Goal: Use online tool/utility: Utilize a website feature to perform a specific function

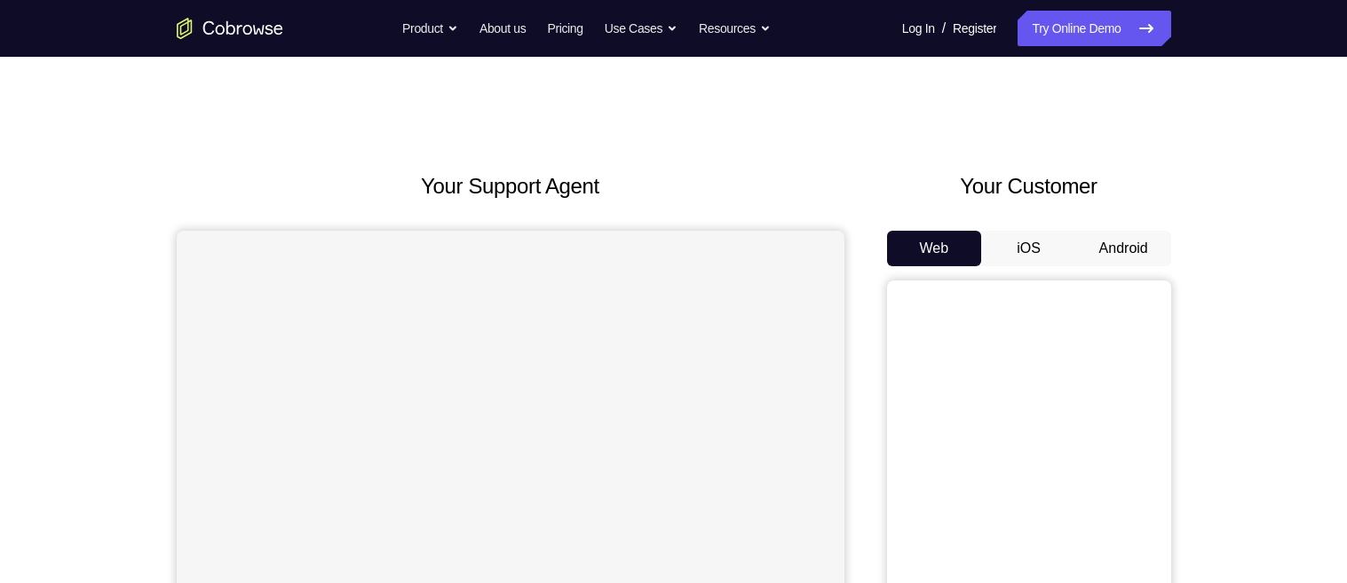
click at [1131, 231] on button "Android" at bounding box center [1123, 249] width 95 height 36
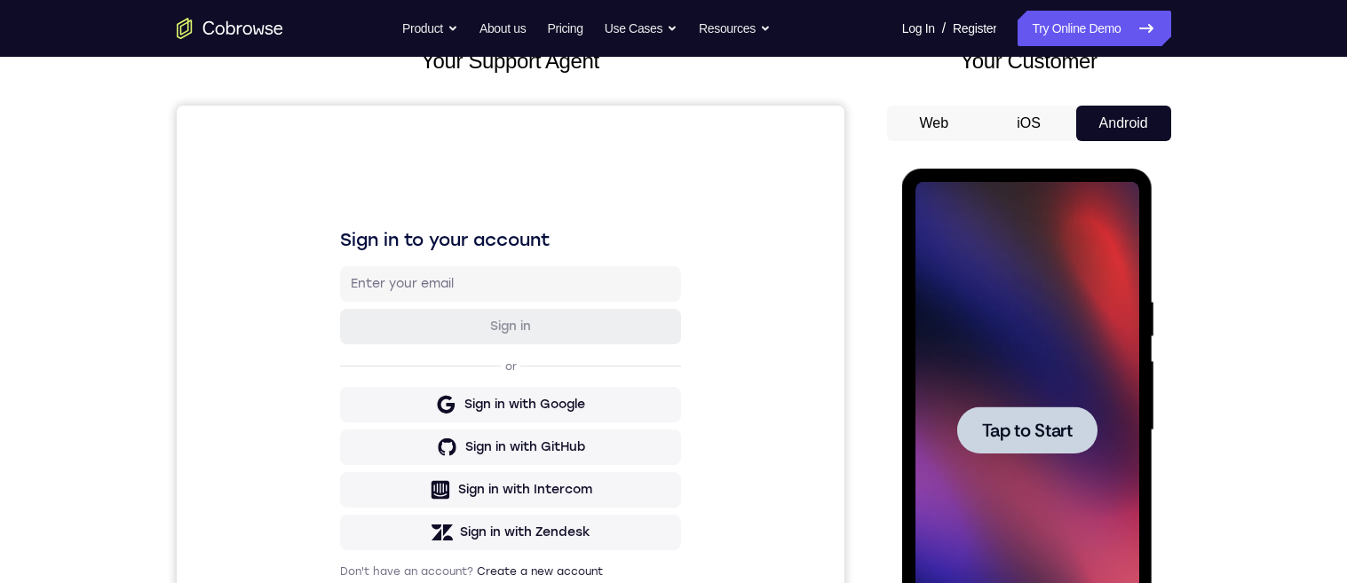
click at [1056, 429] on span "Tap to Start" at bounding box center [1027, 431] width 91 height 18
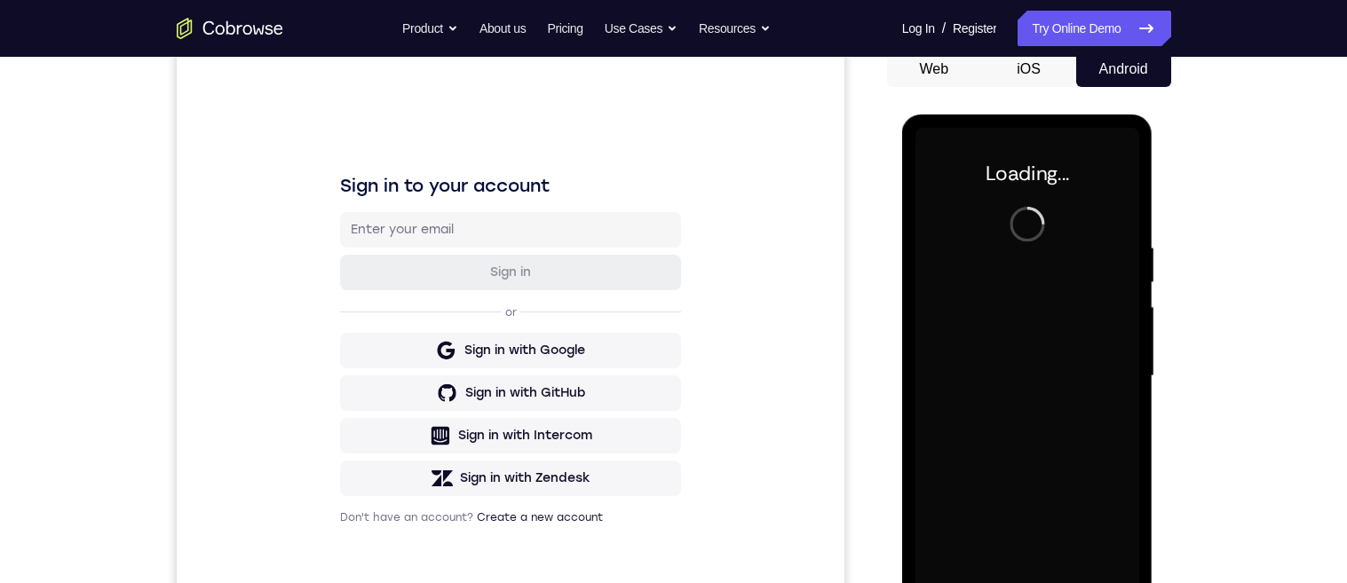
scroll to position [318, 0]
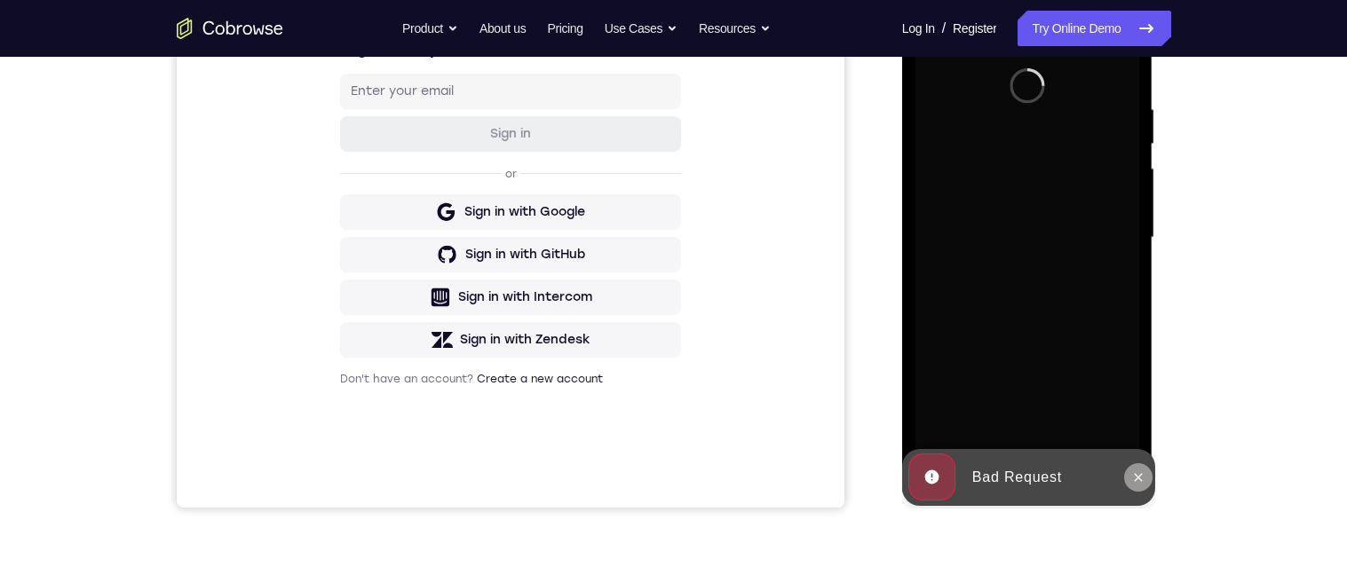
click at [1136, 480] on icon at bounding box center [1139, 477] width 8 height 8
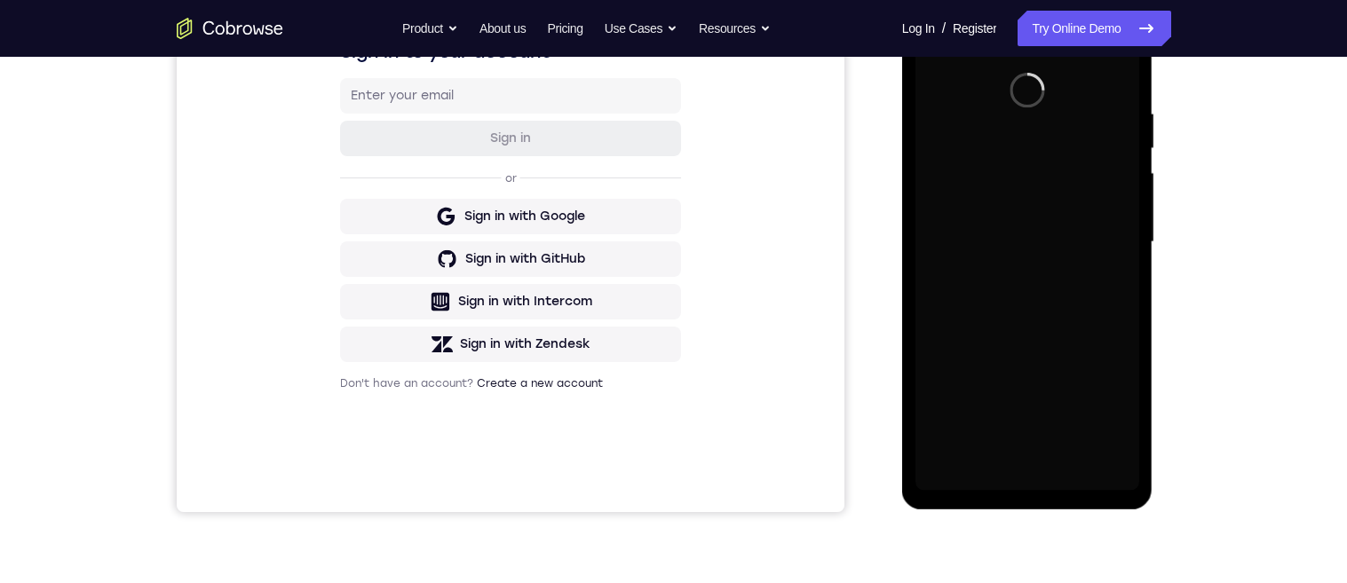
scroll to position [418, 0]
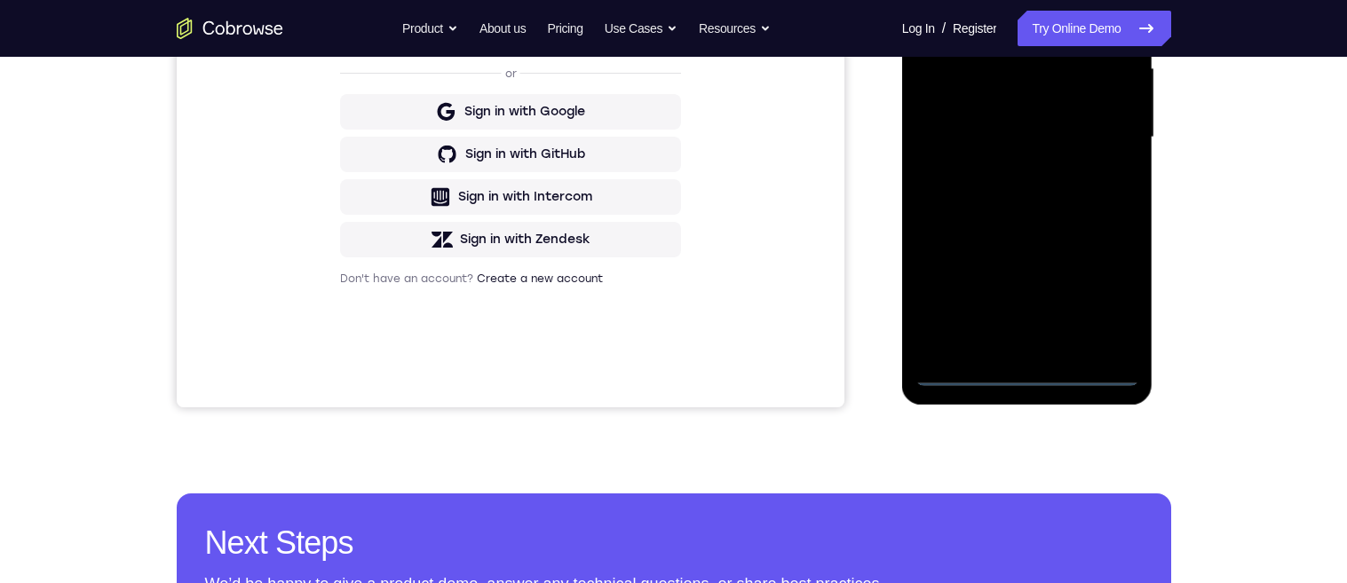
click at [1033, 377] on div at bounding box center [1028, 137] width 224 height 497
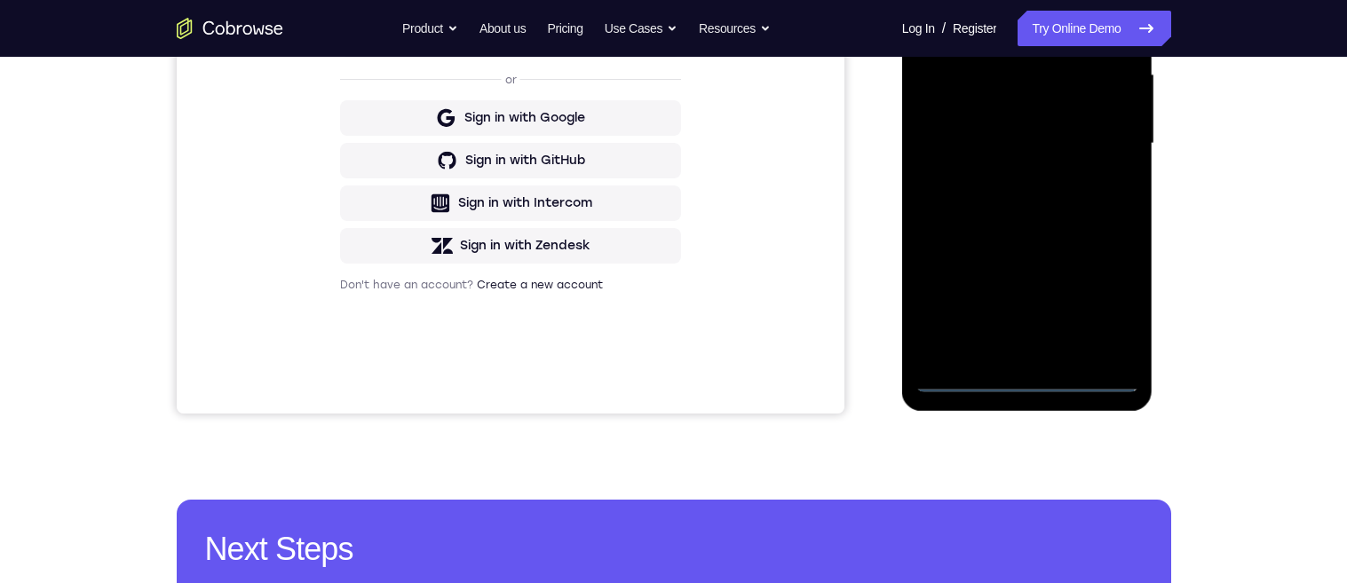
click at [1028, 382] on div at bounding box center [1028, 143] width 224 height 497
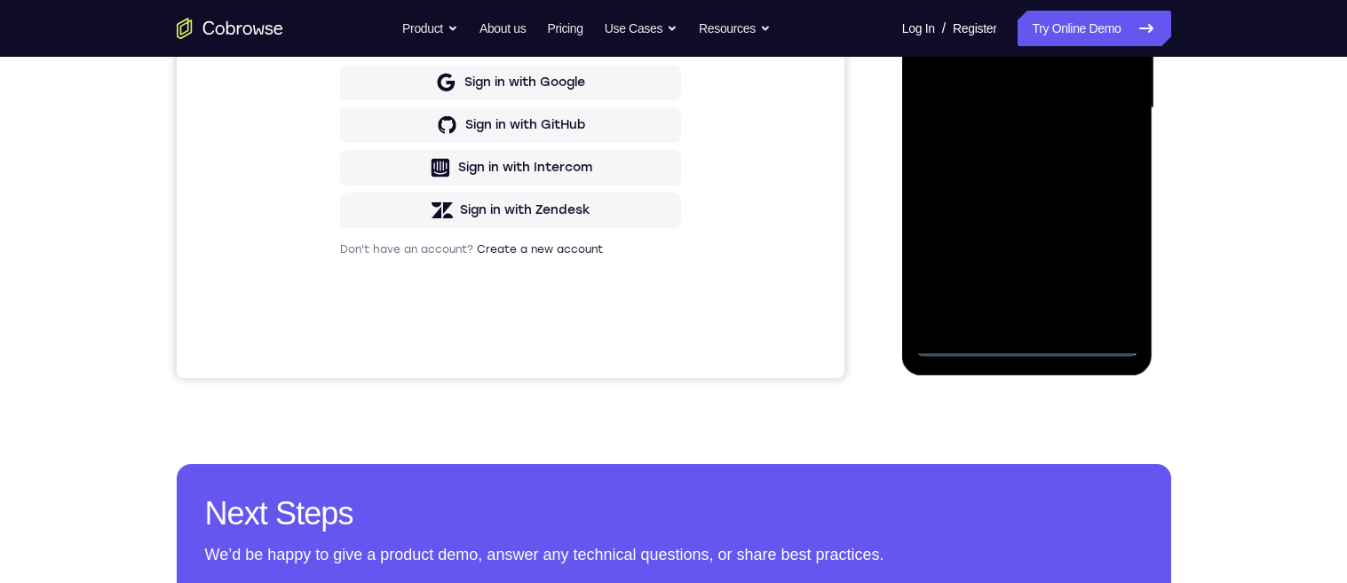
scroll to position [452, 0]
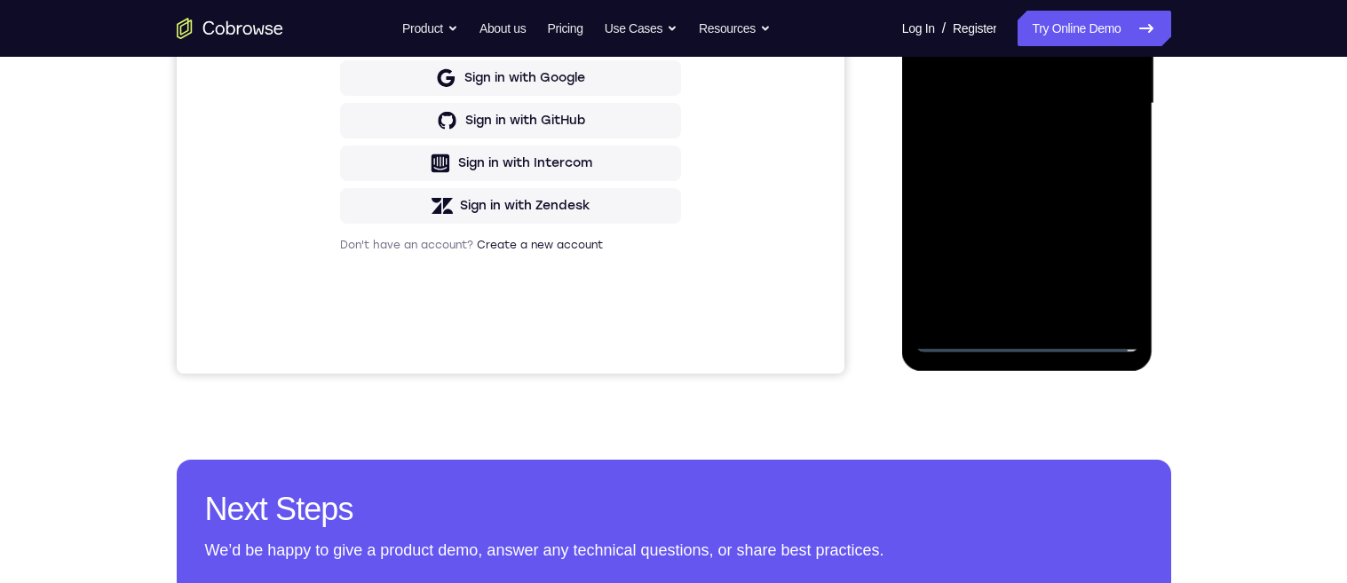
click at [1113, 270] on div at bounding box center [1028, 103] width 224 height 497
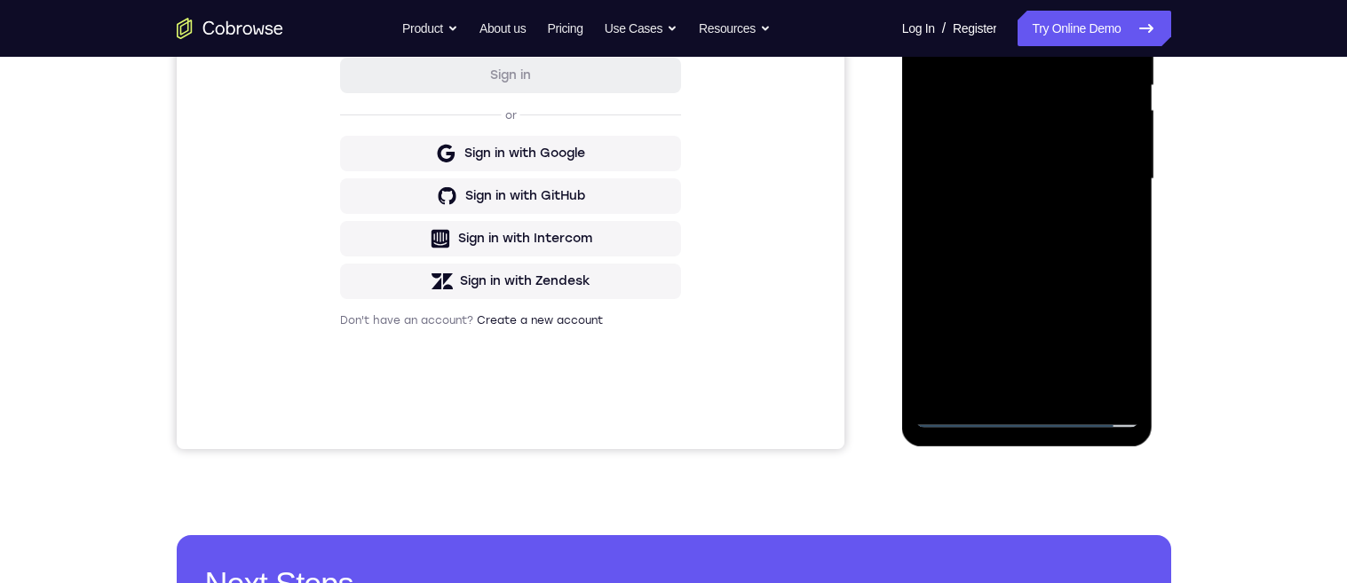
scroll to position [217, 0]
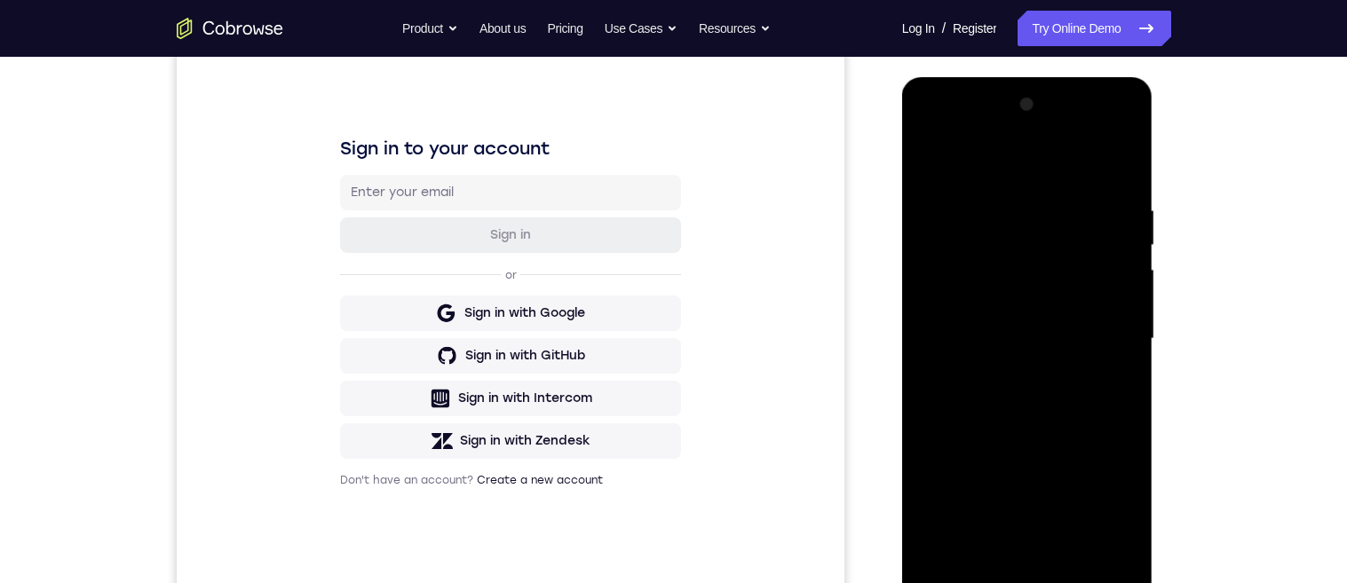
click at [982, 167] on div at bounding box center [1028, 339] width 224 height 497
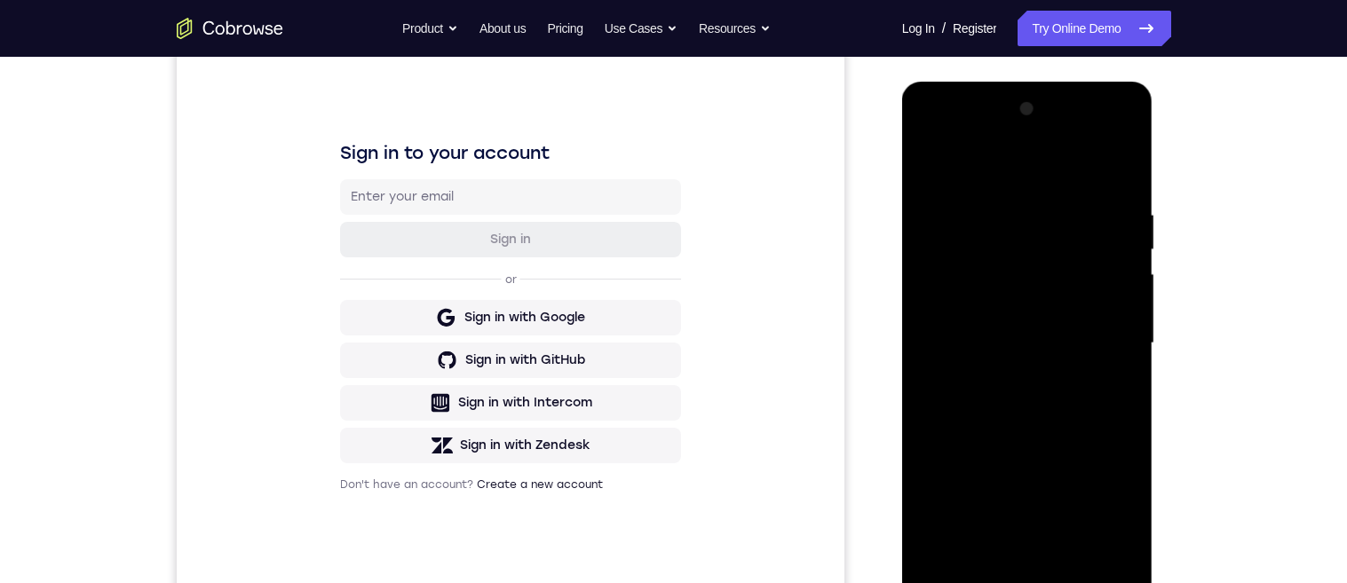
scroll to position [353, 0]
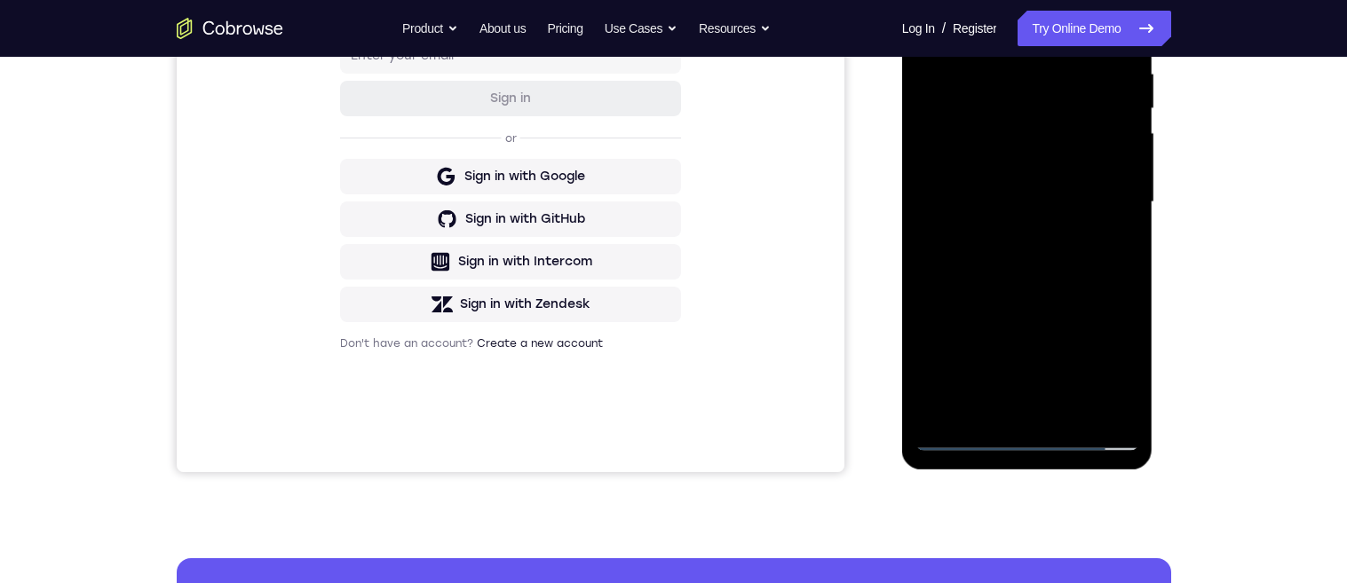
click at [1102, 193] on div at bounding box center [1028, 202] width 224 height 497
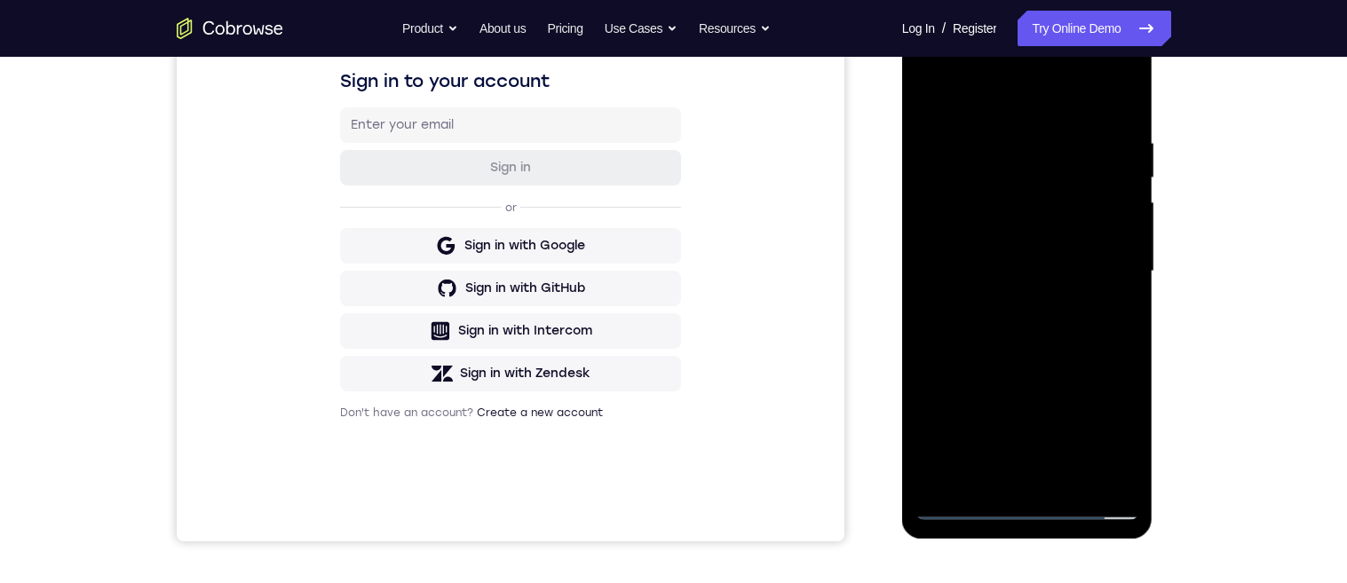
scroll to position [324, 0]
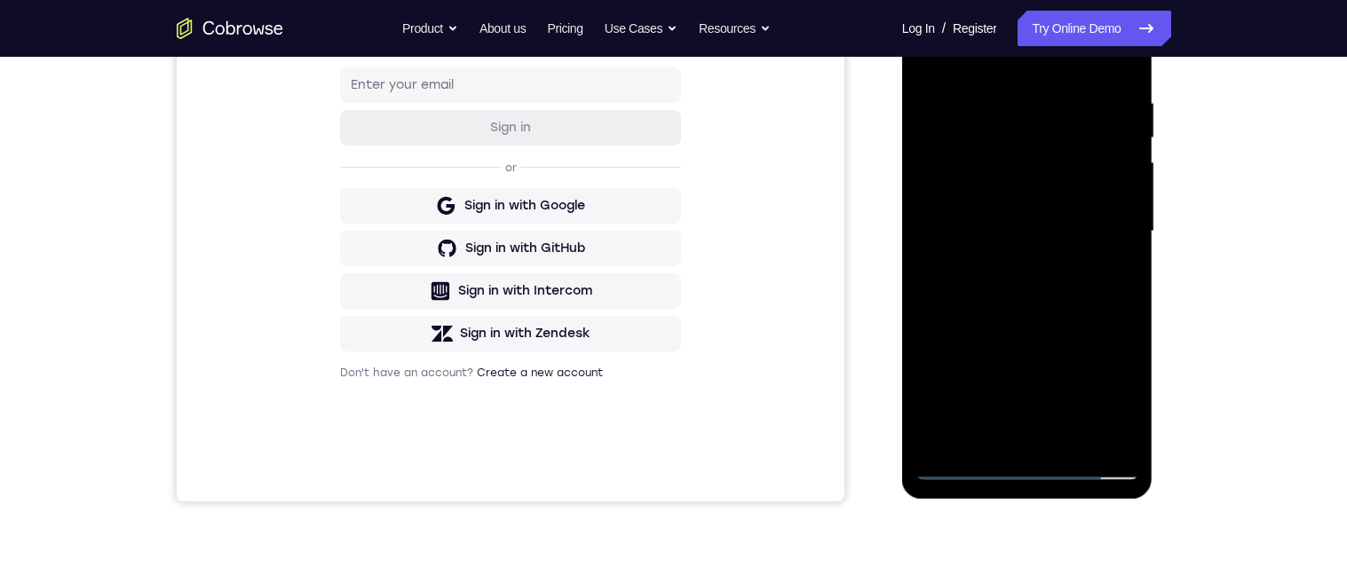
click at [1006, 260] on div at bounding box center [1028, 231] width 224 height 497
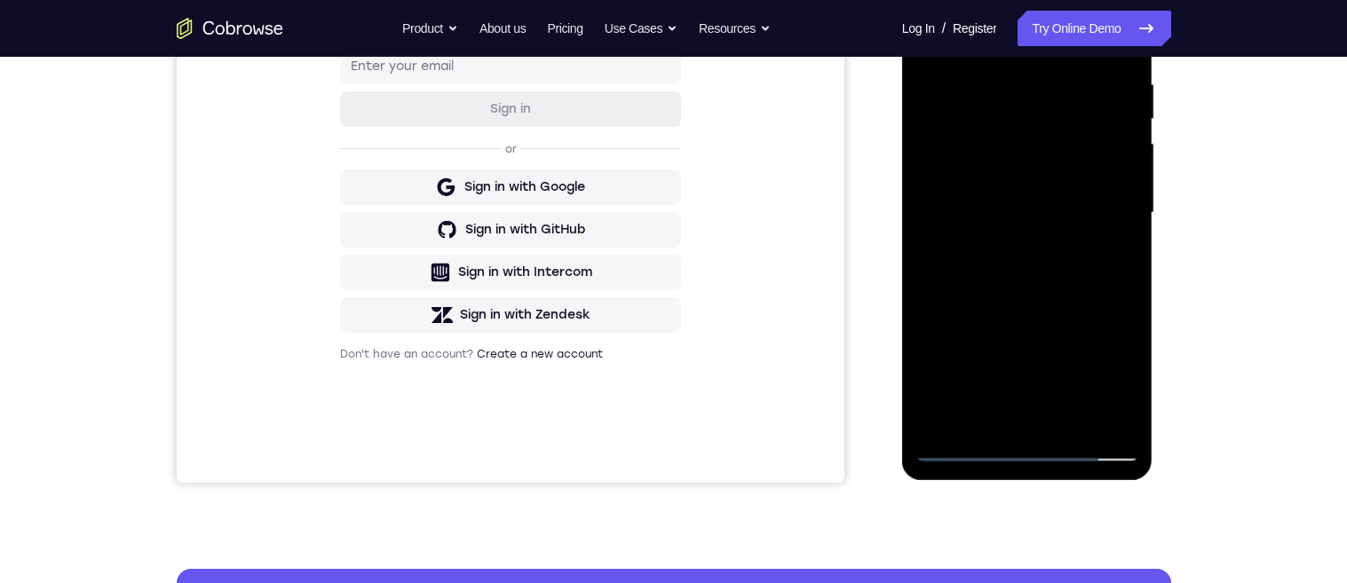
click at [1072, 202] on div at bounding box center [1028, 212] width 224 height 497
click at [1041, 192] on div at bounding box center [1028, 212] width 224 height 497
click at [957, 127] on div at bounding box center [1028, 212] width 224 height 497
click at [972, 131] on div at bounding box center [1028, 212] width 224 height 497
click at [982, 130] on div at bounding box center [1028, 212] width 224 height 497
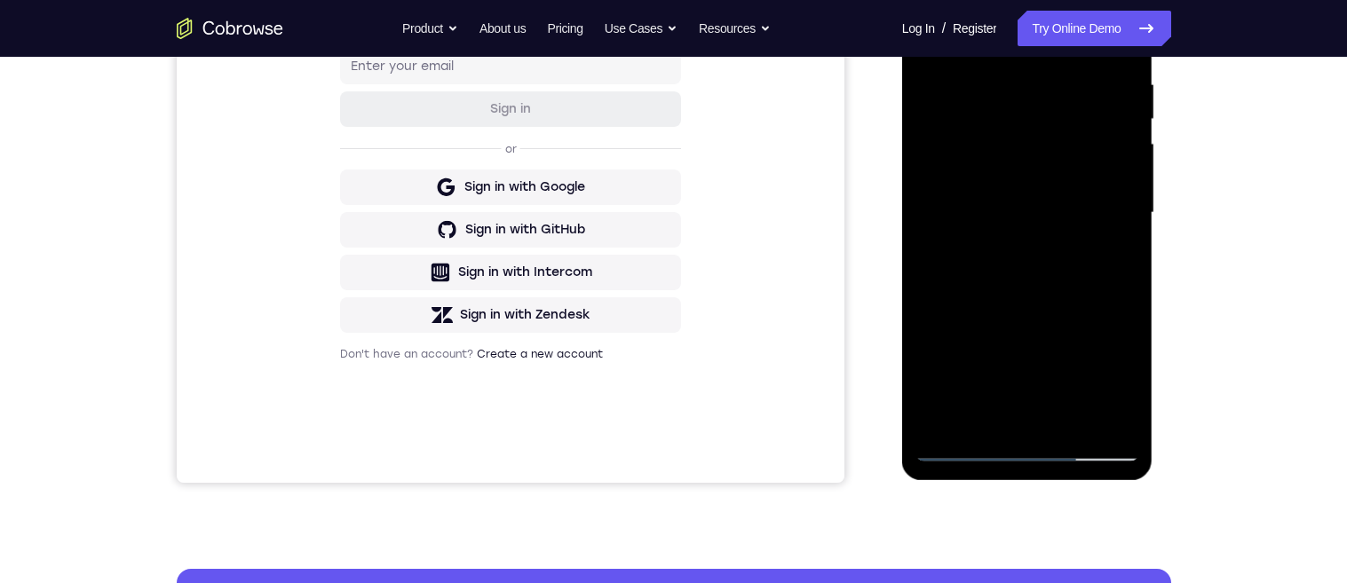
click at [1069, 171] on div at bounding box center [1028, 212] width 224 height 497
click at [1028, 177] on div at bounding box center [1028, 212] width 224 height 497
click at [1115, 179] on div at bounding box center [1028, 212] width 224 height 497
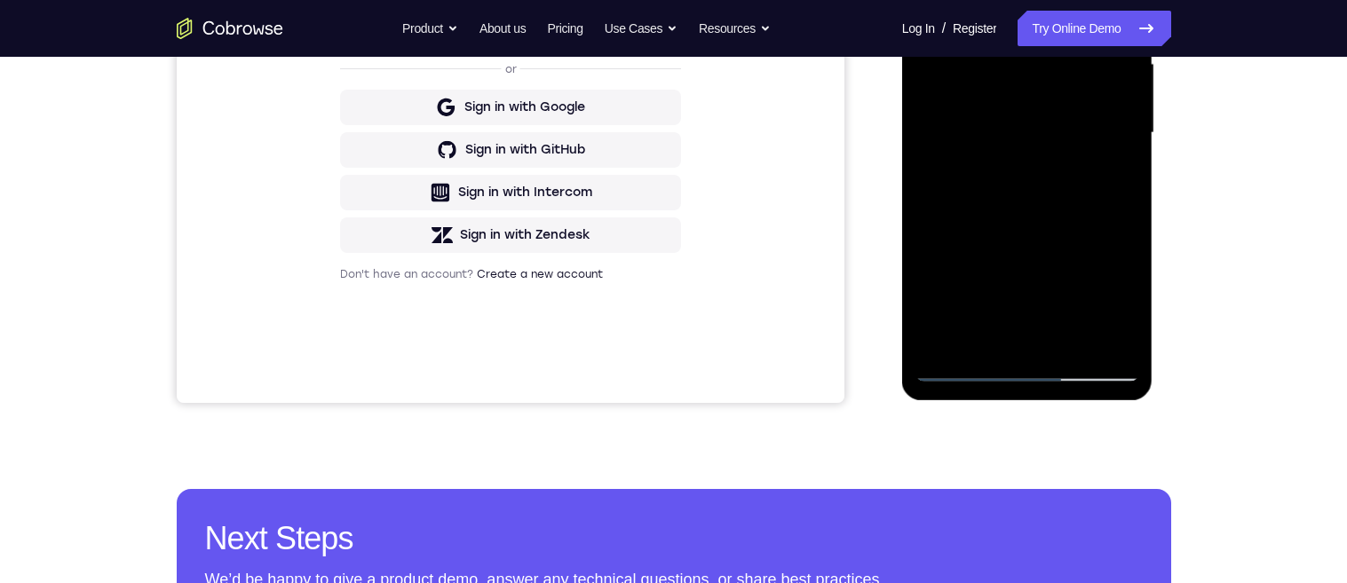
scroll to position [429, 0]
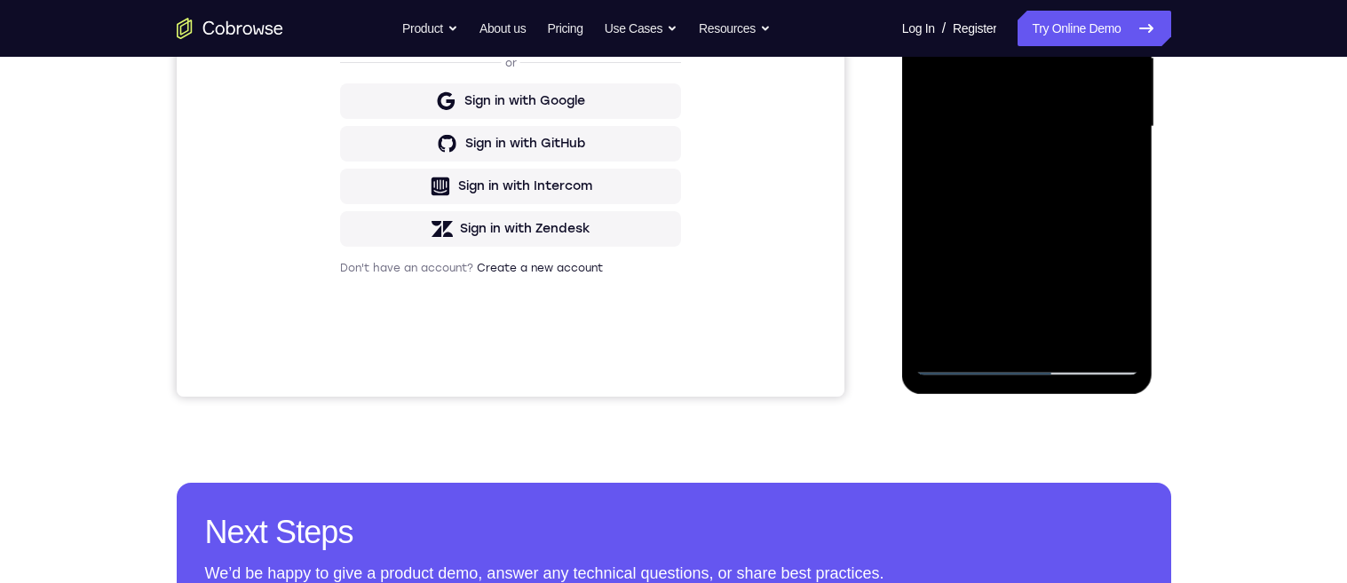
click at [1111, 94] on div at bounding box center [1028, 126] width 224 height 497
click at [1066, 121] on div at bounding box center [1028, 126] width 224 height 497
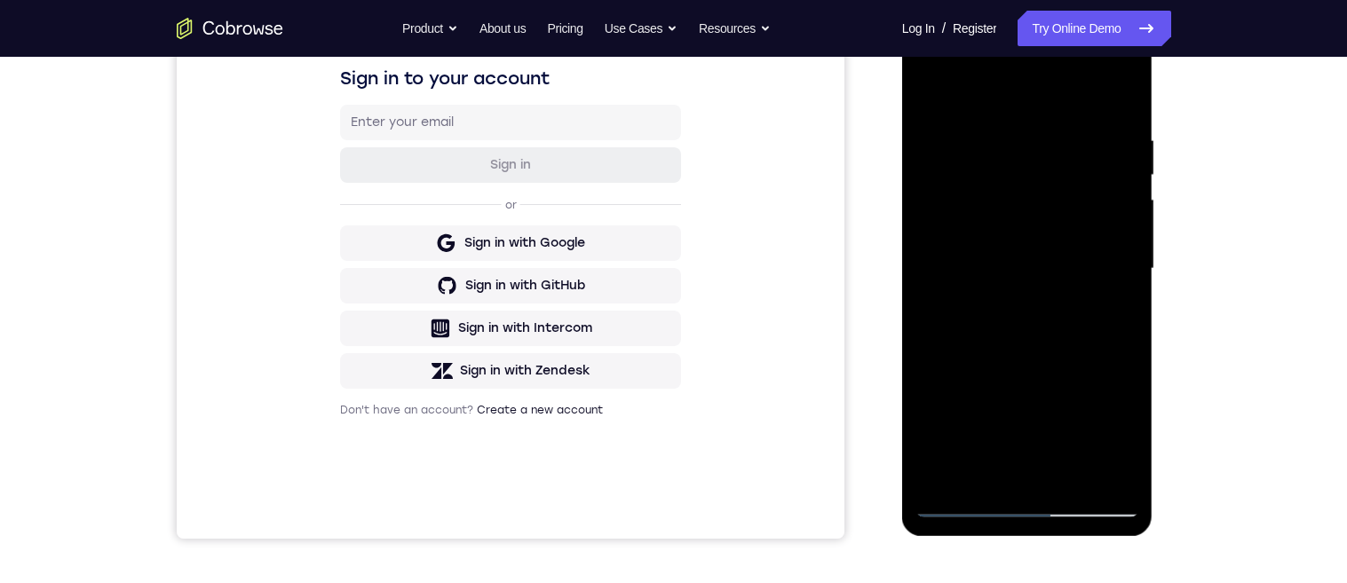
scroll to position [251, 0]
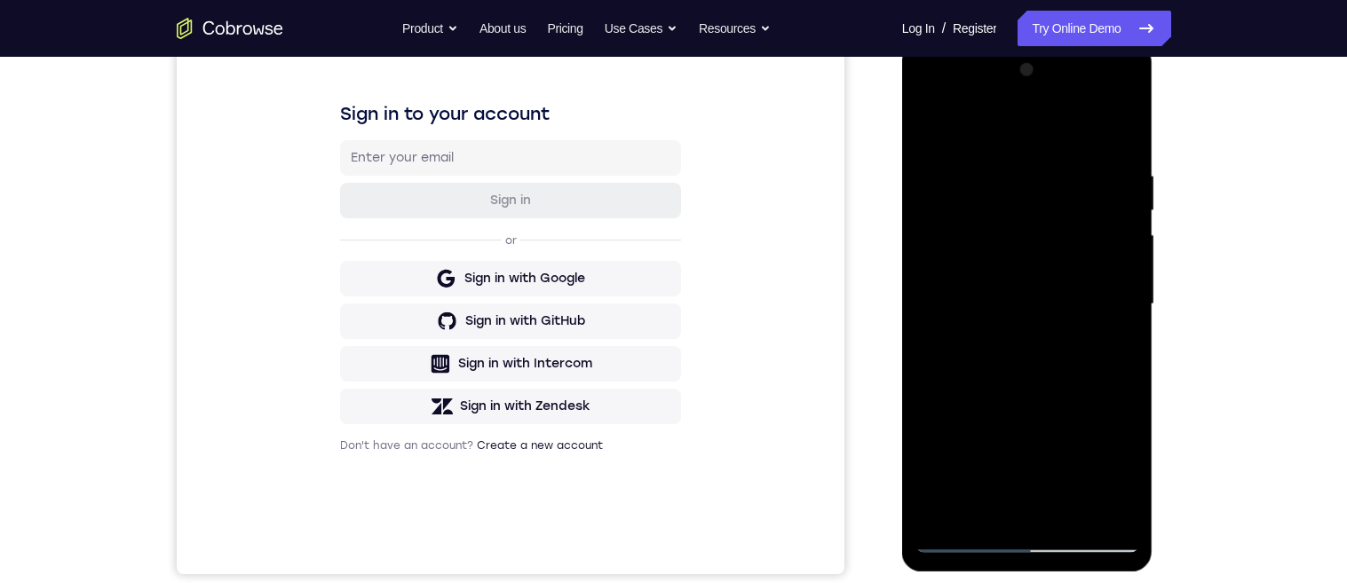
click at [1124, 150] on div at bounding box center [1028, 304] width 224 height 497
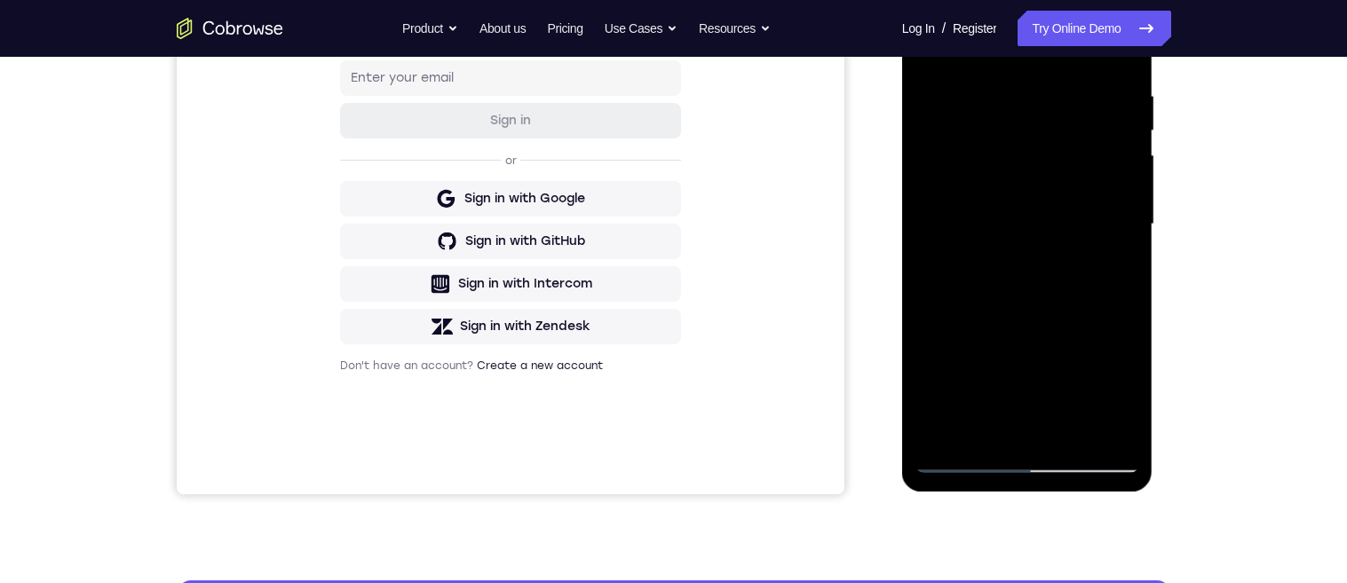
scroll to position [354, 0]
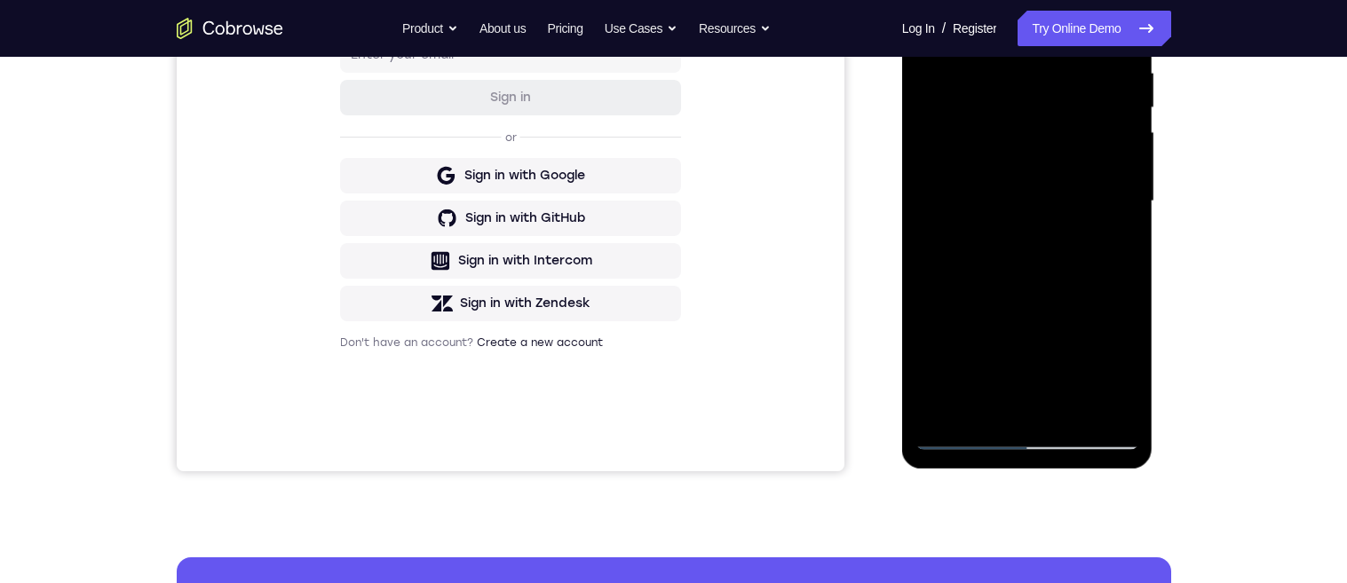
click at [1111, 228] on div at bounding box center [1028, 201] width 224 height 497
click at [1087, 262] on div at bounding box center [1028, 201] width 224 height 497
click at [1014, 200] on div at bounding box center [1028, 201] width 224 height 497
click at [1005, 205] on div at bounding box center [1028, 201] width 224 height 497
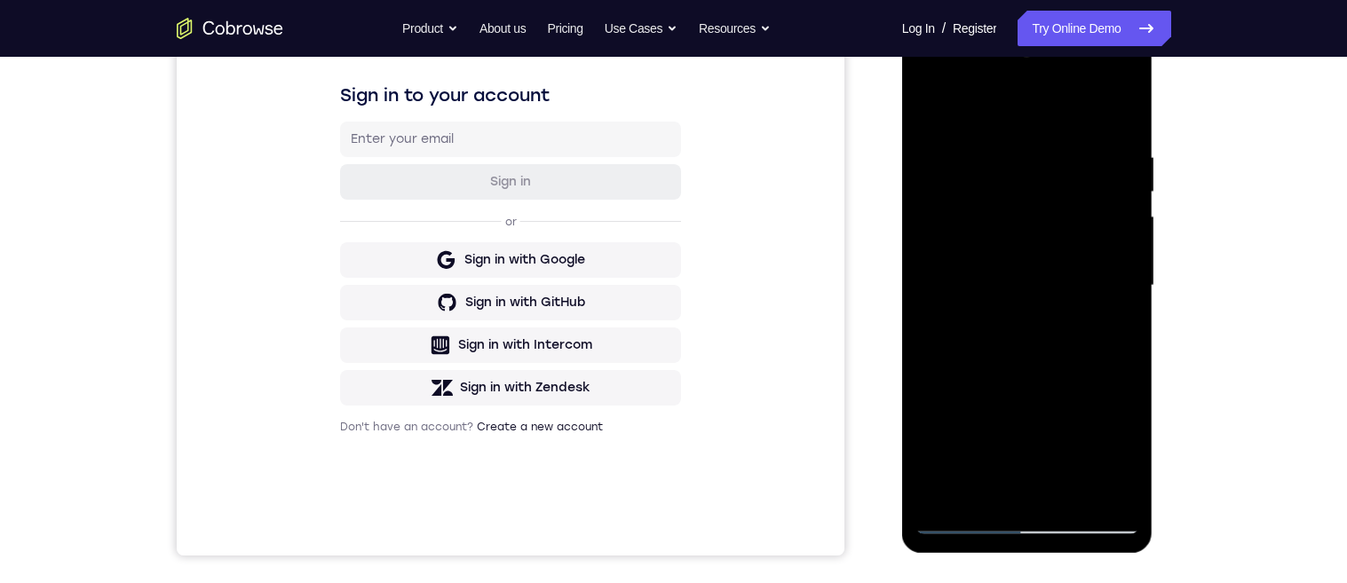
scroll to position [221, 0]
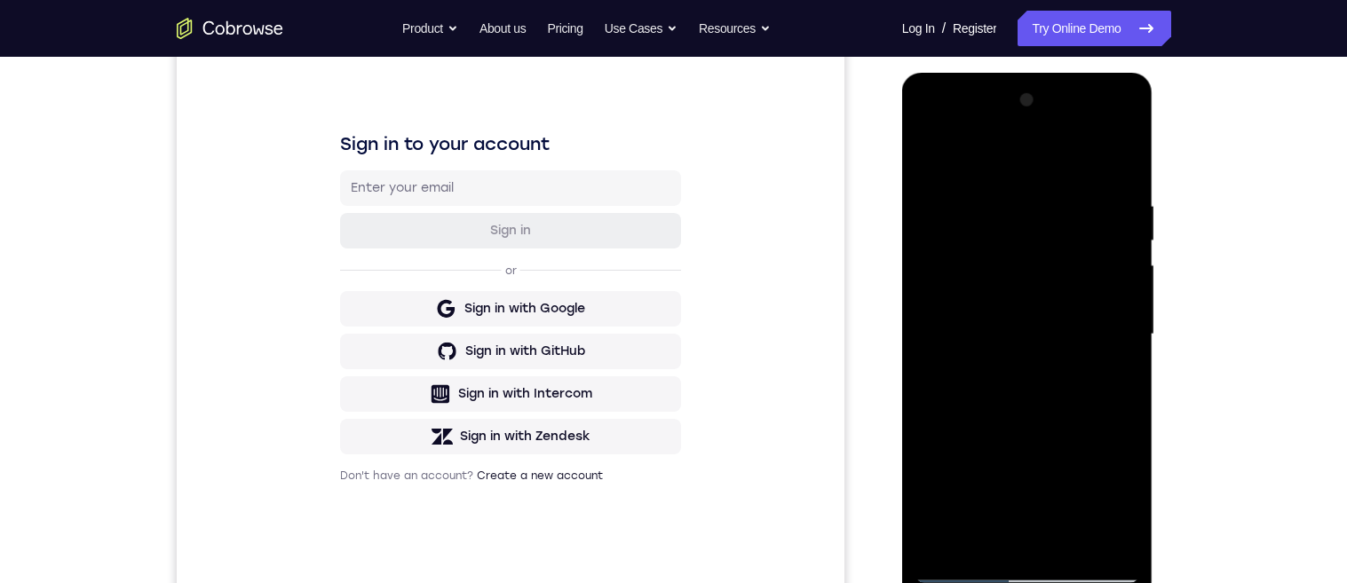
click at [1048, 337] on div at bounding box center [1028, 334] width 224 height 497
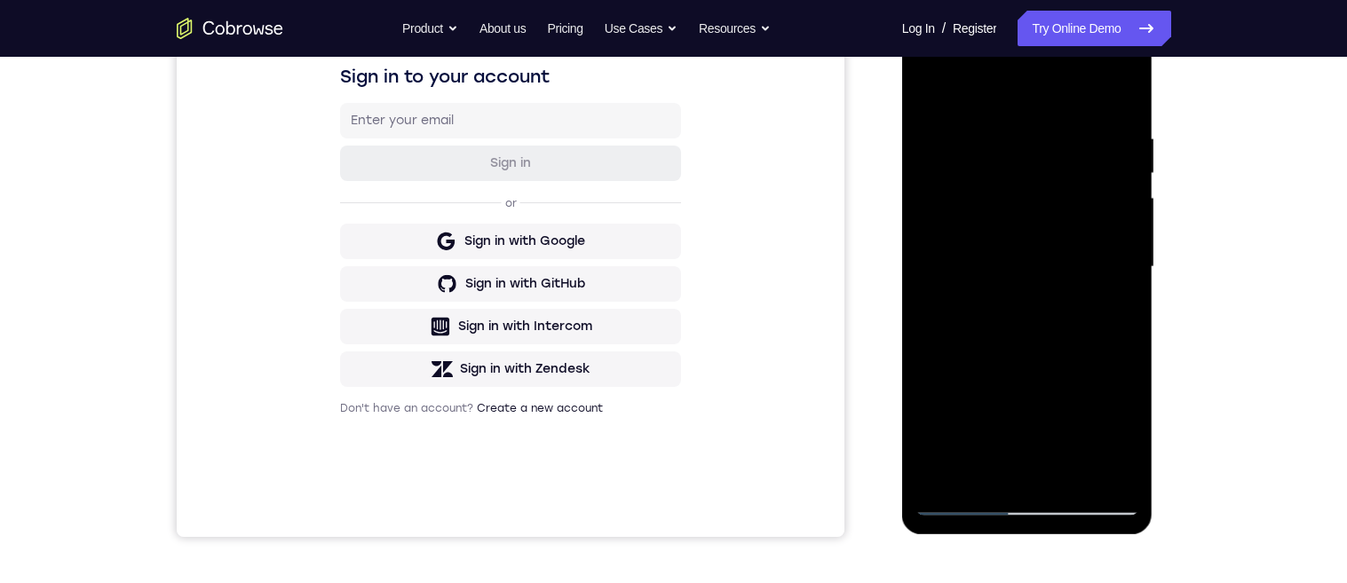
click at [1081, 224] on div at bounding box center [1028, 267] width 224 height 497
click at [1068, 261] on div at bounding box center [1028, 267] width 224 height 497
click at [1073, 264] on div at bounding box center [1028, 267] width 224 height 497
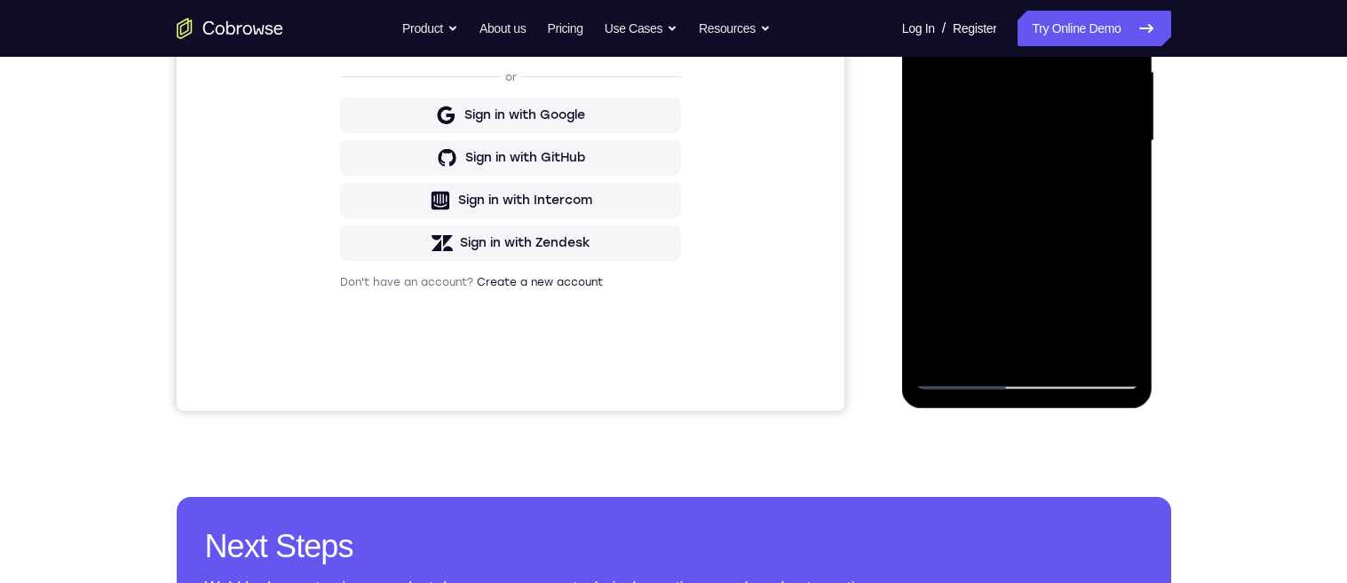
scroll to position [414, 0]
click at [996, 137] on div at bounding box center [1028, 141] width 224 height 497
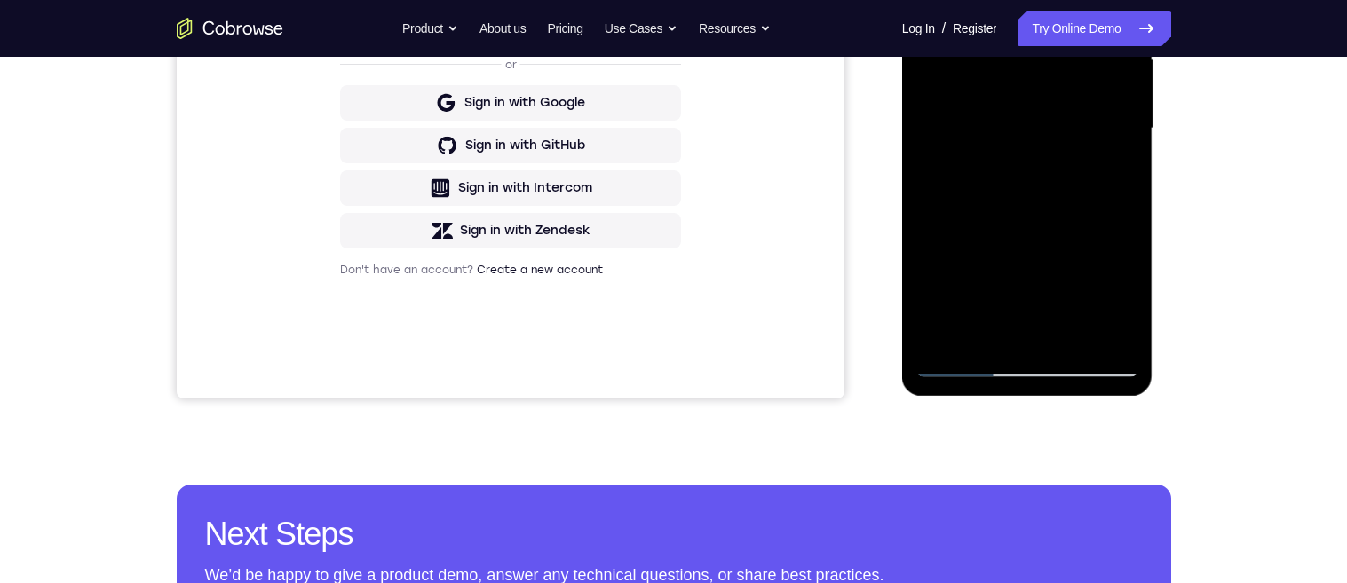
scroll to position [434, 0]
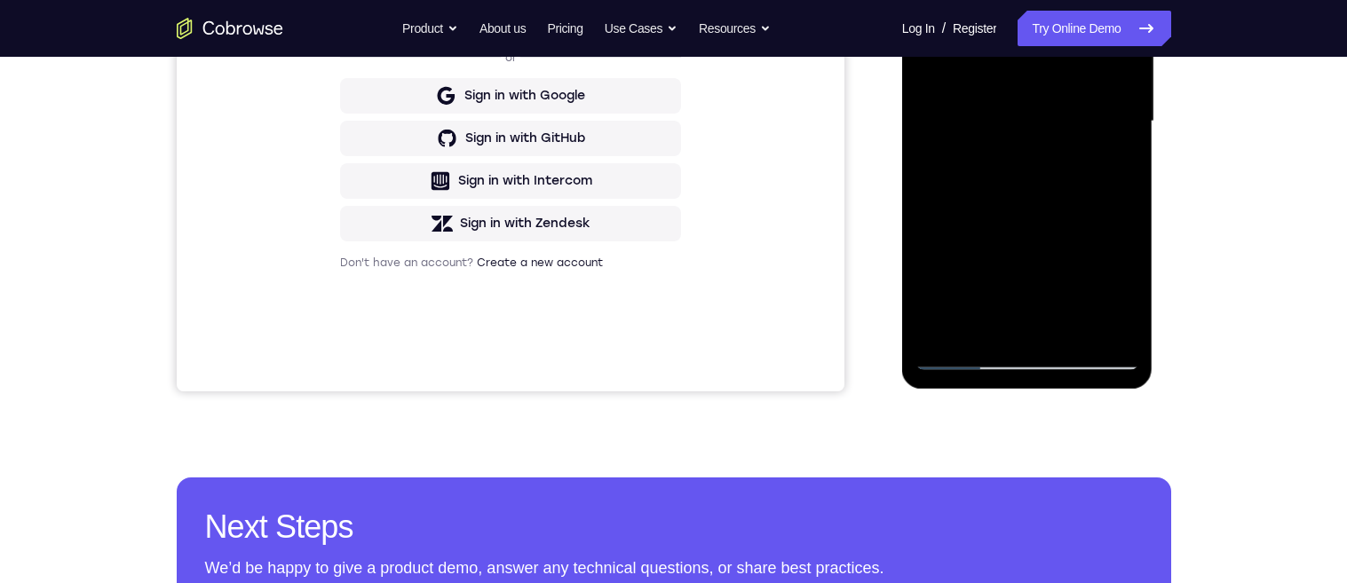
click at [1067, 193] on div at bounding box center [1028, 121] width 224 height 497
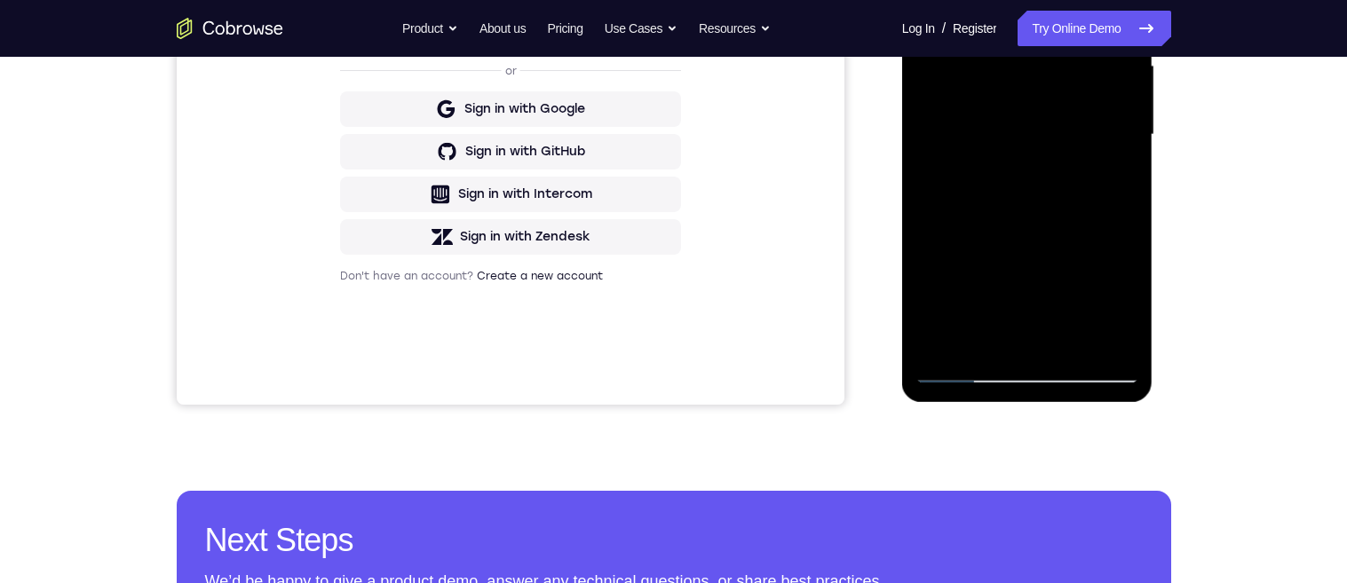
click at [1072, 213] on div at bounding box center [1028, 134] width 224 height 497
click at [1074, 203] on div at bounding box center [1028, 134] width 224 height 497
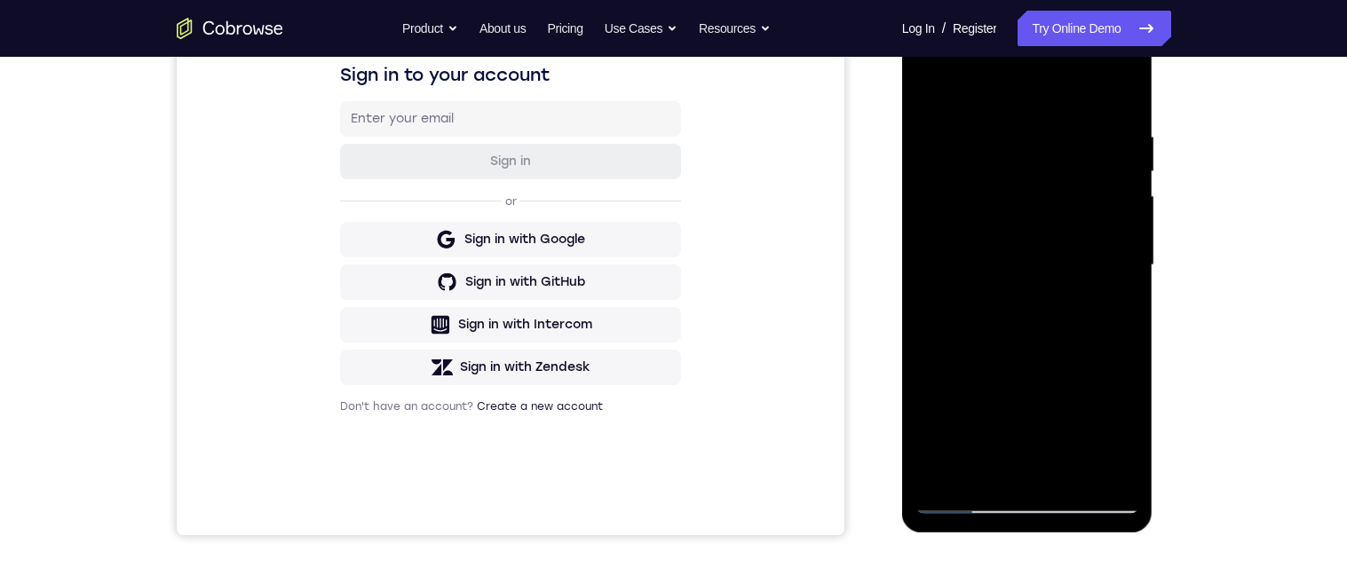
scroll to position [239, 0]
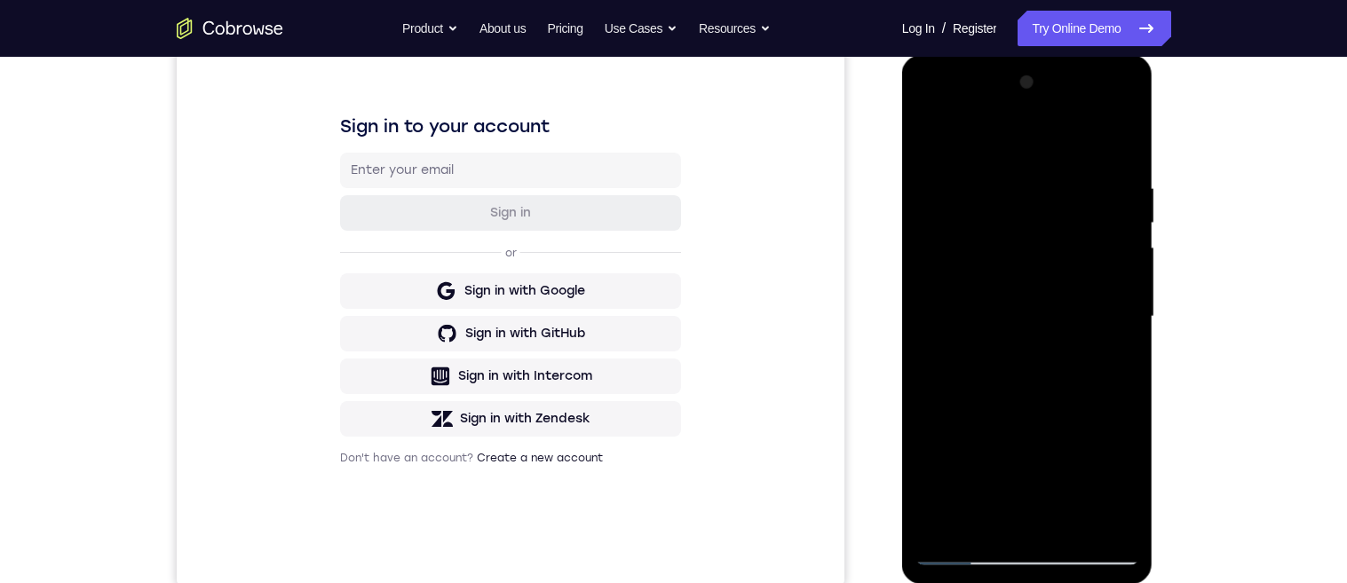
click at [1108, 139] on div at bounding box center [1028, 316] width 224 height 497
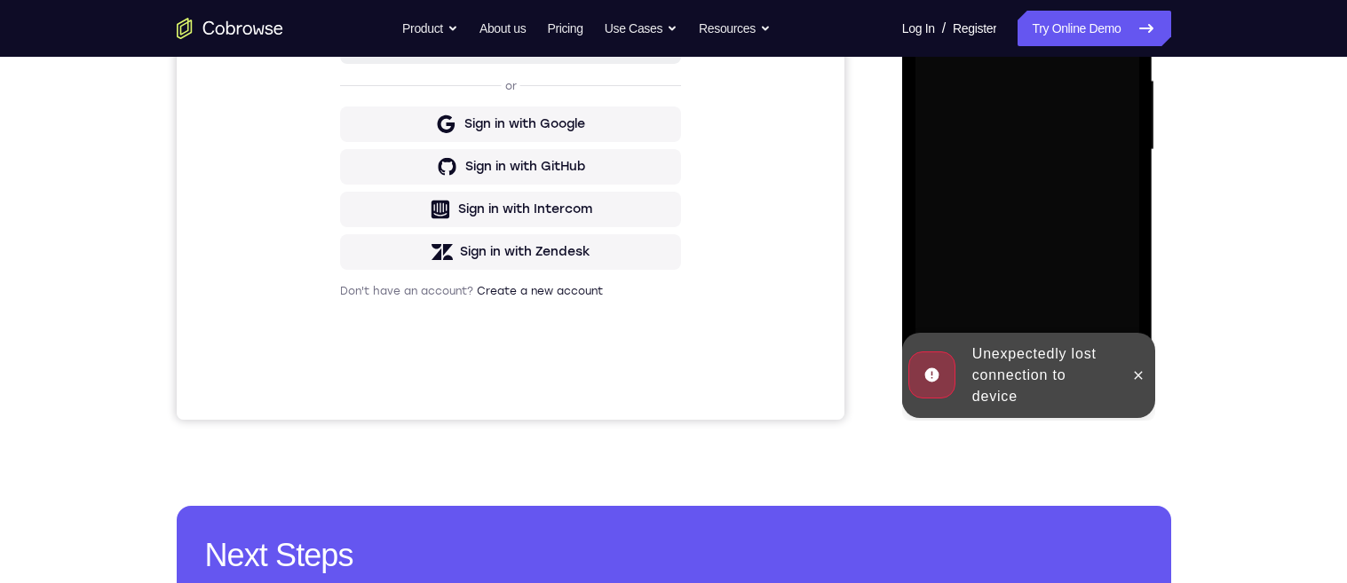
scroll to position [466, 0]
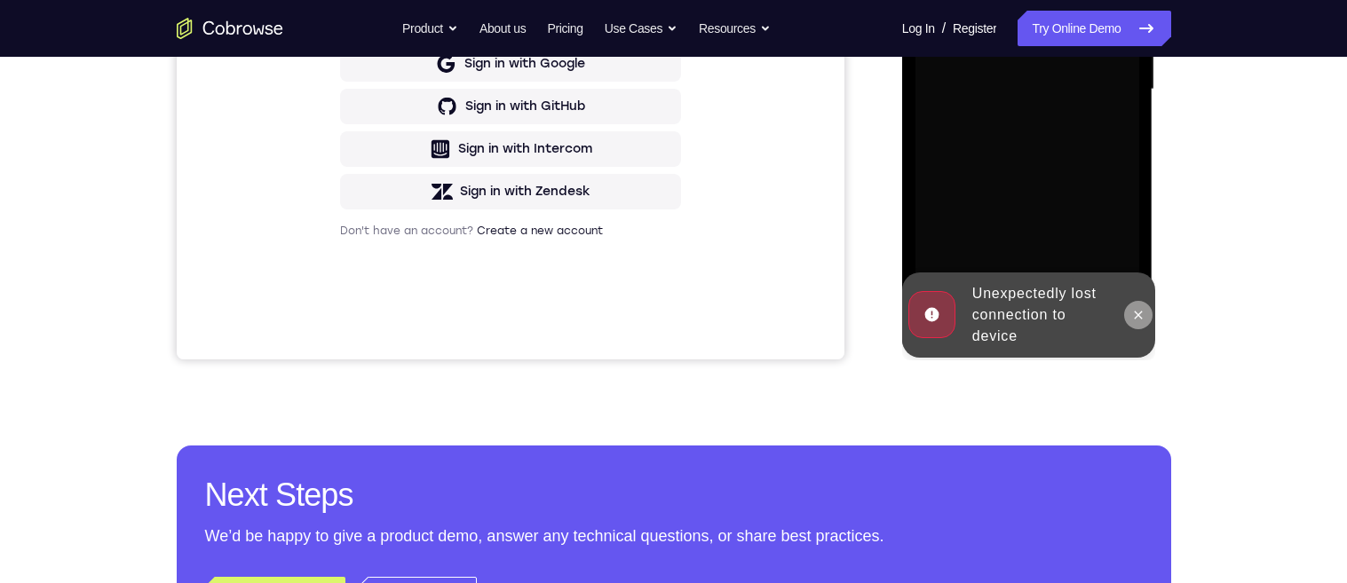
click at [1136, 323] on button at bounding box center [1138, 315] width 28 height 28
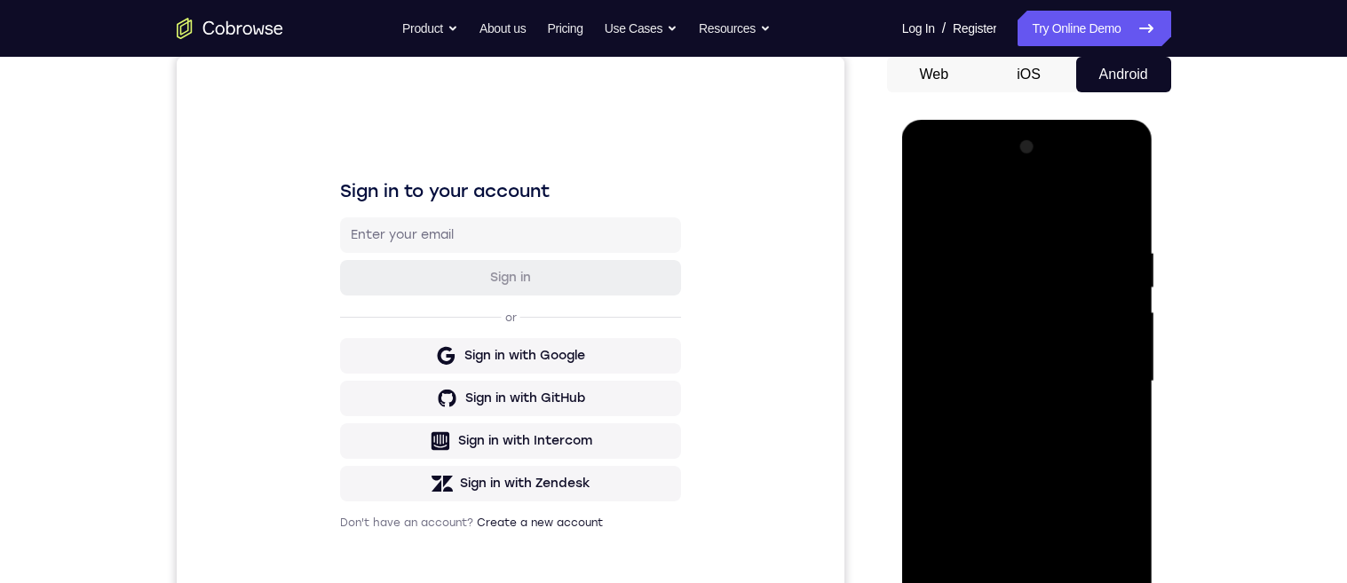
scroll to position [458, 0]
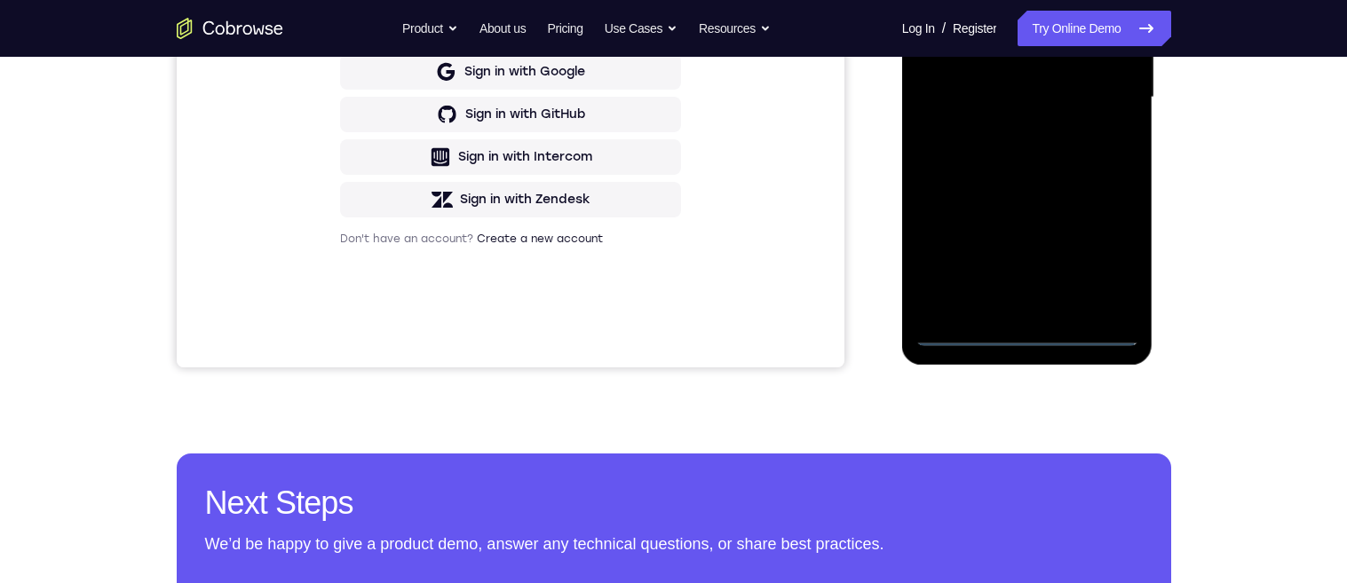
click at [1023, 337] on div at bounding box center [1028, 97] width 224 height 497
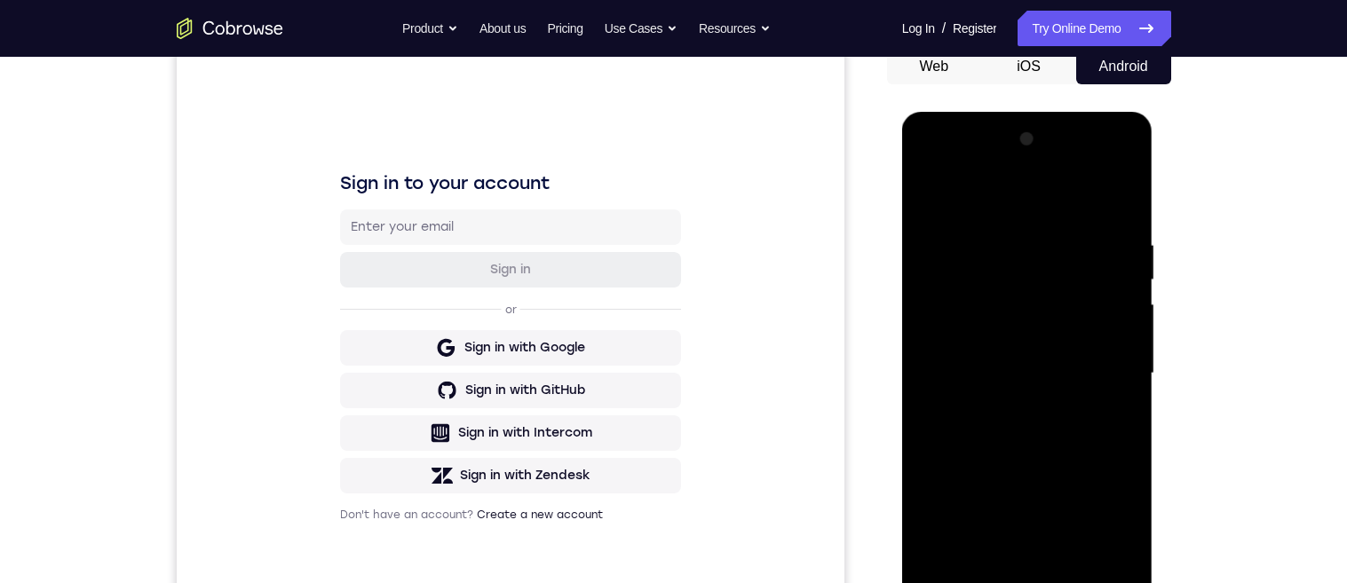
scroll to position [492, 0]
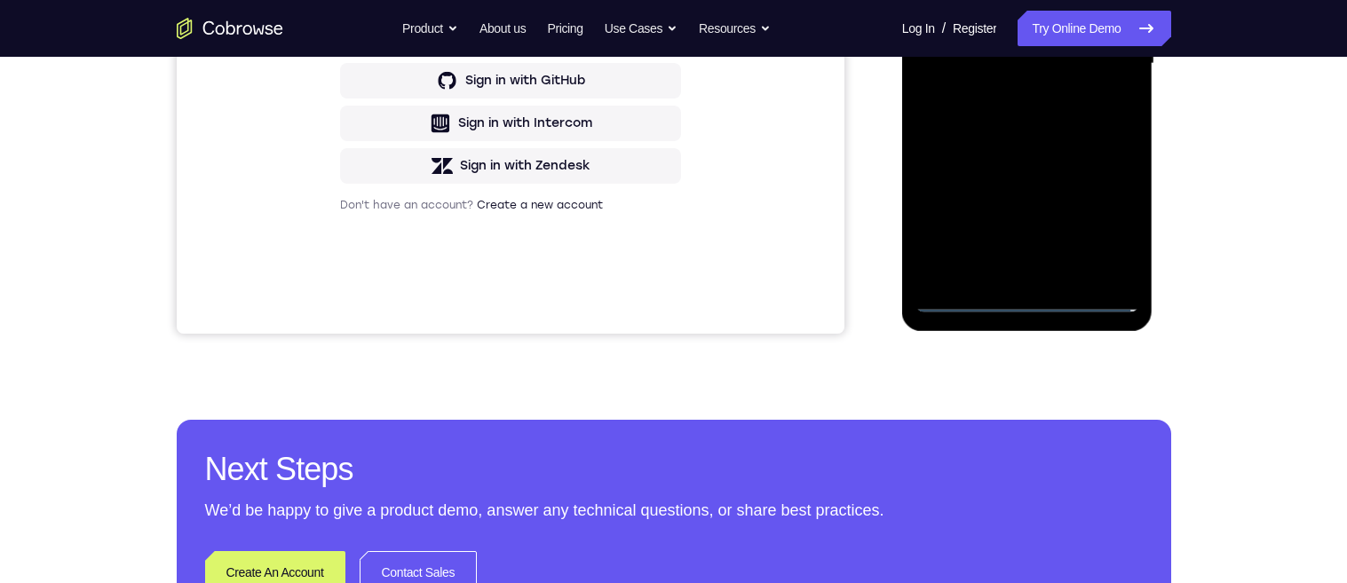
click at [1031, 299] on div at bounding box center [1028, 63] width 224 height 497
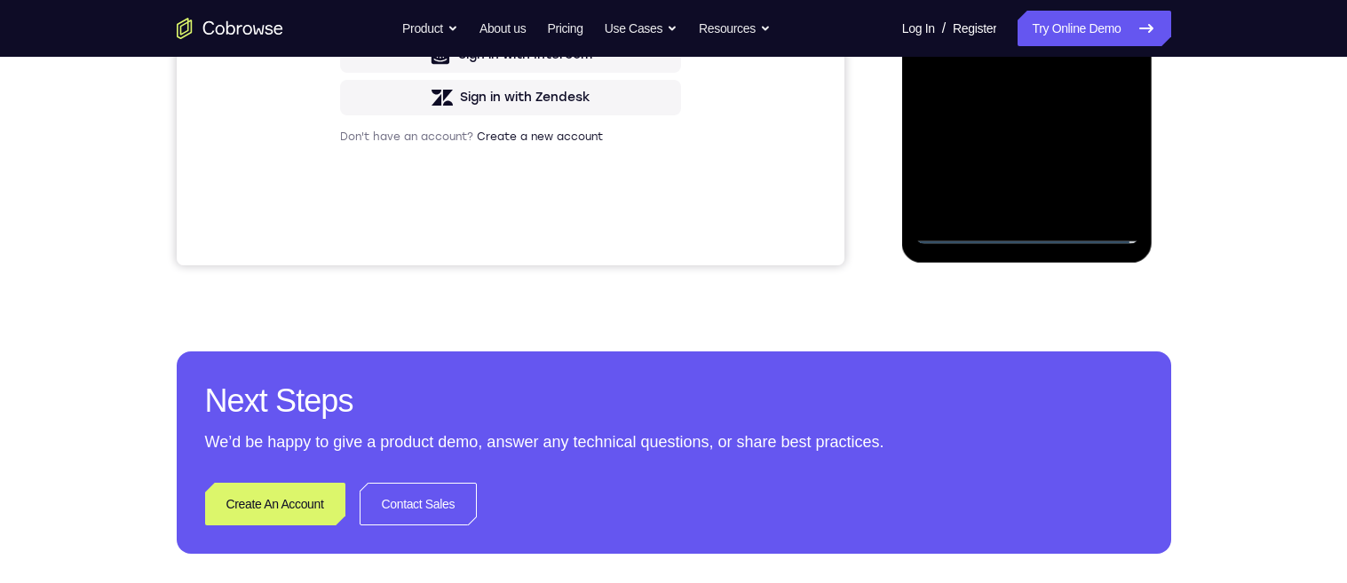
scroll to position [376, 0]
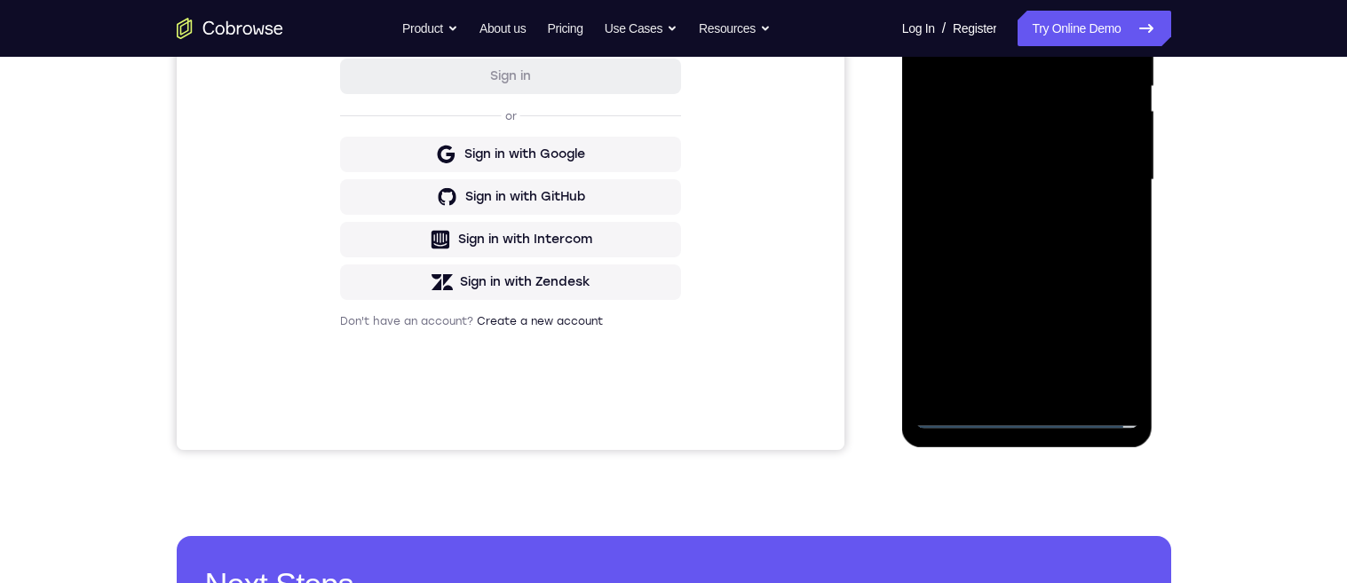
click at [1100, 340] on div at bounding box center [1028, 180] width 224 height 497
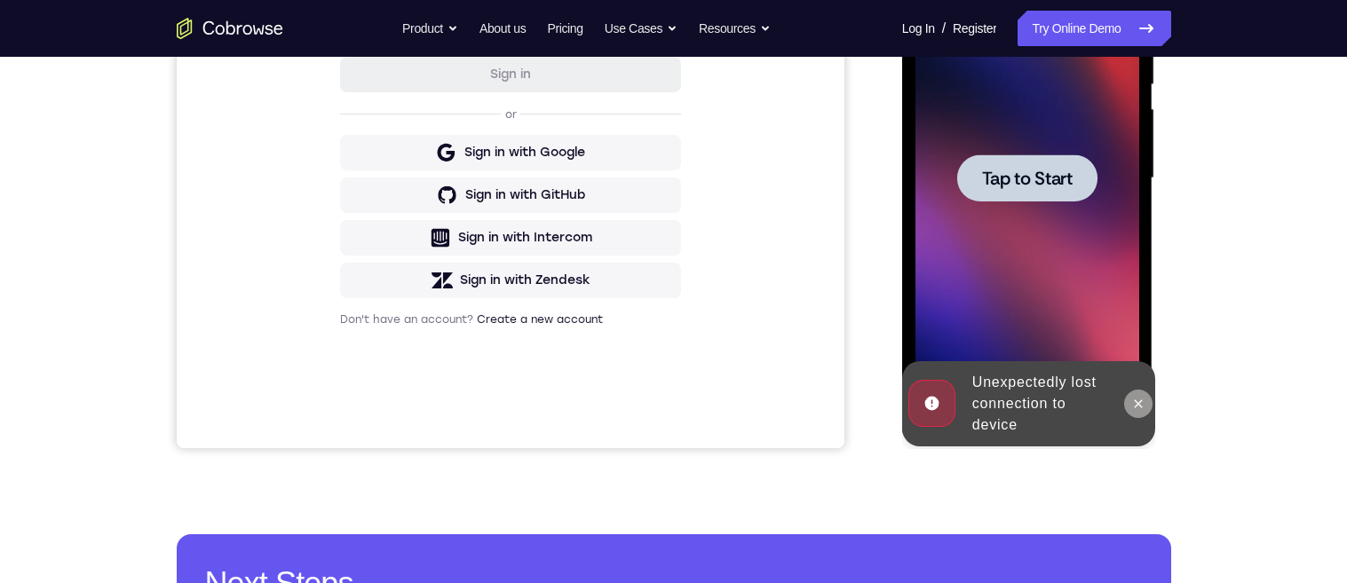
click at [1139, 412] on button at bounding box center [1138, 404] width 28 height 28
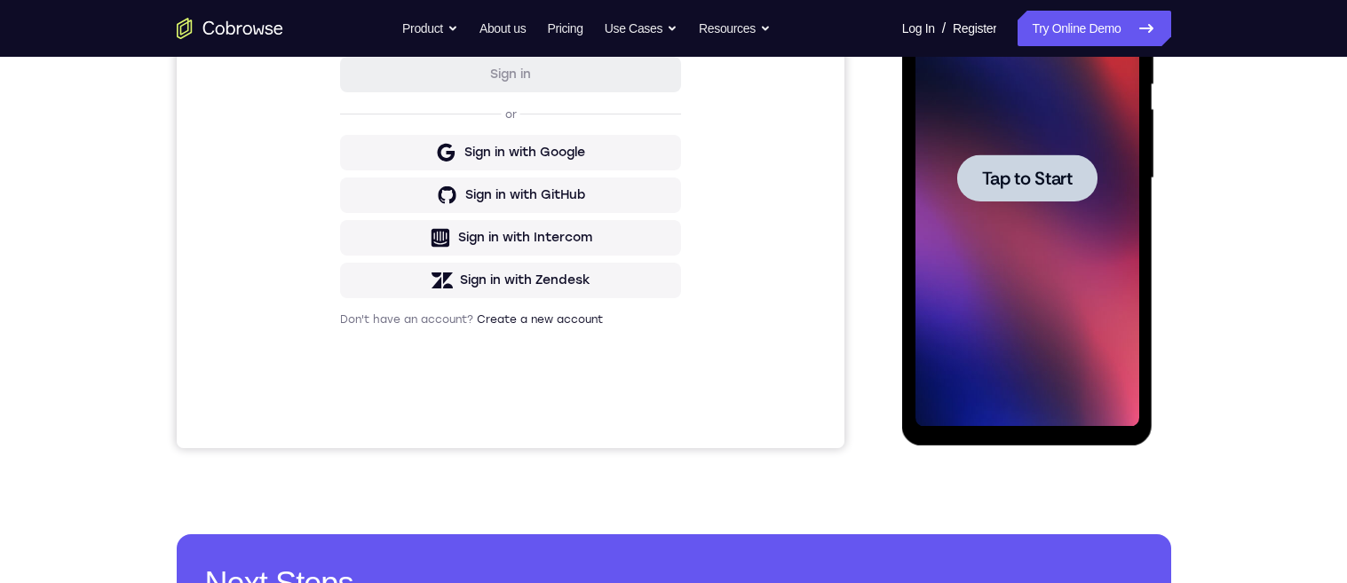
click at [1047, 170] on span "Tap to Start" at bounding box center [1027, 179] width 91 height 18
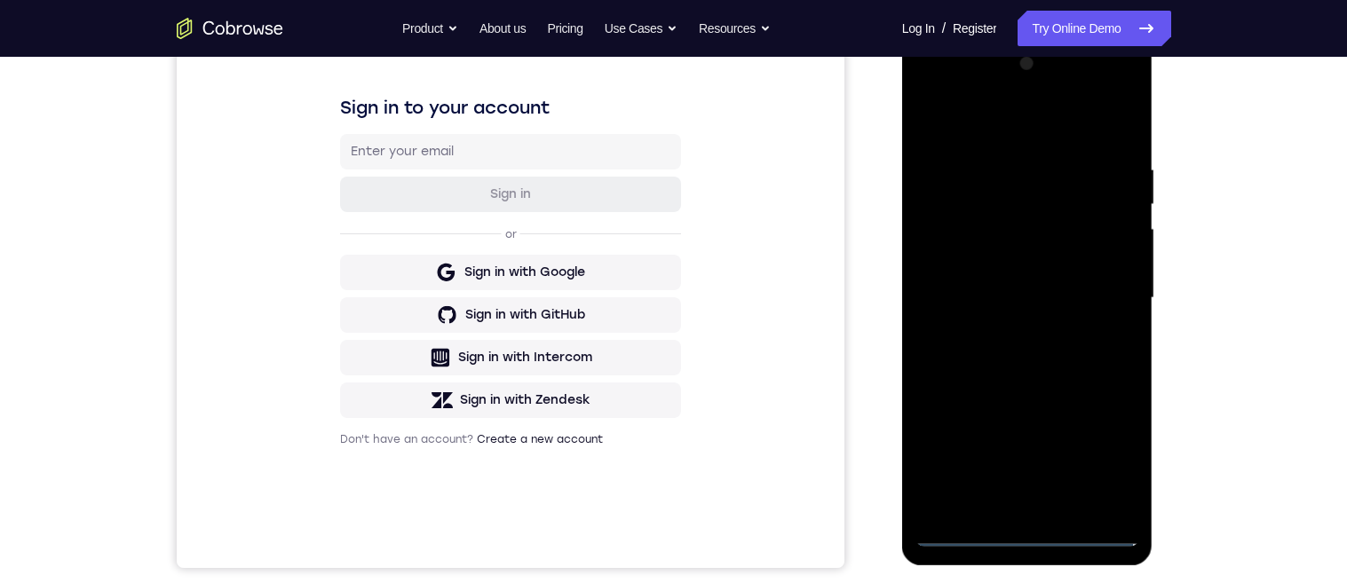
scroll to position [256, 0]
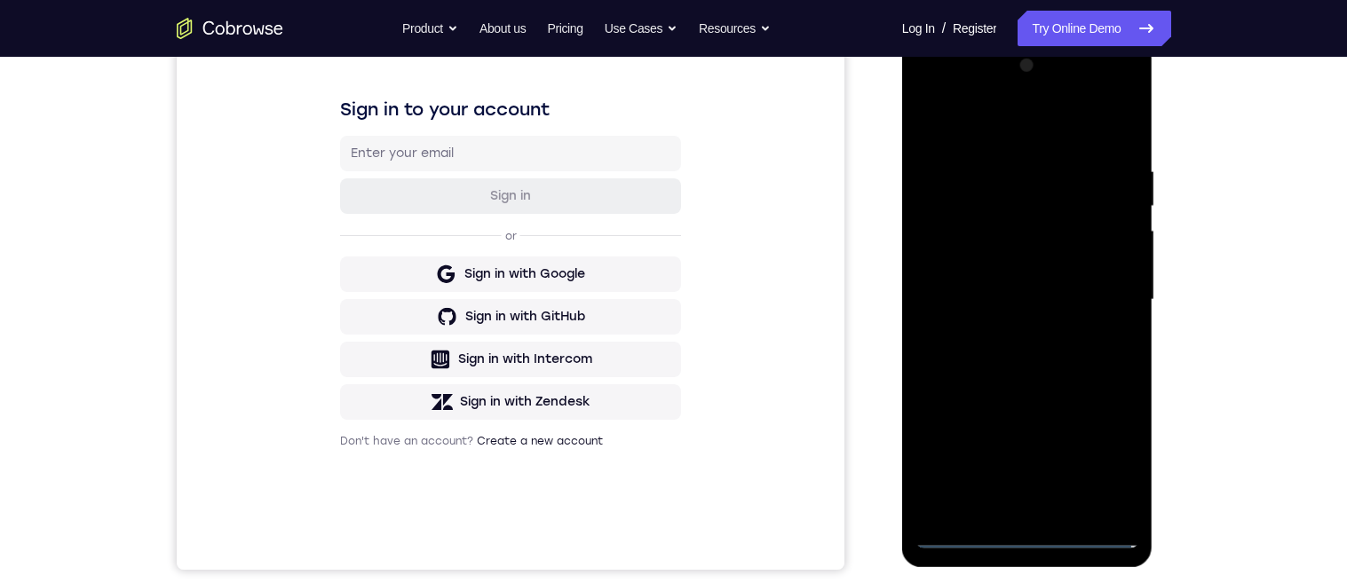
click at [1036, 542] on div at bounding box center [1028, 300] width 224 height 497
click at [1029, 531] on div at bounding box center [1028, 300] width 224 height 497
click at [1030, 548] on div at bounding box center [1028, 300] width 224 height 497
click at [1033, 547] on div at bounding box center [1028, 300] width 224 height 497
click at [1030, 539] on div at bounding box center [1028, 300] width 224 height 497
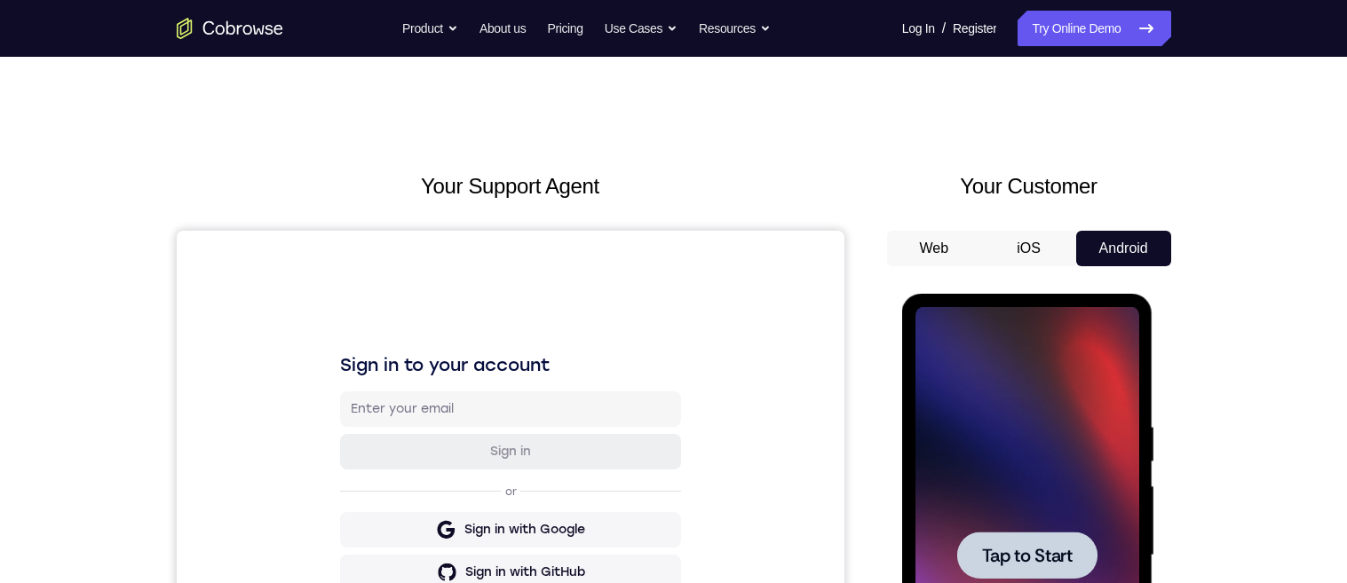
scroll to position [210, 0]
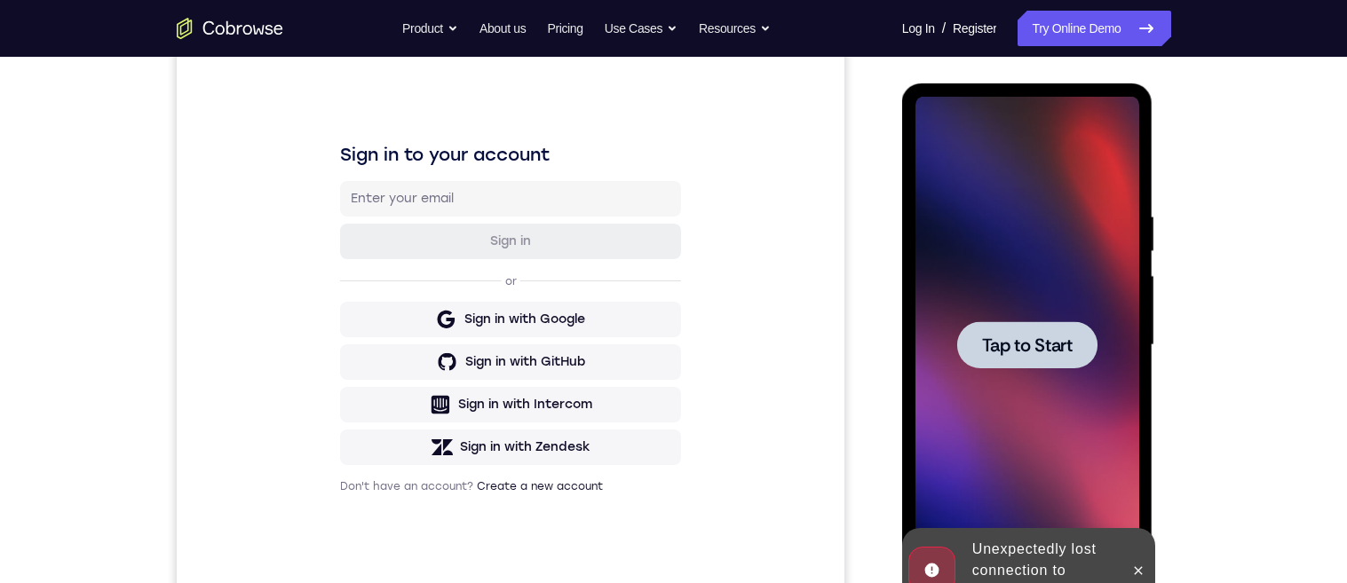
click at [1013, 337] on span "Tap to Start" at bounding box center [1027, 346] width 91 height 18
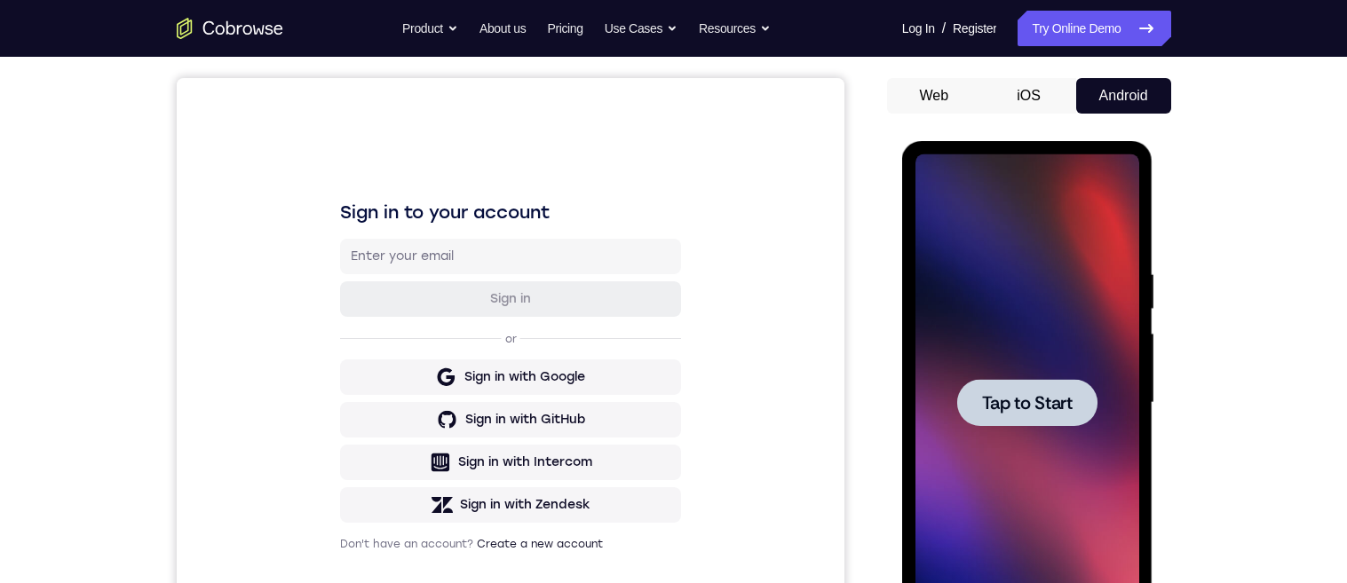
scroll to position [324, 0]
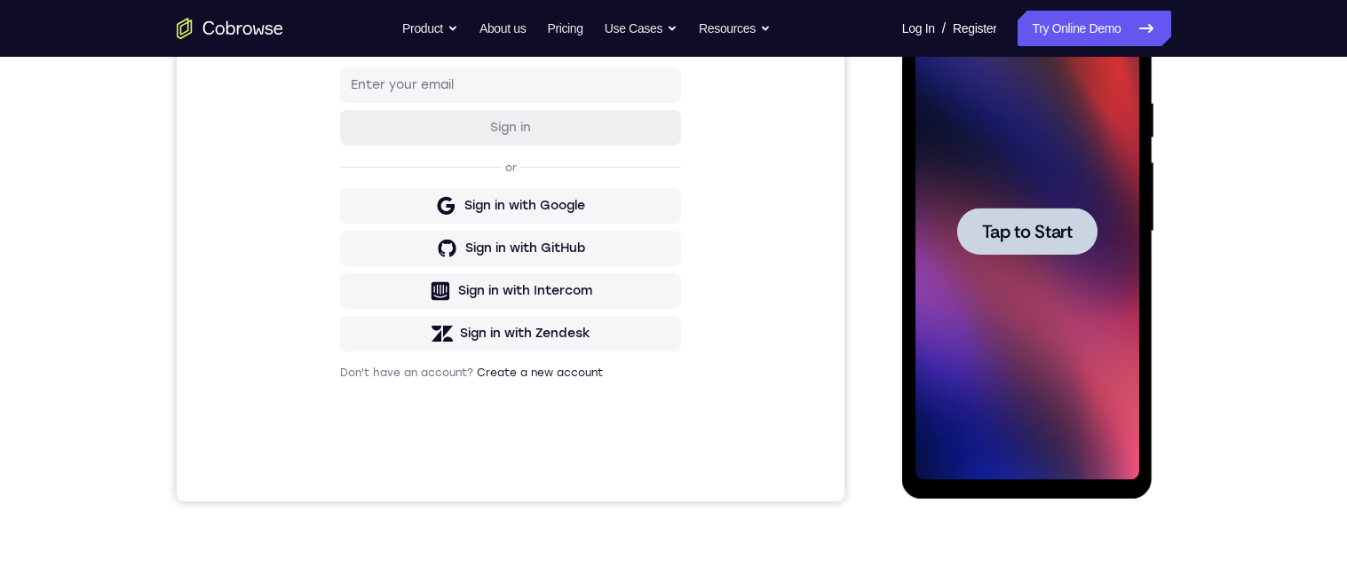
click at [1040, 226] on span "Tap to Start" at bounding box center [1027, 232] width 91 height 18
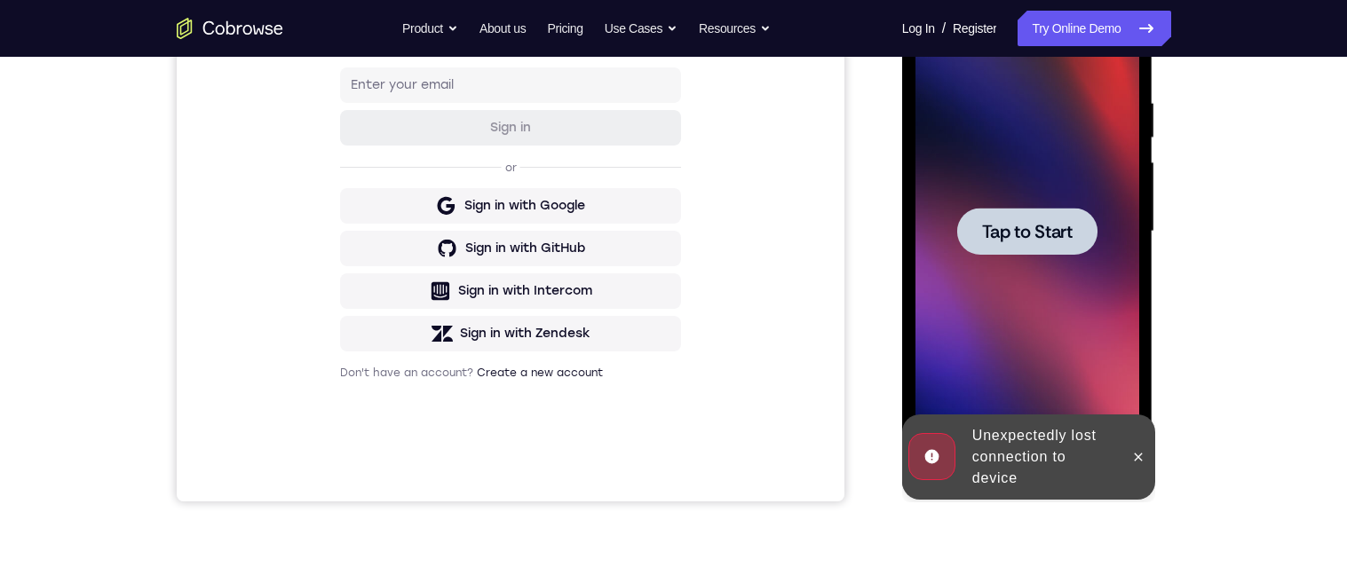
click at [1047, 248] on div at bounding box center [1027, 231] width 140 height 47
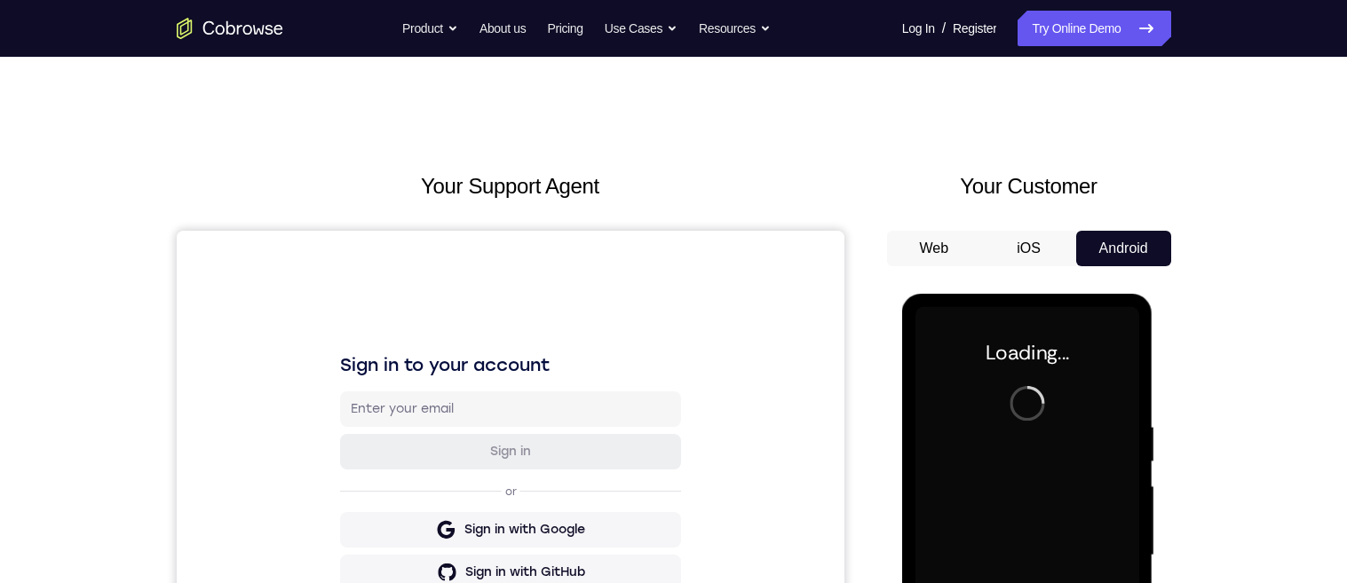
scroll to position [385, 0]
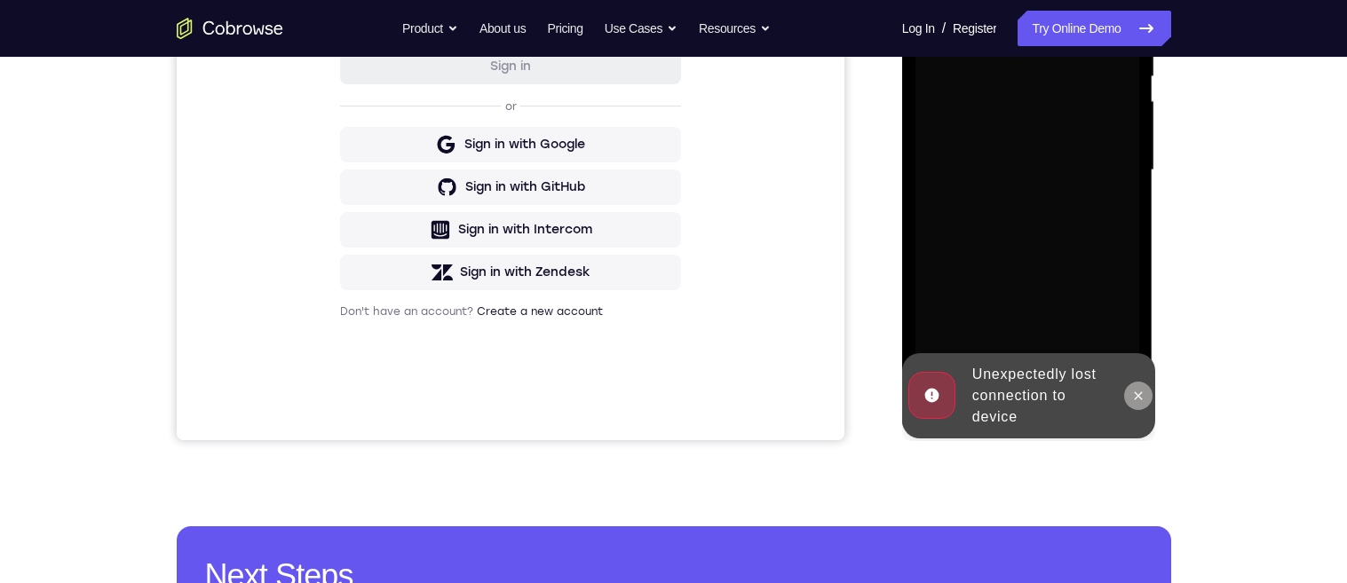
click at [1128, 395] on button at bounding box center [1138, 396] width 28 height 28
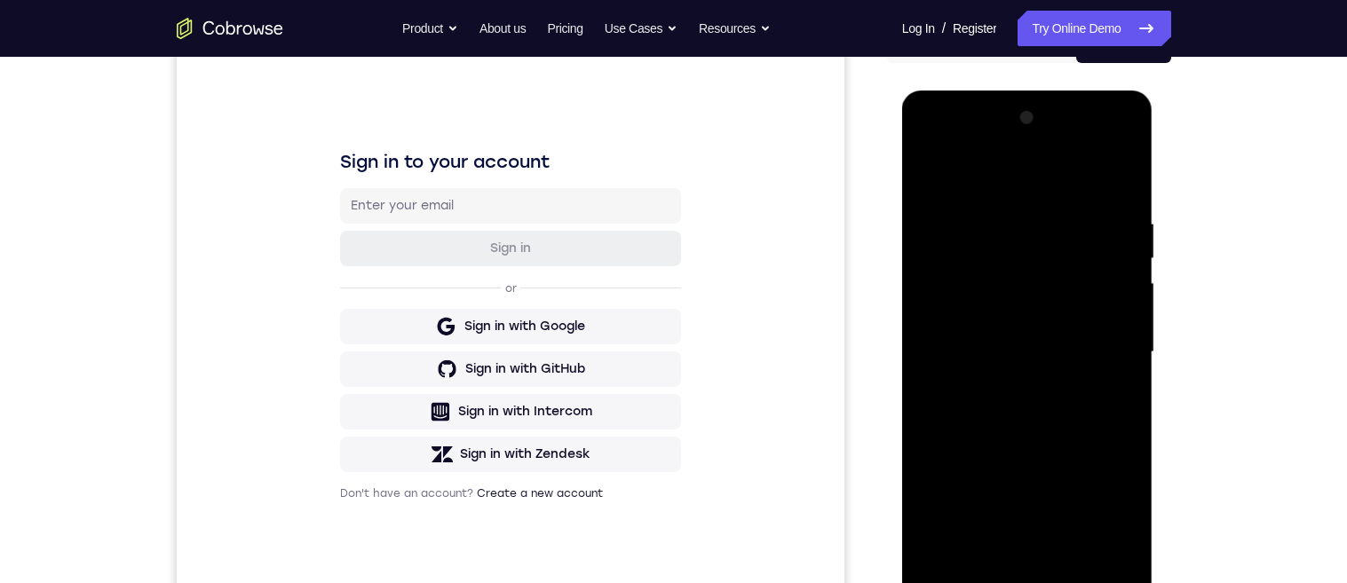
scroll to position [327, 0]
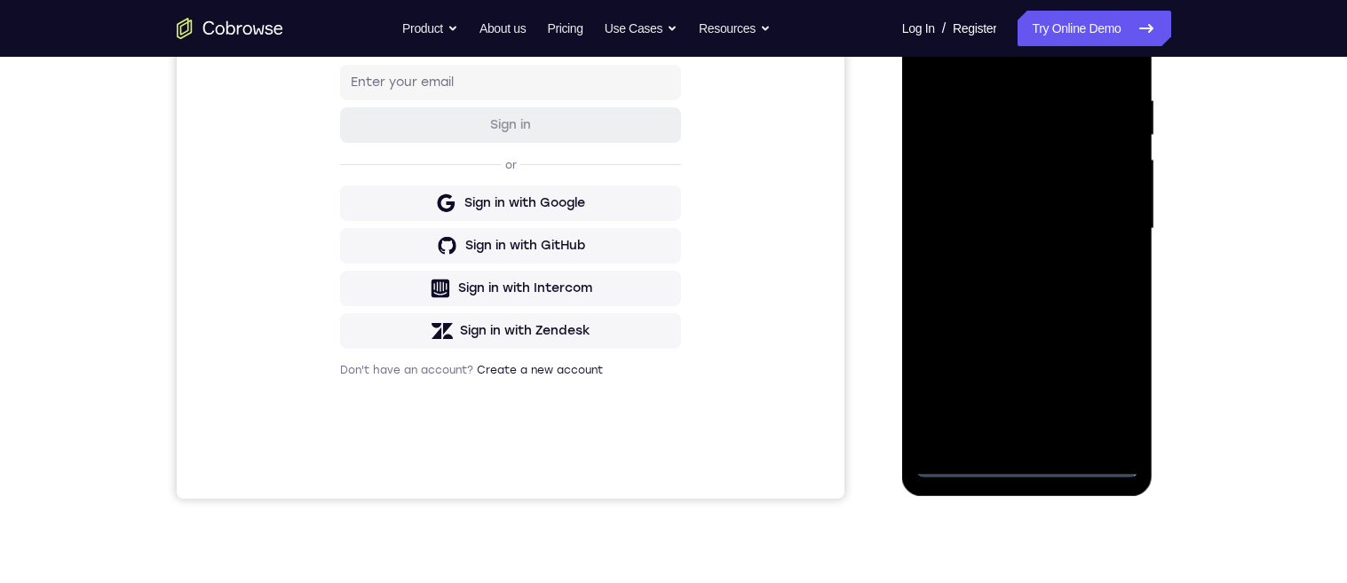
click at [1028, 459] on div at bounding box center [1028, 228] width 224 height 497
click at [1029, 467] on div at bounding box center [1028, 228] width 224 height 497
click at [1028, 463] on div at bounding box center [1028, 228] width 224 height 497
click at [1005, 472] on div at bounding box center [1028, 228] width 224 height 497
click at [1027, 467] on div at bounding box center [1028, 228] width 224 height 497
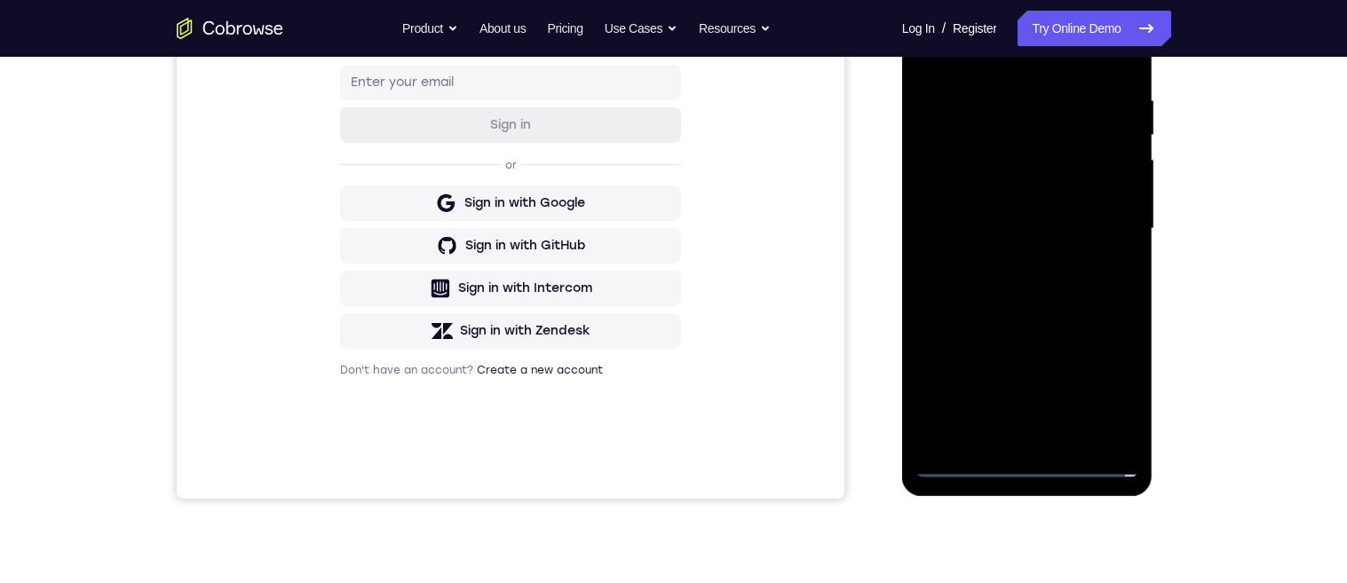
click at [1028, 470] on div at bounding box center [1028, 228] width 224 height 497
click at [1098, 395] on div at bounding box center [1028, 228] width 224 height 497
click at [1104, 374] on div at bounding box center [1028, 228] width 224 height 497
click at [1101, 378] on div at bounding box center [1028, 228] width 224 height 497
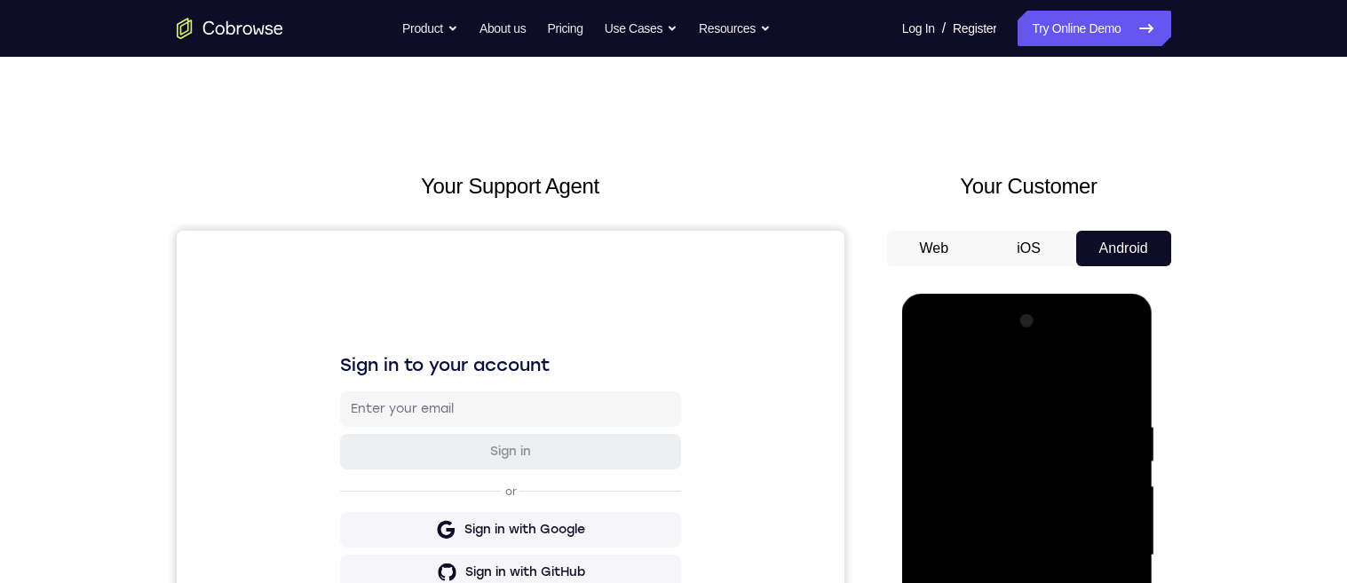
scroll to position [109, 0]
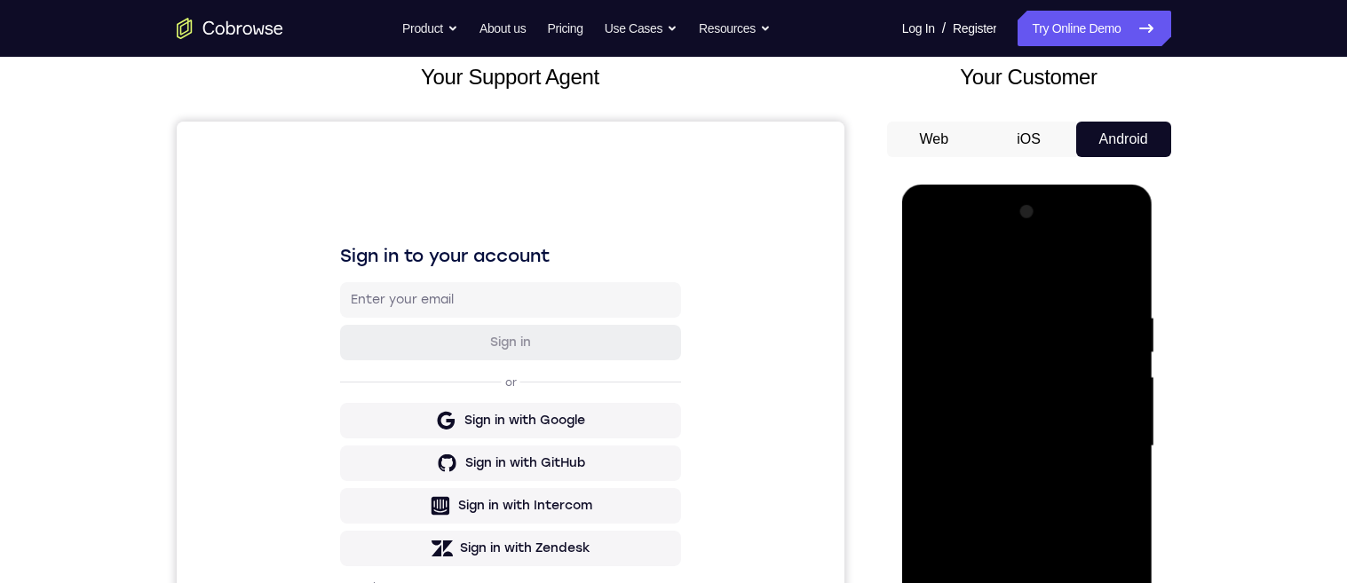
click at [1034, 583] on div at bounding box center [1028, 446] width 224 height 497
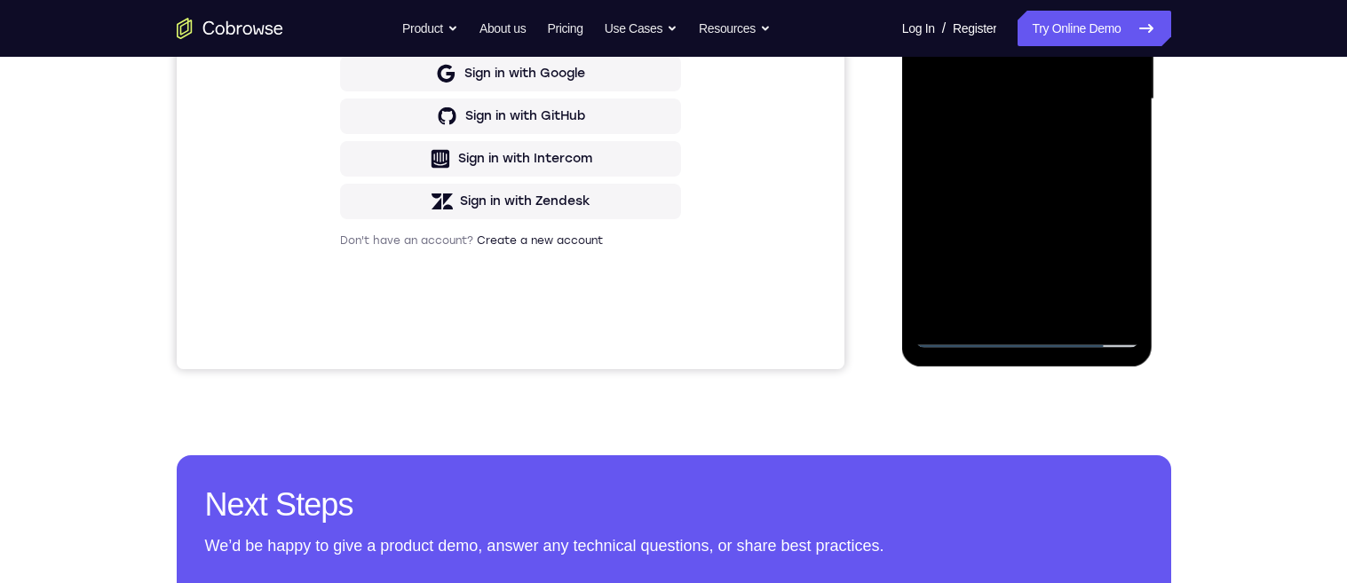
scroll to position [144, 0]
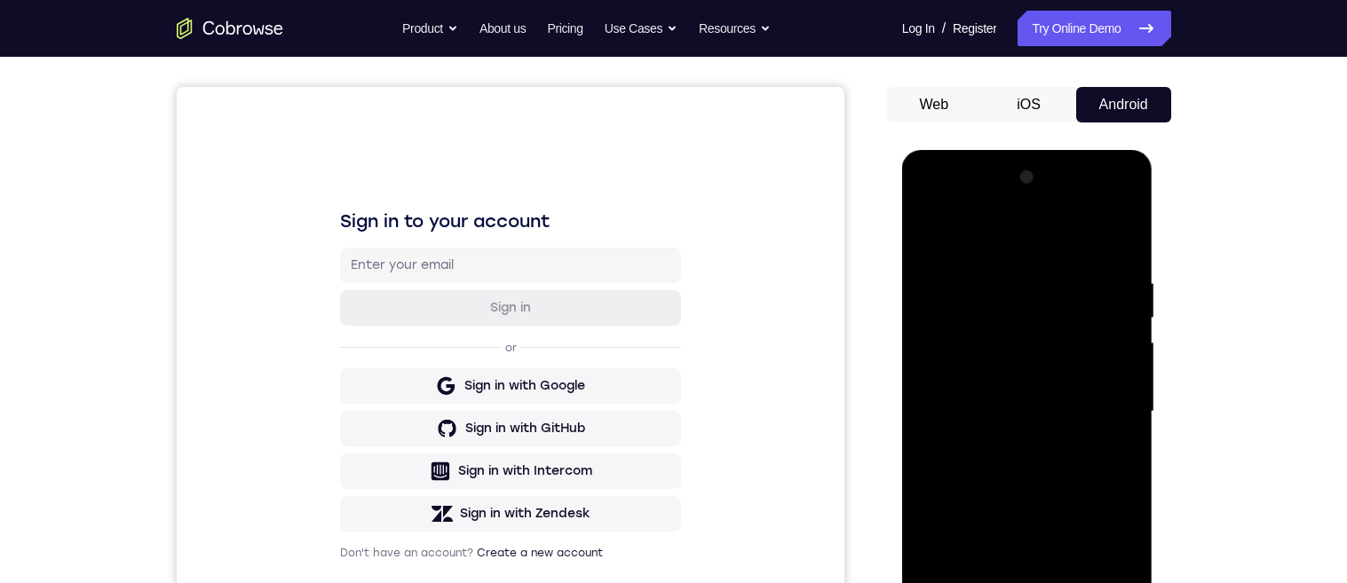
click at [1054, 234] on div at bounding box center [1028, 411] width 224 height 497
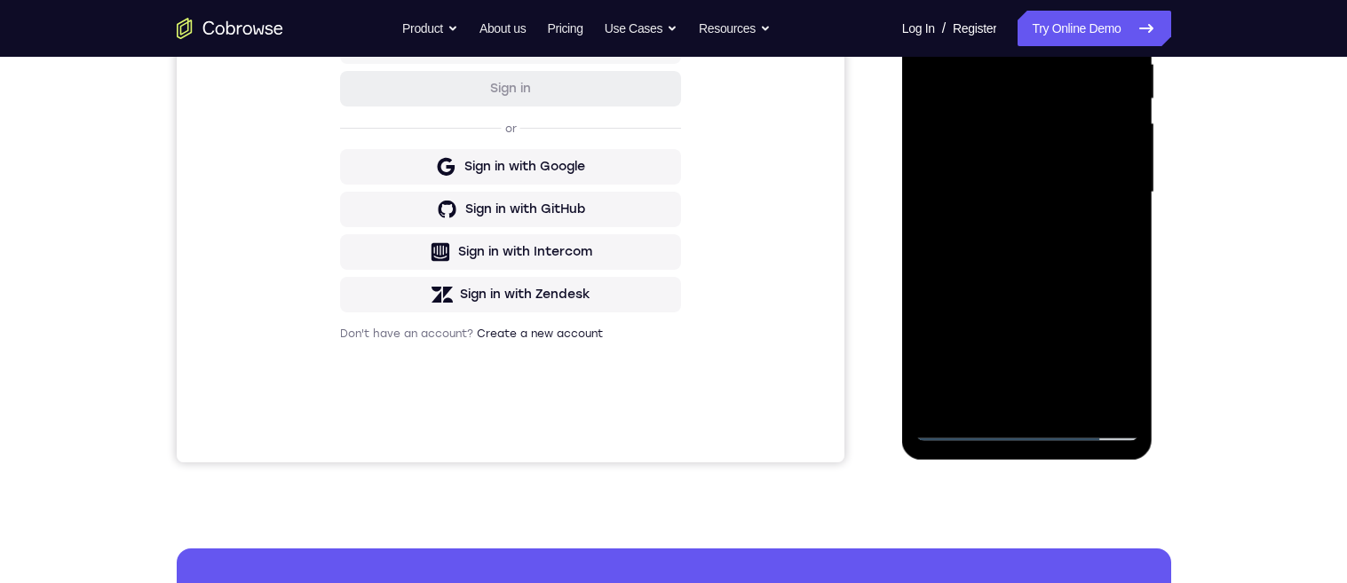
scroll to position [203, 0]
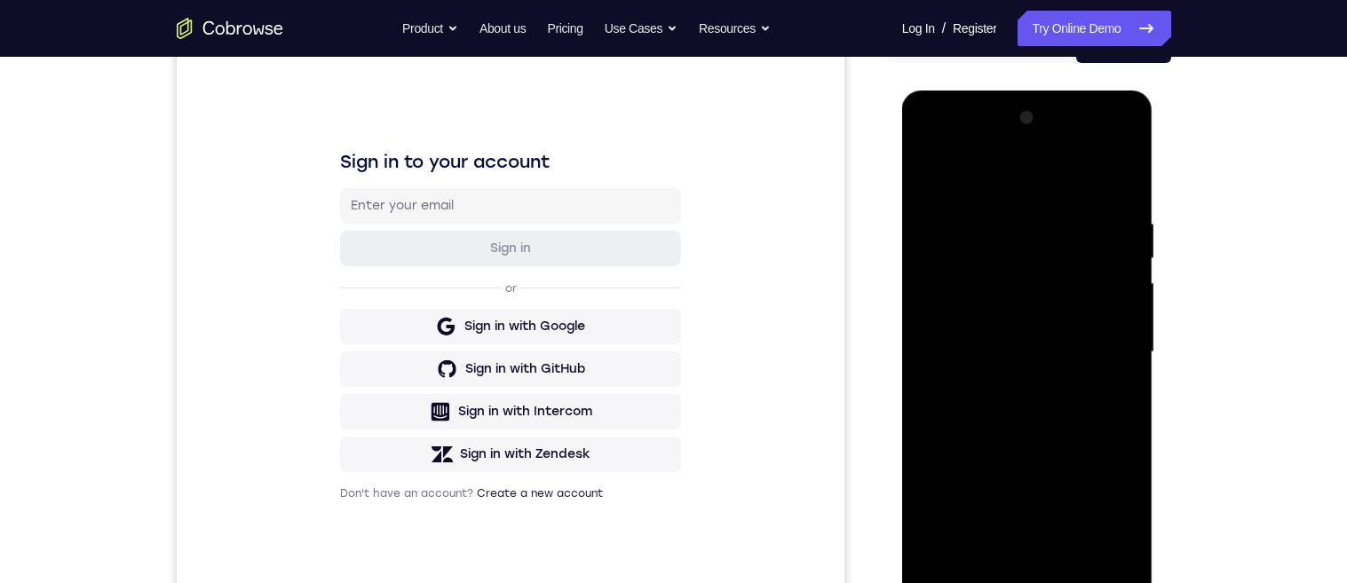
click at [1012, 179] on div at bounding box center [1028, 352] width 224 height 497
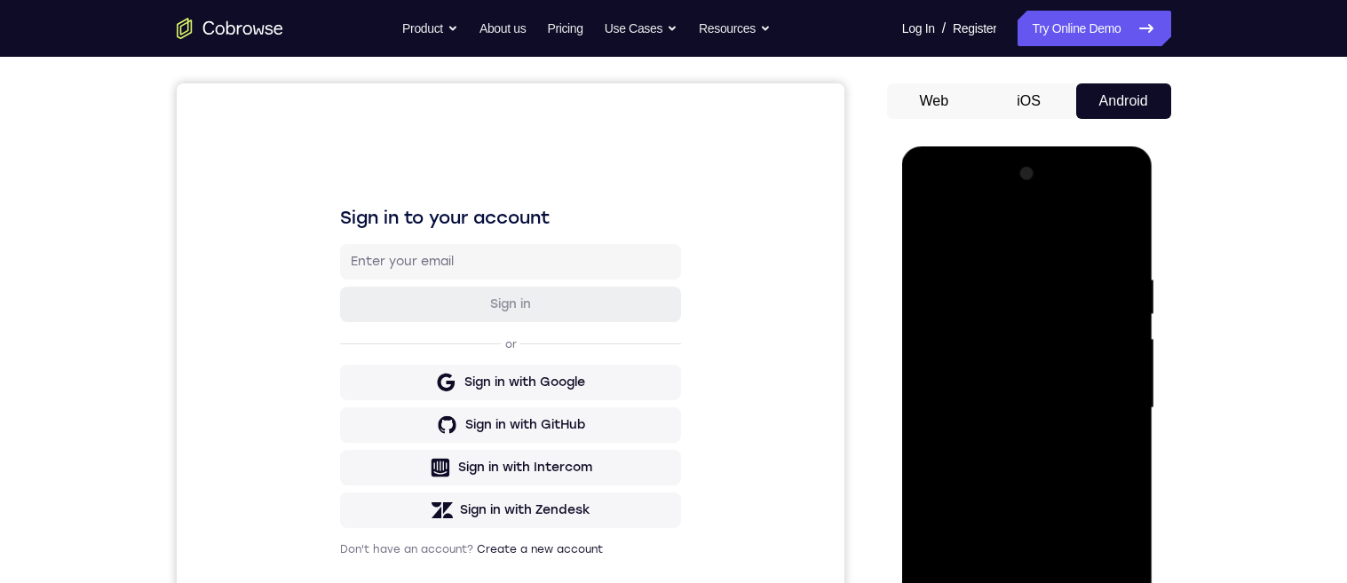
scroll to position [293, 0]
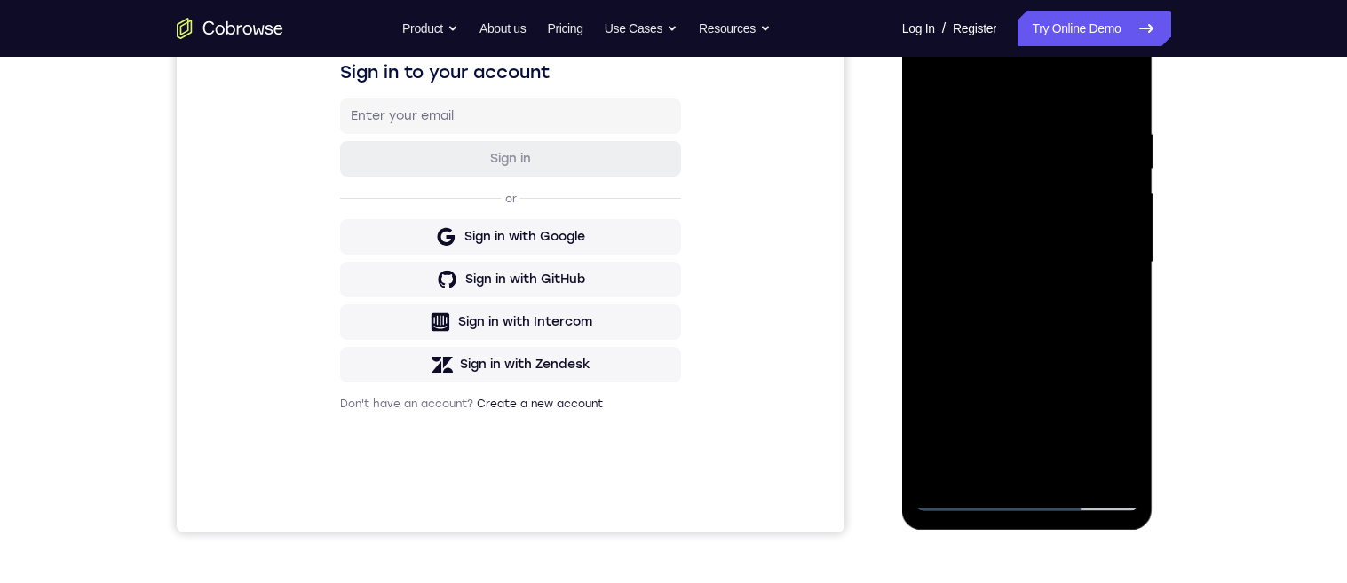
click at [1091, 242] on div at bounding box center [1028, 262] width 224 height 497
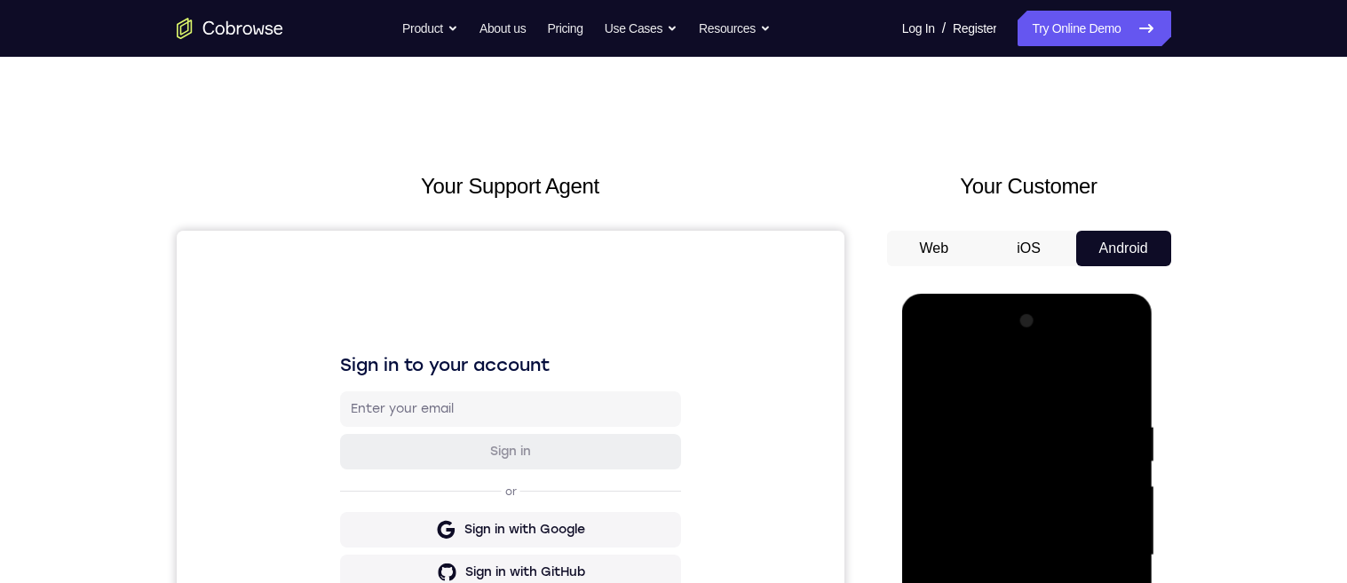
scroll to position [331, 0]
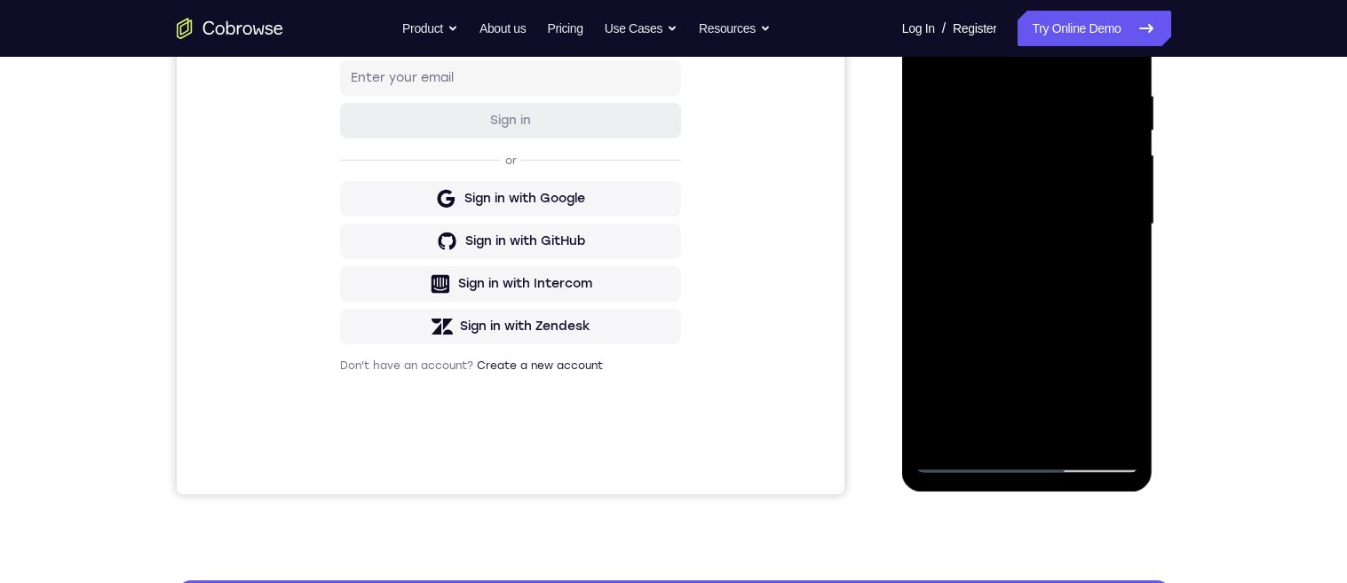
click at [1001, 254] on div at bounding box center [1028, 224] width 224 height 497
click at [1046, 193] on div at bounding box center [1028, 224] width 224 height 497
click at [1068, 209] on div at bounding box center [1028, 224] width 224 height 497
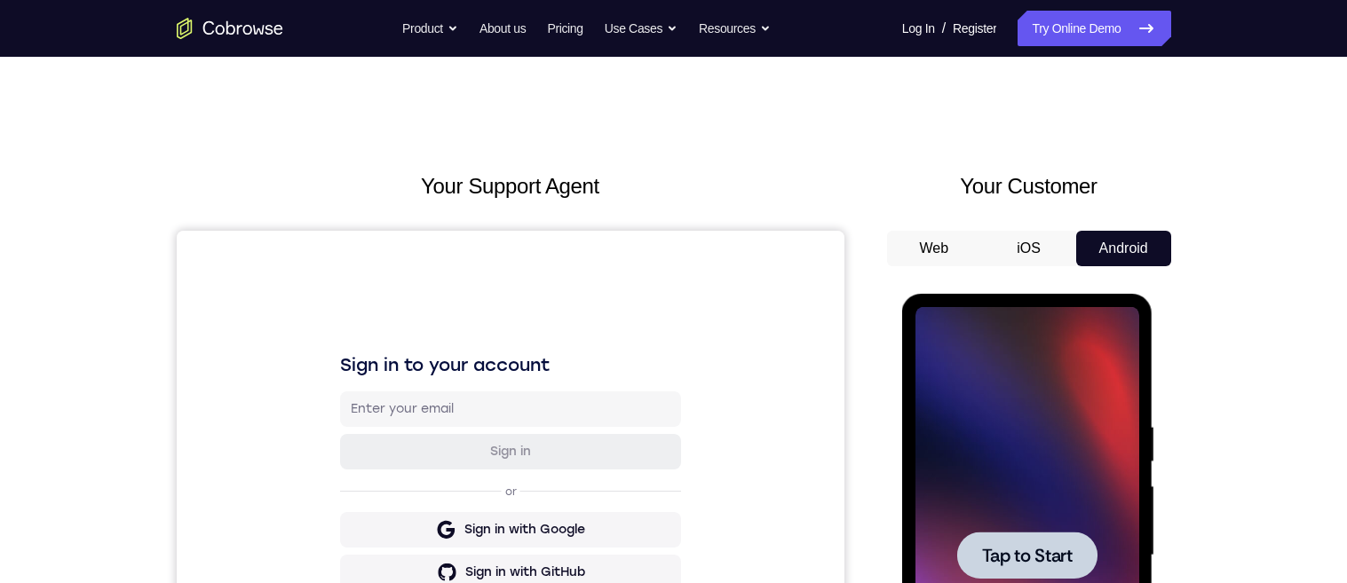
scroll to position [333, 0]
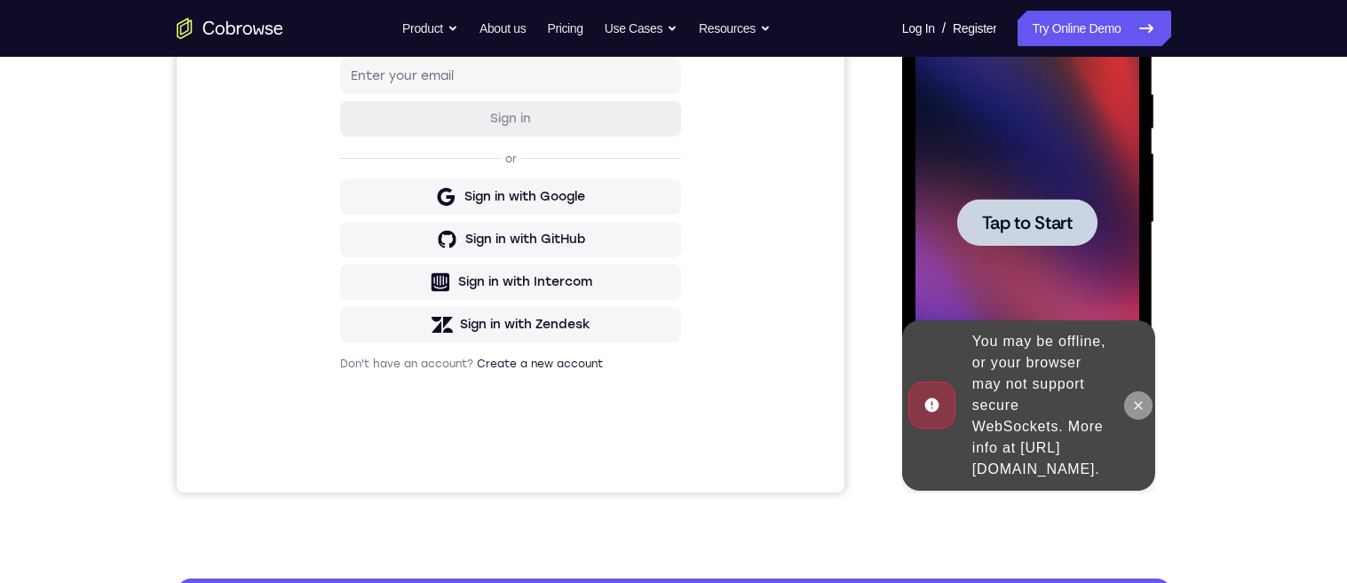
click at [1148, 401] on button at bounding box center [1138, 406] width 28 height 28
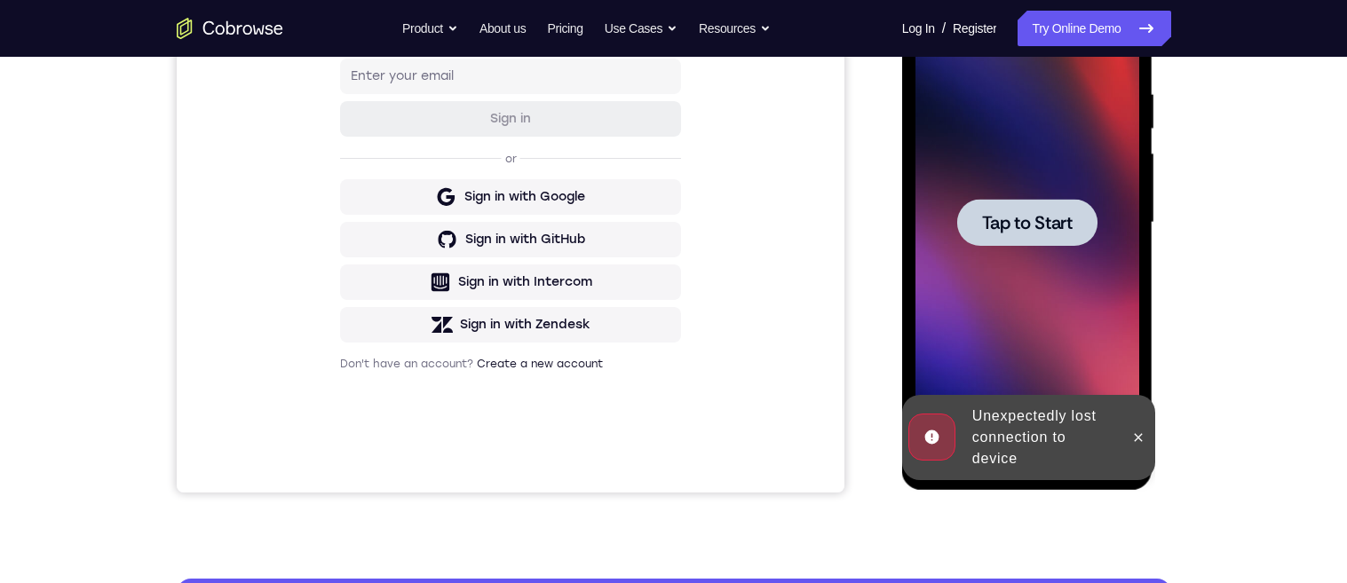
click at [1041, 215] on span "Tap to Start" at bounding box center [1027, 223] width 91 height 18
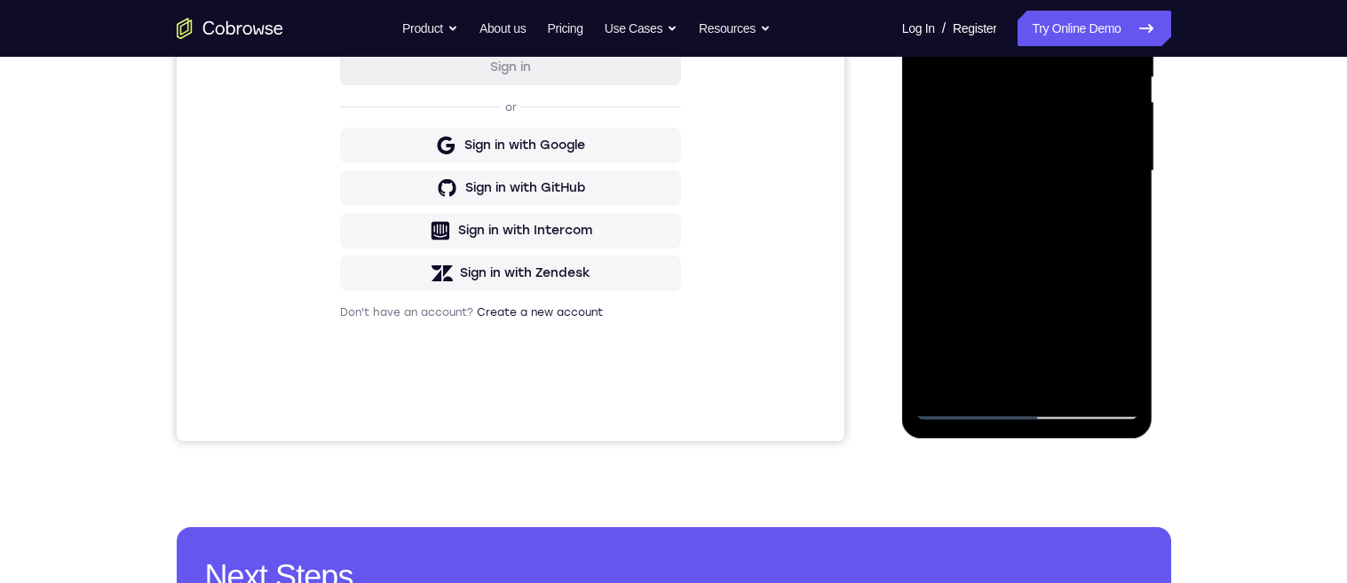
scroll to position [485, 0]
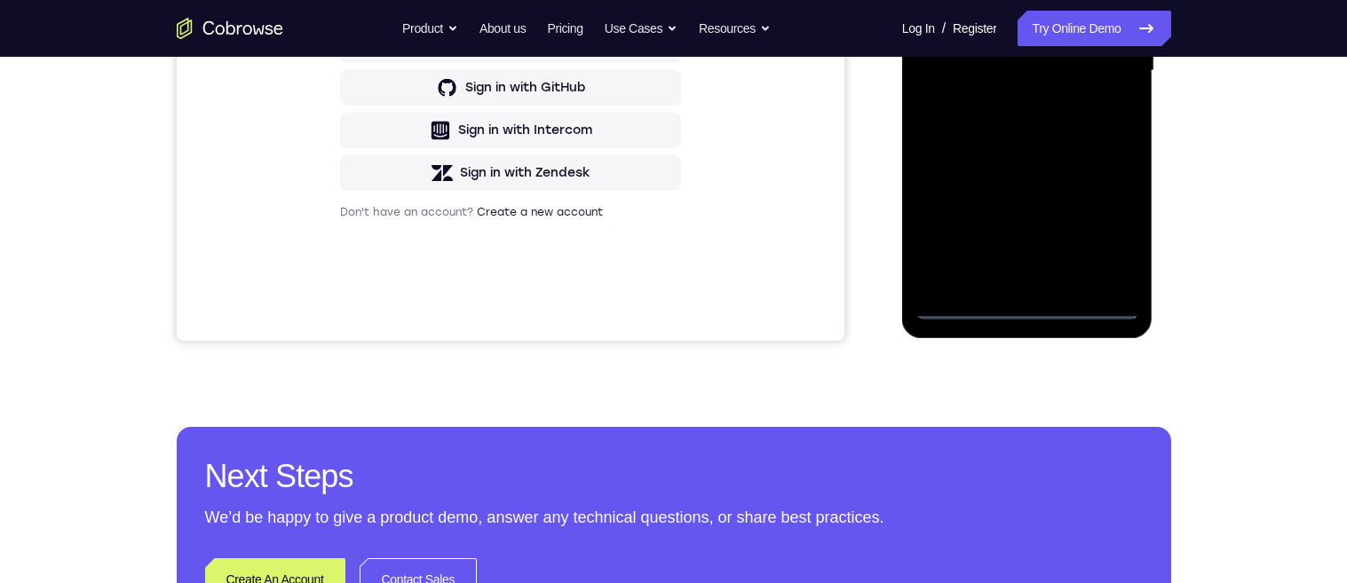
click at [1031, 295] on div at bounding box center [1028, 70] width 224 height 497
click at [1030, 295] on div at bounding box center [1028, 70] width 224 height 497
click at [1020, 306] on div at bounding box center [1028, 70] width 224 height 497
click at [1100, 215] on div at bounding box center [1028, 70] width 224 height 497
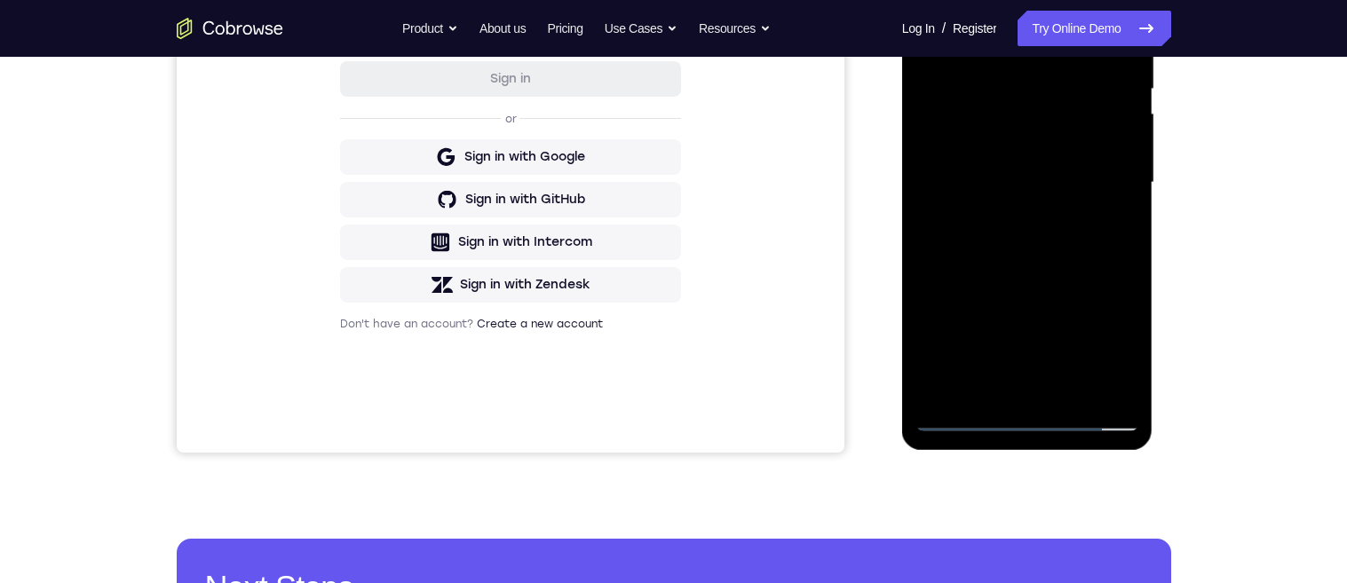
scroll to position [118, 0]
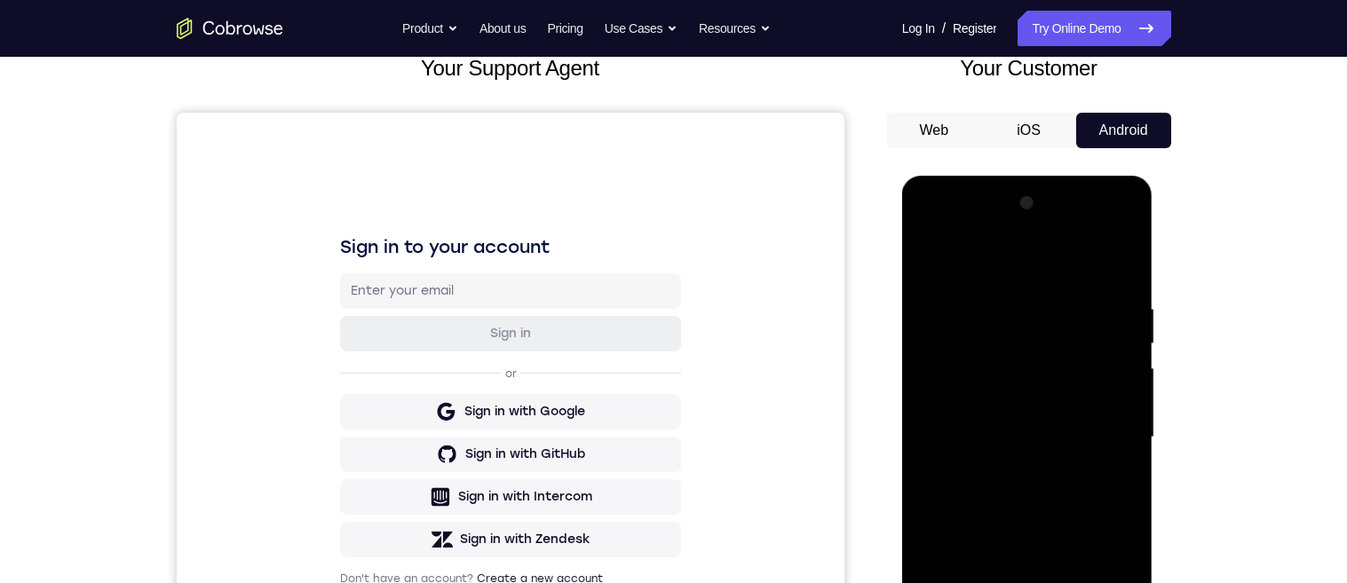
click at [1036, 258] on div at bounding box center [1028, 437] width 224 height 497
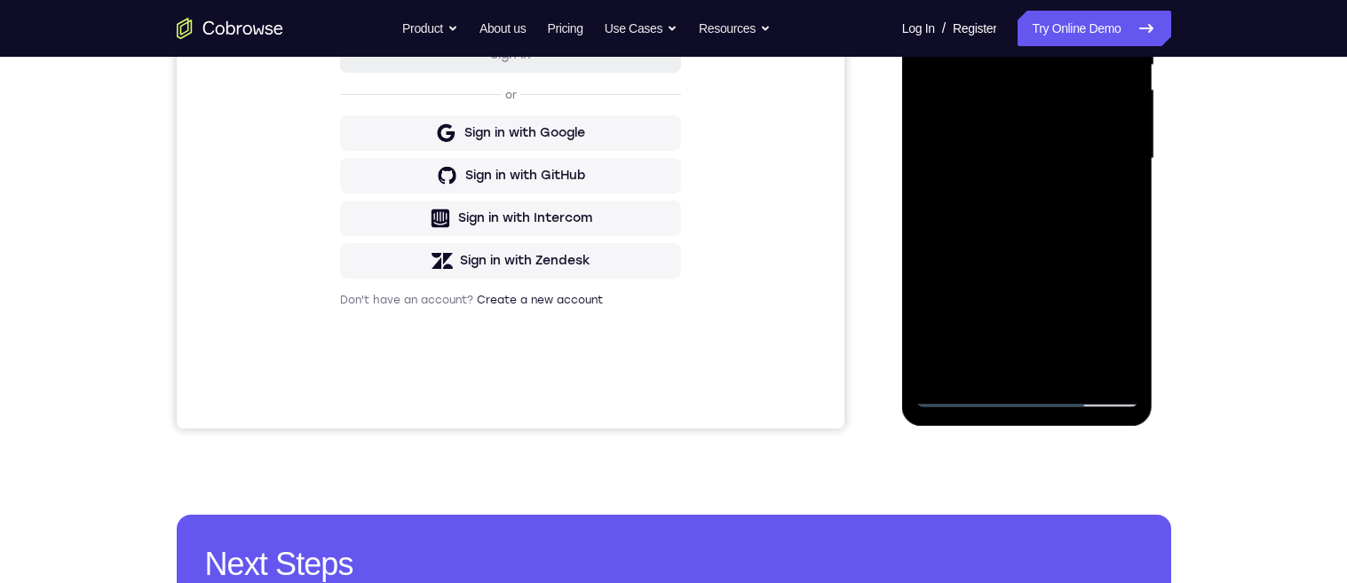
scroll to position [242, 0]
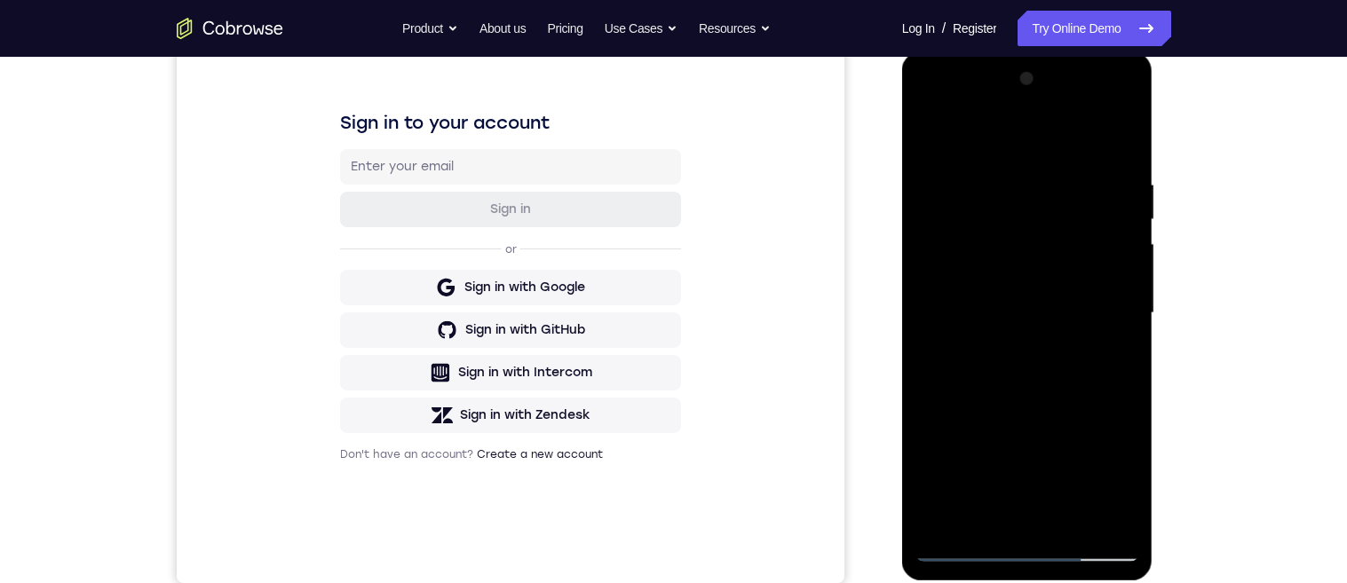
click at [1096, 314] on div at bounding box center [1028, 313] width 224 height 497
click at [1003, 349] on div at bounding box center [1028, 313] width 224 height 497
click at [1004, 344] on div at bounding box center [1028, 313] width 224 height 497
click at [1002, 347] on div at bounding box center [1028, 313] width 224 height 497
click at [1018, 345] on div at bounding box center [1028, 313] width 224 height 497
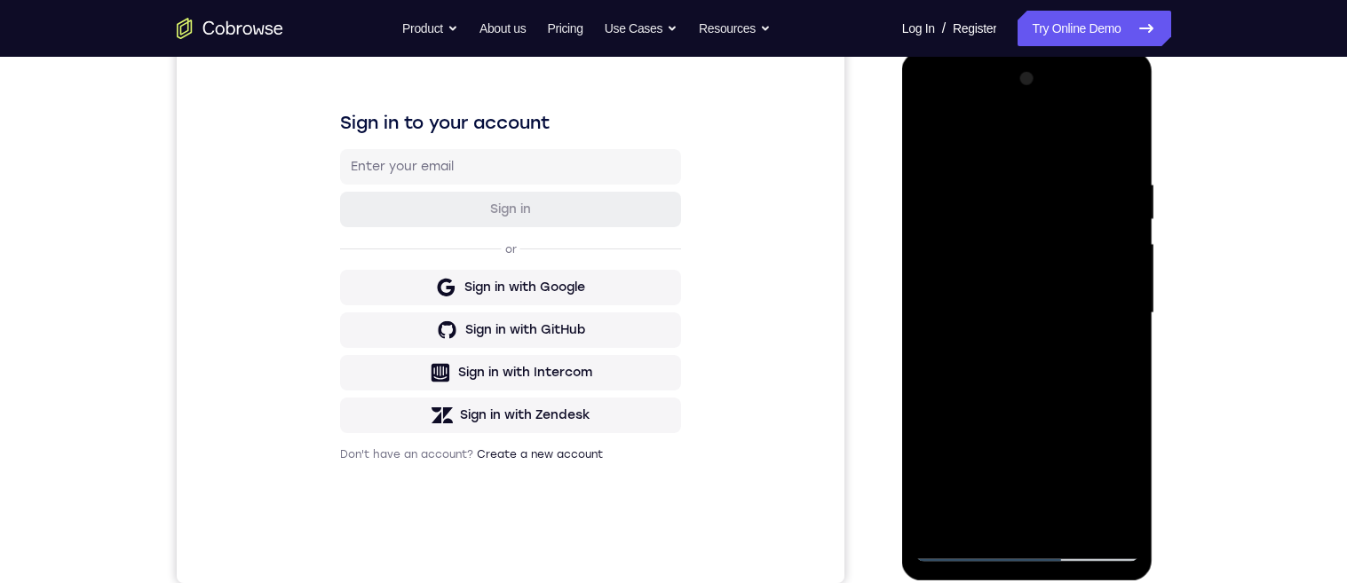
click at [1037, 234] on div at bounding box center [1028, 313] width 224 height 497
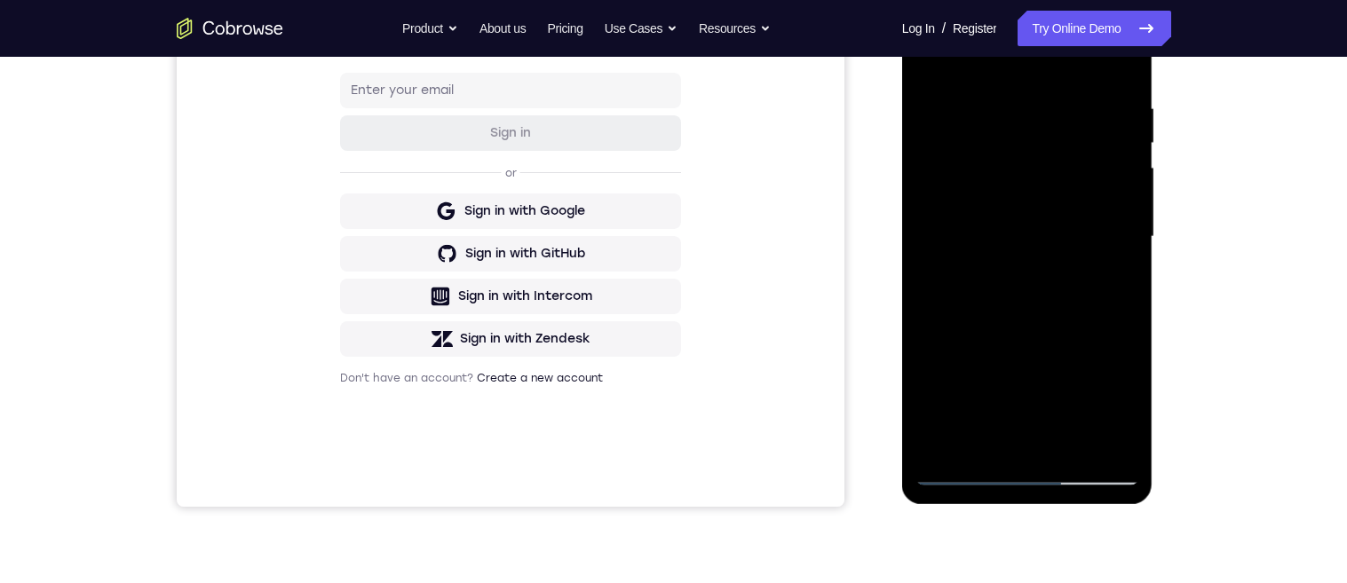
scroll to position [298, 0]
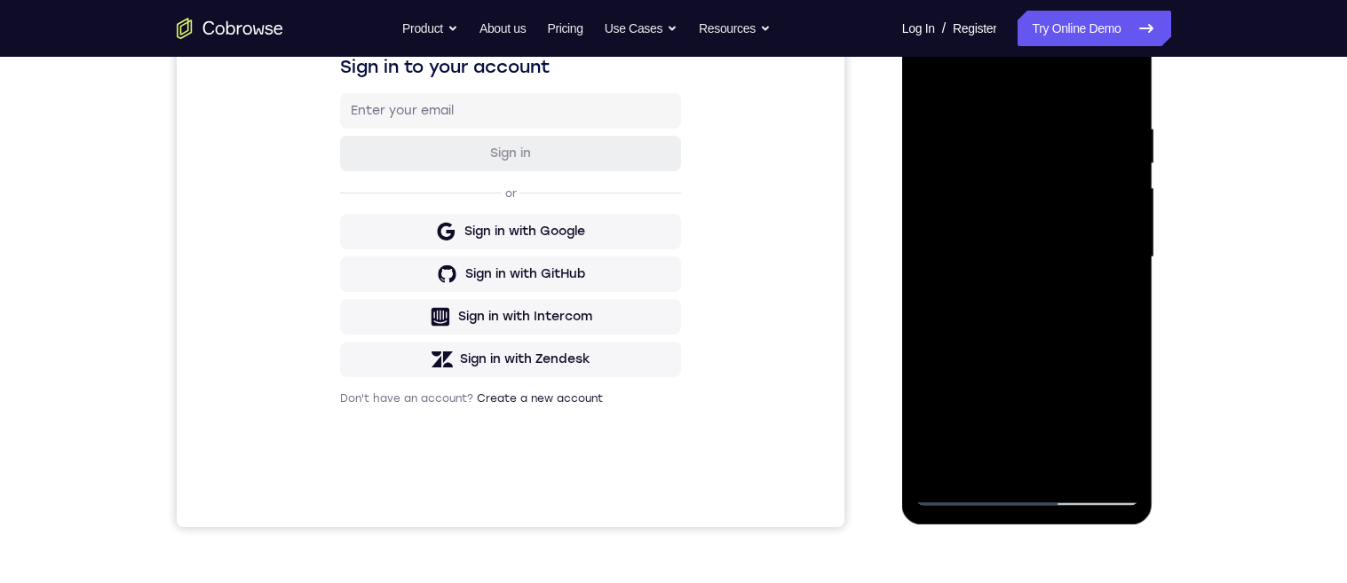
click at [946, 76] on div at bounding box center [1028, 257] width 224 height 497
click at [937, 84] on div at bounding box center [1028, 257] width 224 height 497
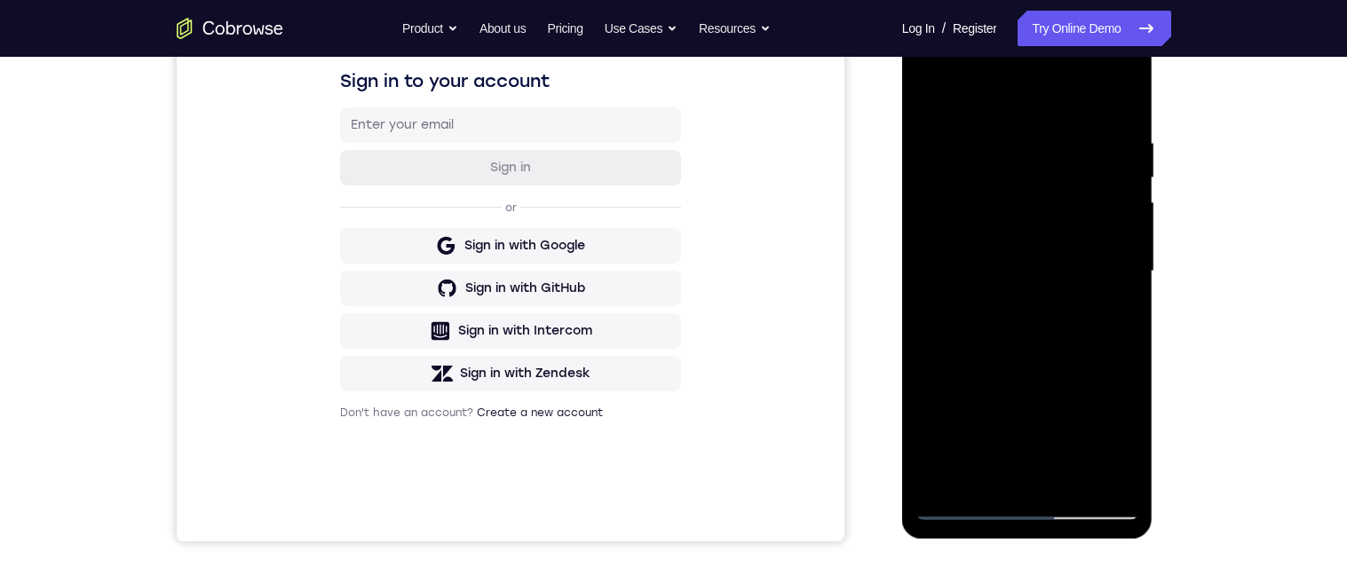
scroll to position [137, 0]
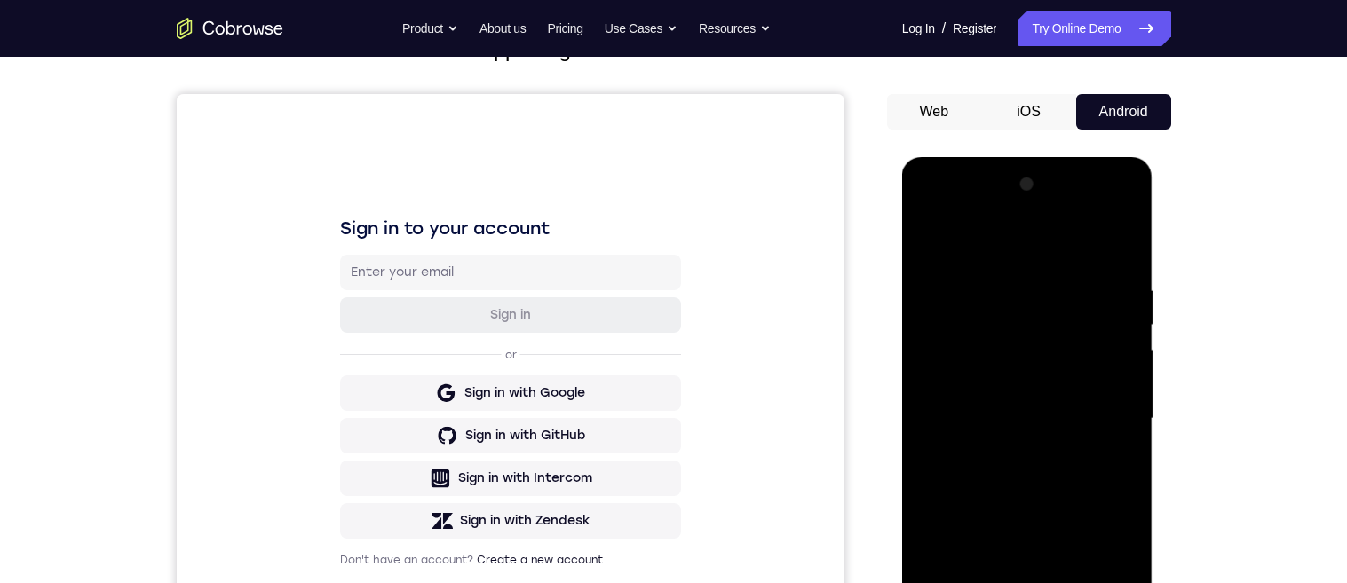
click at [932, 242] on div at bounding box center [1028, 419] width 224 height 497
click at [928, 244] on div at bounding box center [1028, 419] width 224 height 497
click at [932, 239] on div at bounding box center [1028, 419] width 224 height 497
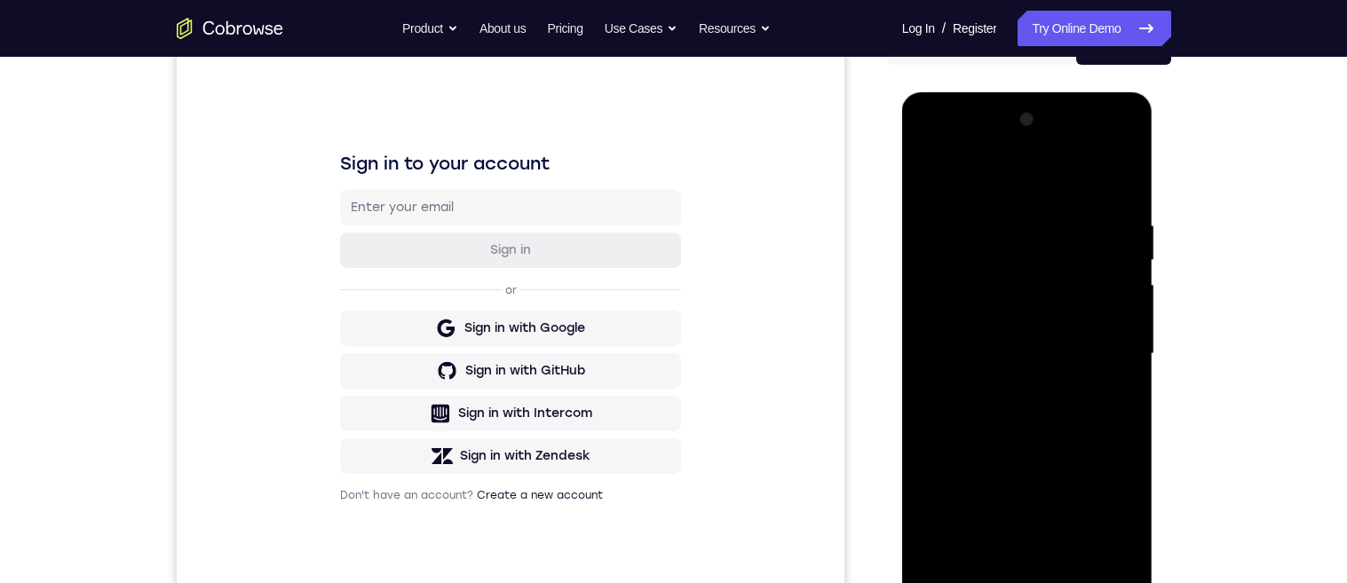
scroll to position [201, 0]
click at [929, 179] on div at bounding box center [1028, 355] width 224 height 497
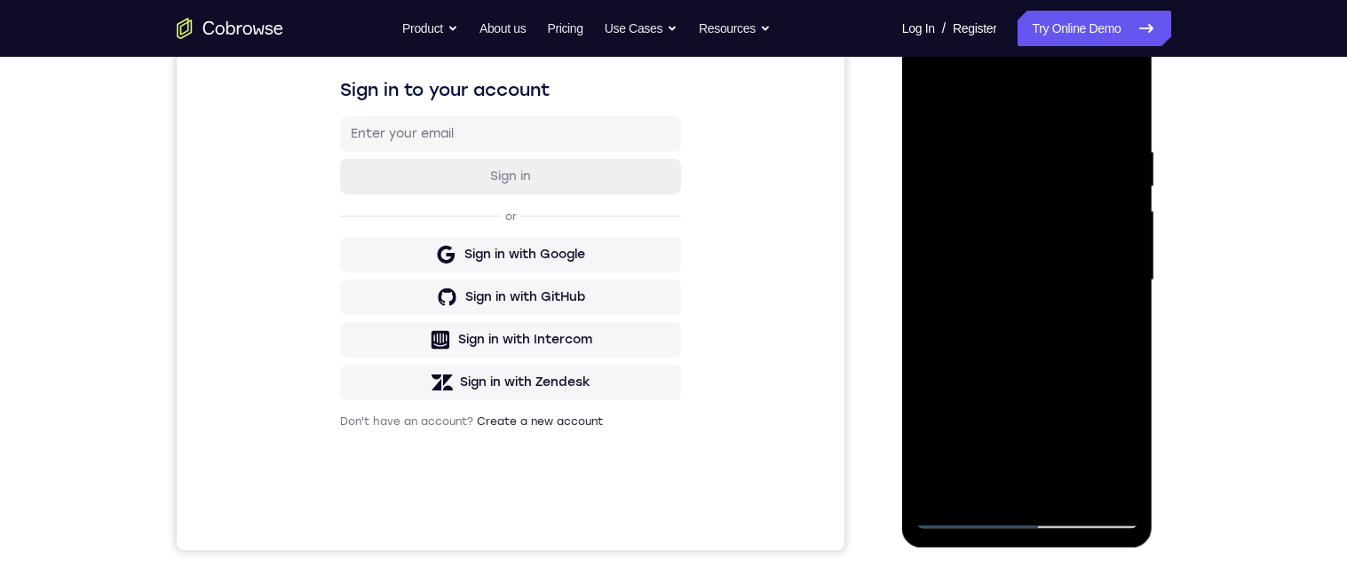
click at [1073, 264] on div at bounding box center [1028, 280] width 224 height 497
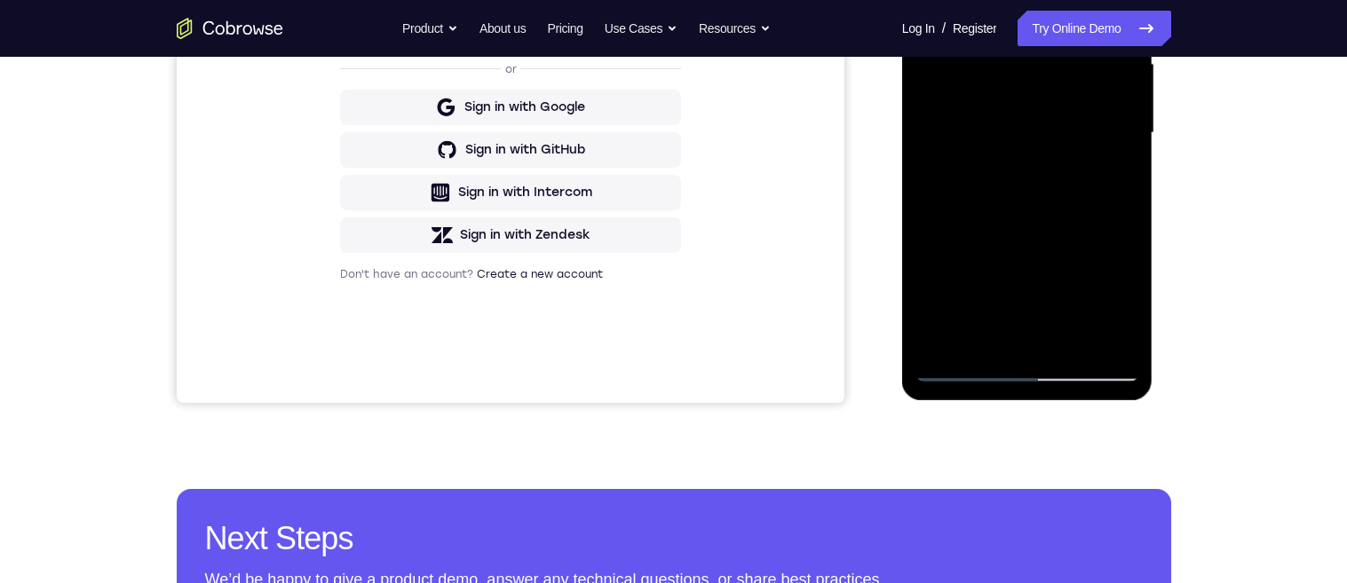
scroll to position [304, 0]
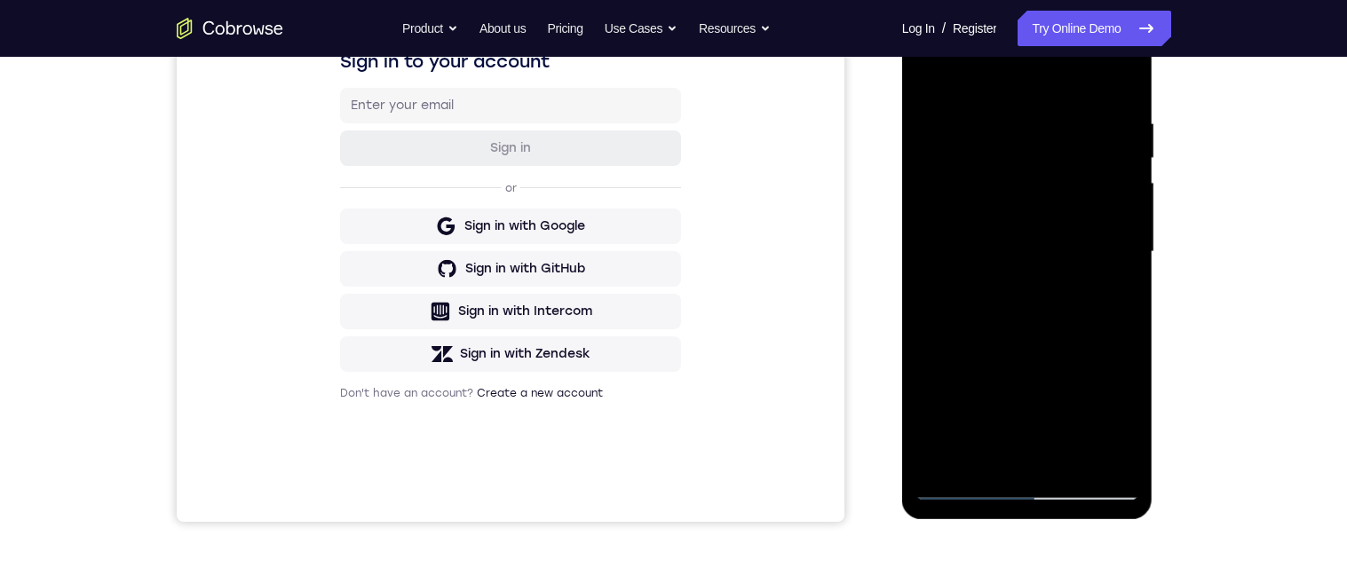
click at [932, 193] on div at bounding box center [1028, 252] width 224 height 497
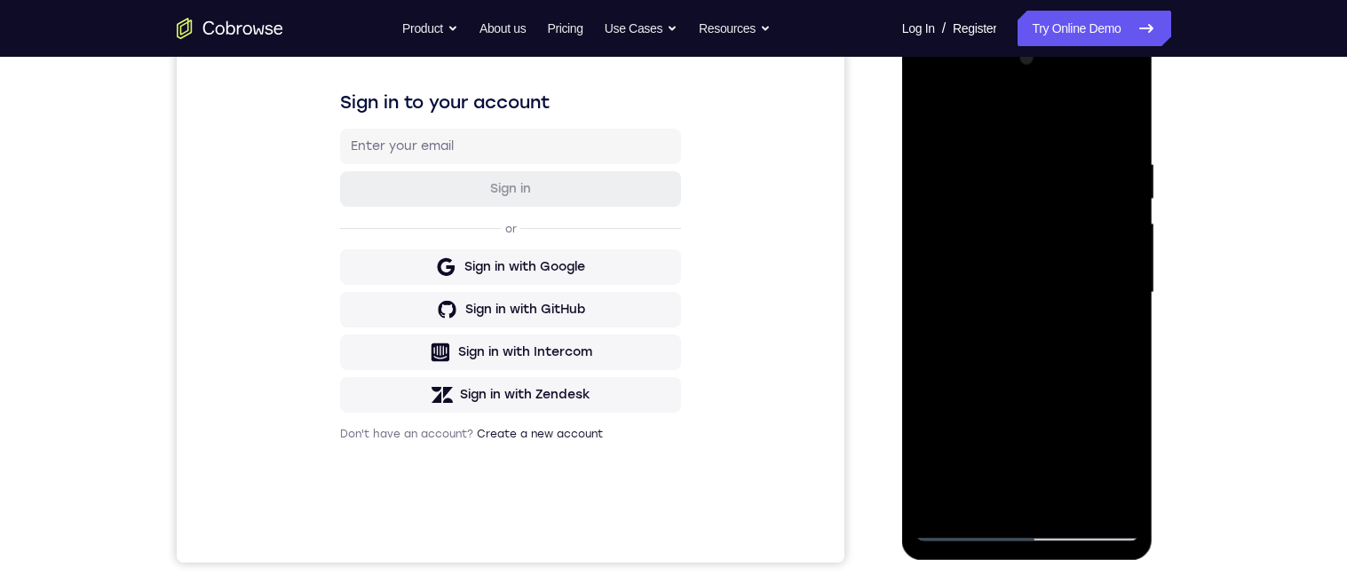
scroll to position [264, 0]
click at [938, 231] on div at bounding box center [1028, 292] width 224 height 497
click at [935, 230] on div at bounding box center [1028, 292] width 224 height 497
click at [1059, 273] on div at bounding box center [1028, 292] width 224 height 497
click at [1056, 275] on div at bounding box center [1028, 292] width 224 height 497
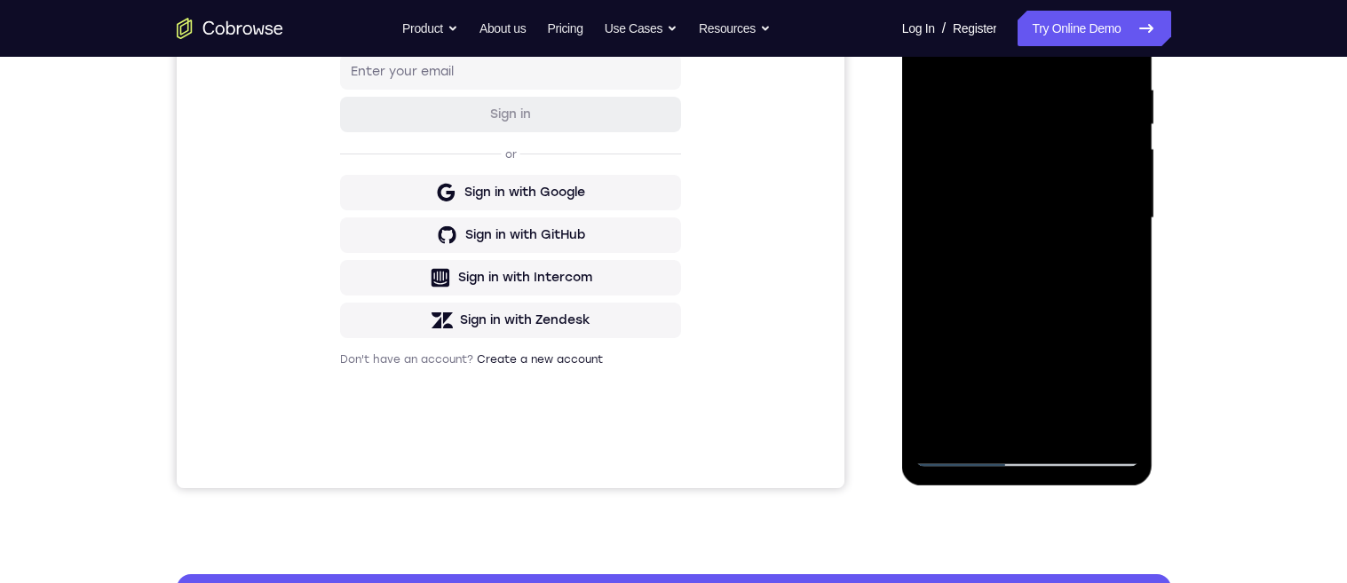
scroll to position [93, 0]
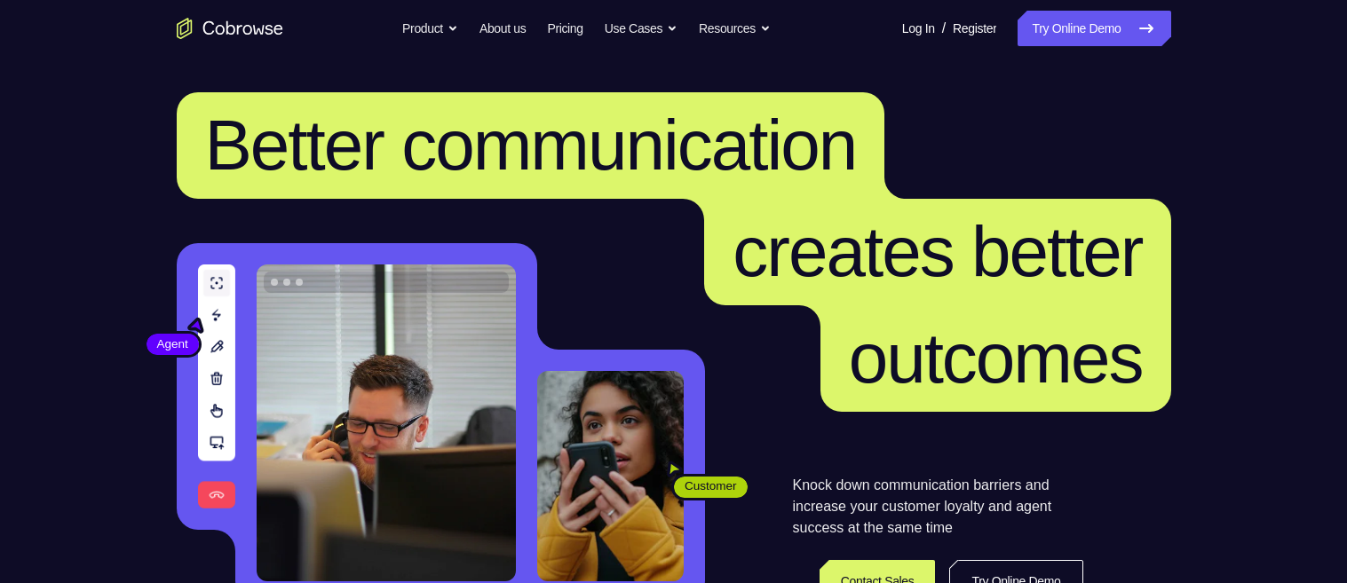
scroll to position [345, 0]
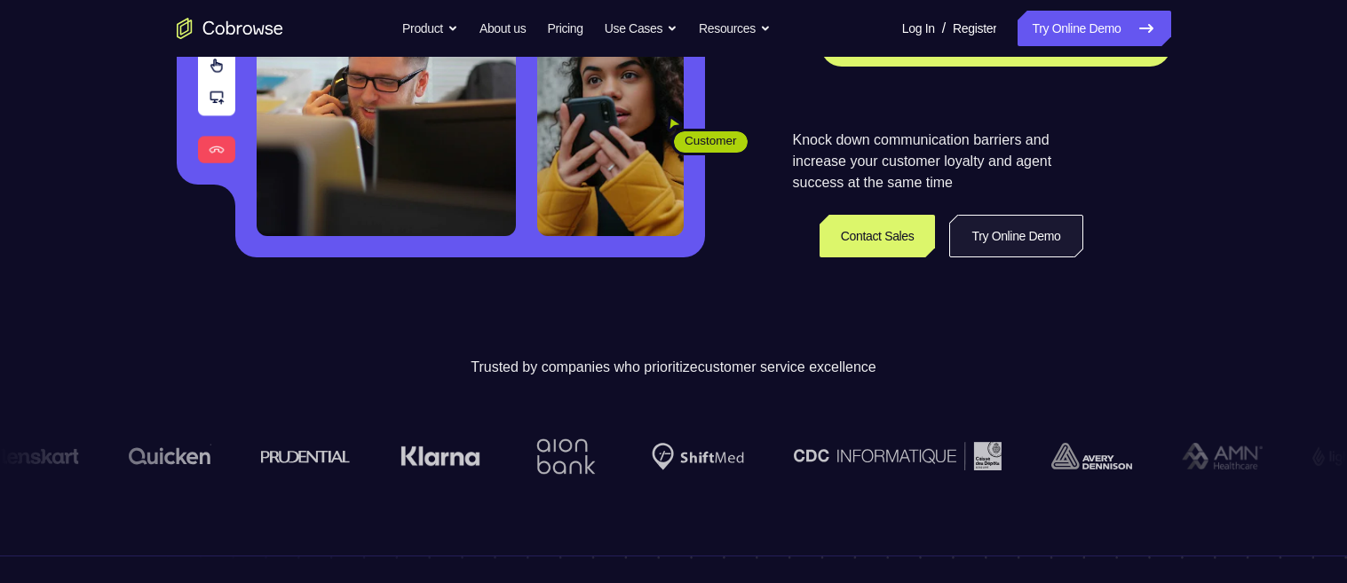
click at [1042, 236] on link "Try Online Demo" at bounding box center [1015, 236] width 133 height 43
click at [1022, 228] on link "Try Online Demo" at bounding box center [1015, 236] width 133 height 43
click at [1028, 234] on link "Try Online Demo" at bounding box center [1015, 236] width 133 height 43
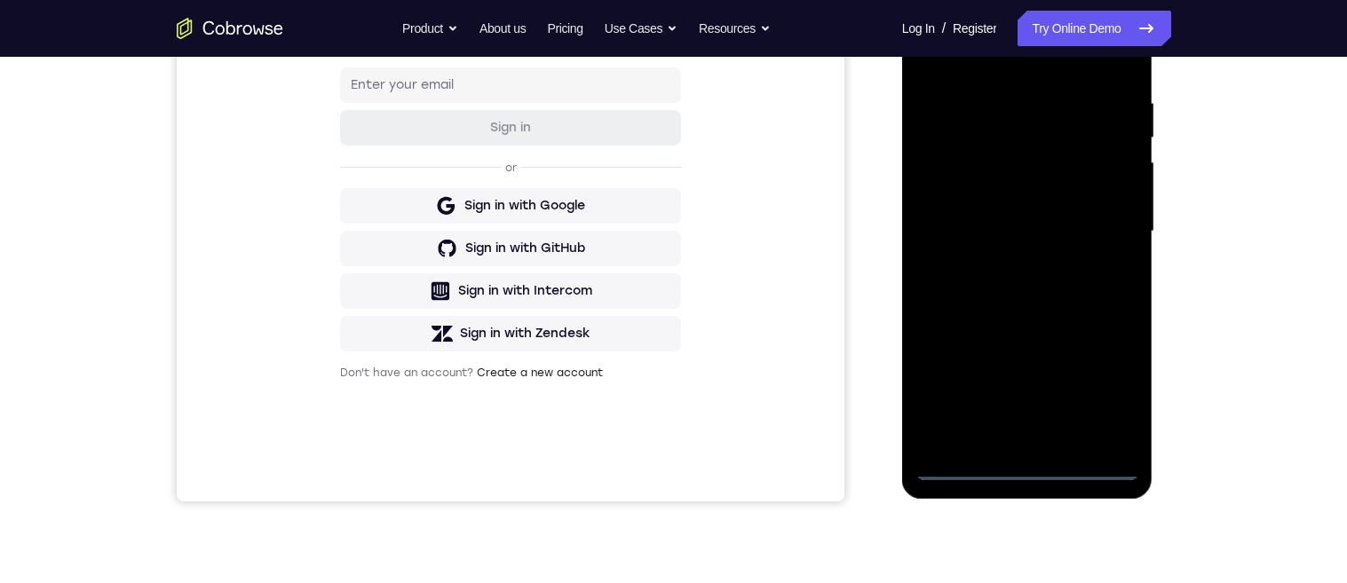
click at [1016, 476] on div at bounding box center [1028, 231] width 224 height 497
click at [1032, 464] on div at bounding box center [1028, 231] width 224 height 497
click at [1018, 480] on div at bounding box center [1028, 231] width 224 height 497
click at [1019, 469] on div at bounding box center [1028, 231] width 224 height 497
click at [1012, 472] on div at bounding box center [1028, 231] width 224 height 497
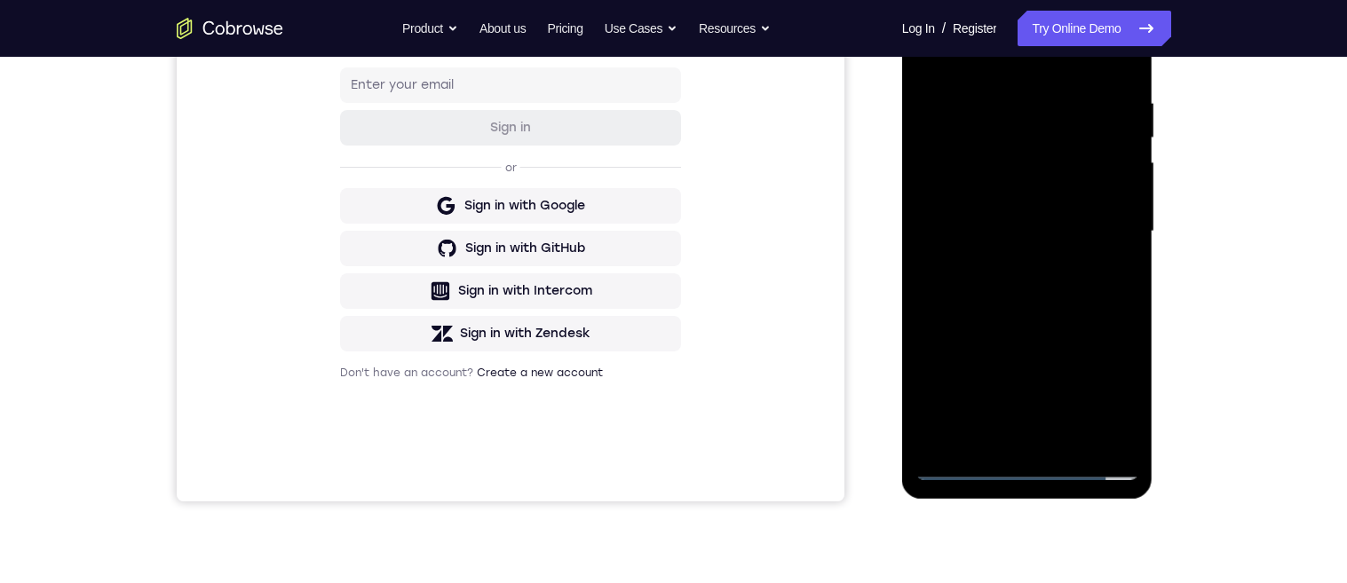
click at [1092, 386] on div at bounding box center [1028, 231] width 224 height 497
click at [1091, 394] on div at bounding box center [1028, 231] width 224 height 497
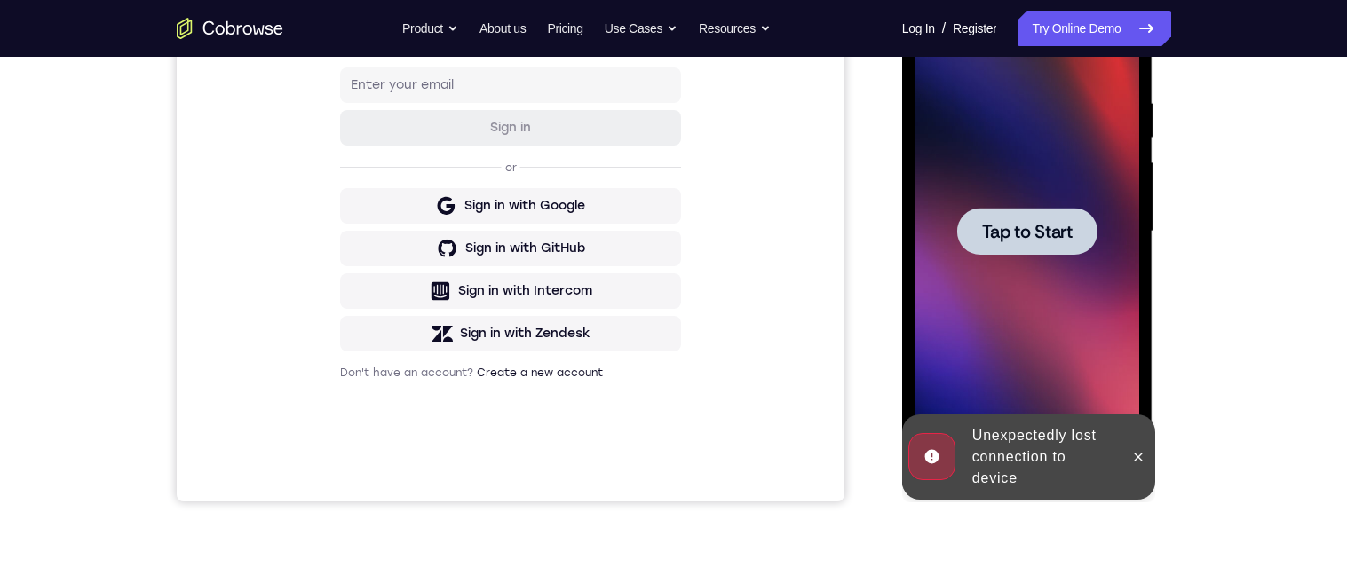
click at [1126, 447] on div at bounding box center [1138, 457] width 28 height 85
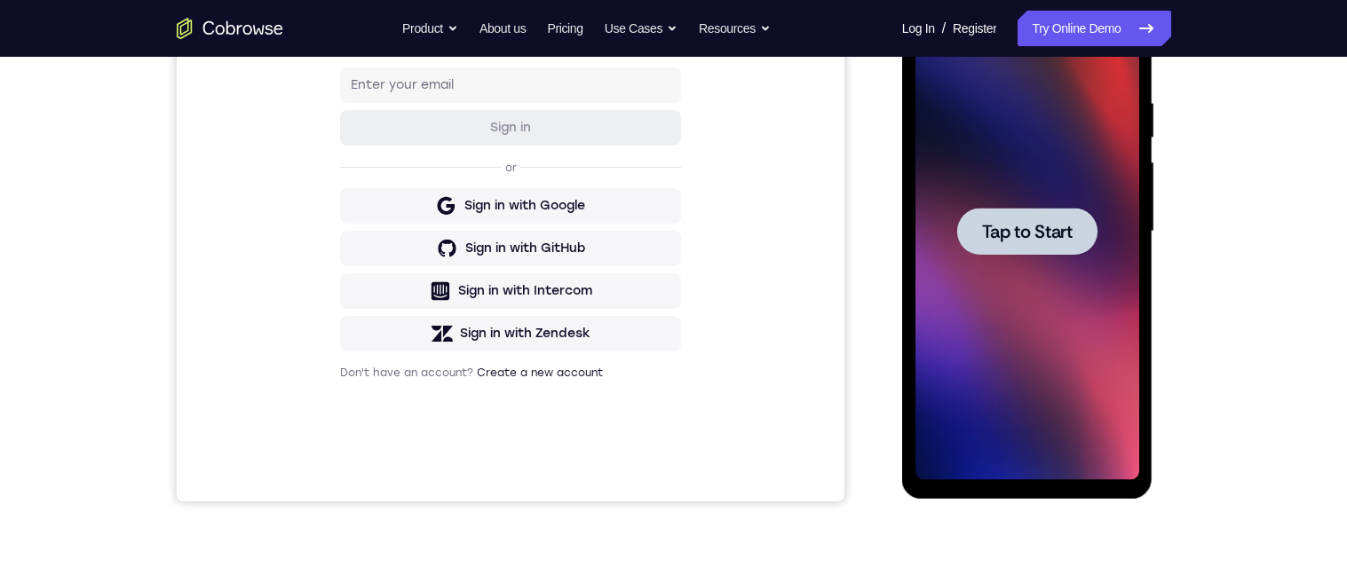
click at [1028, 252] on div at bounding box center [1027, 231] width 140 height 47
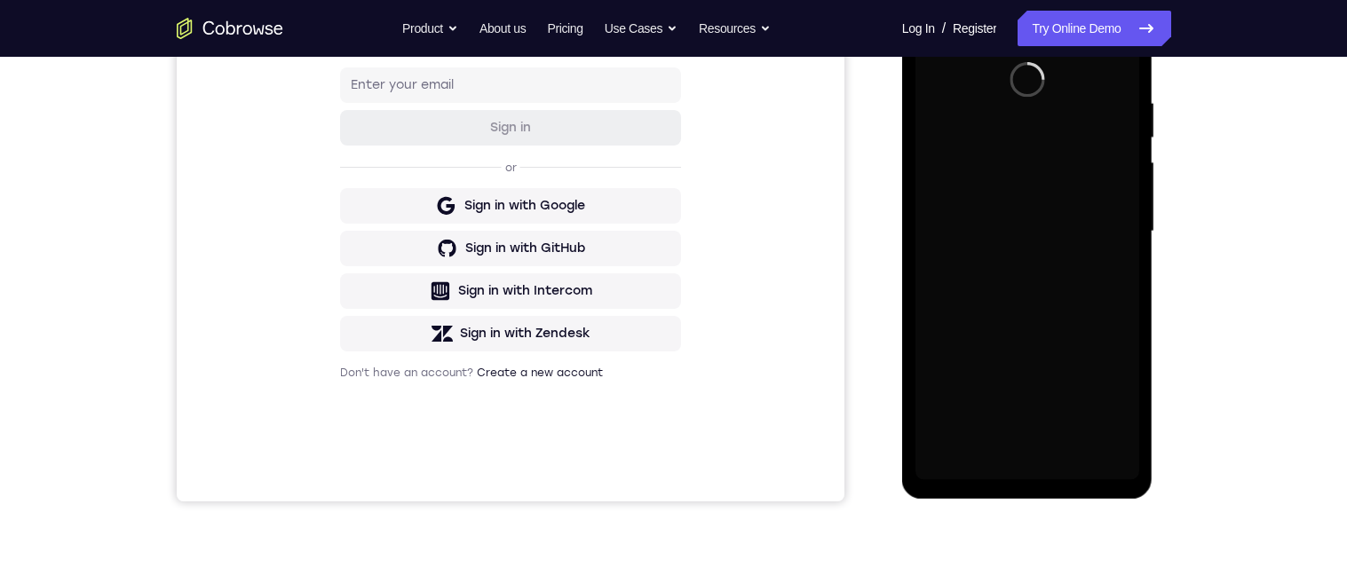
scroll to position [174, 0]
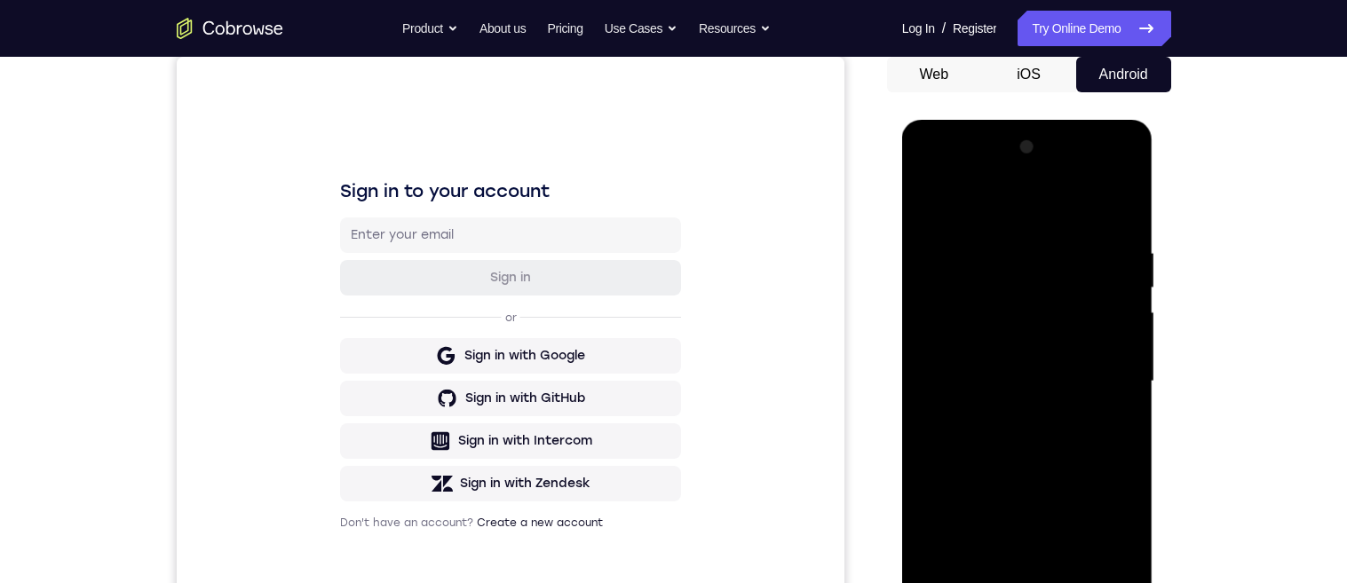
click at [1021, 613] on div at bounding box center [1028, 381] width 224 height 497
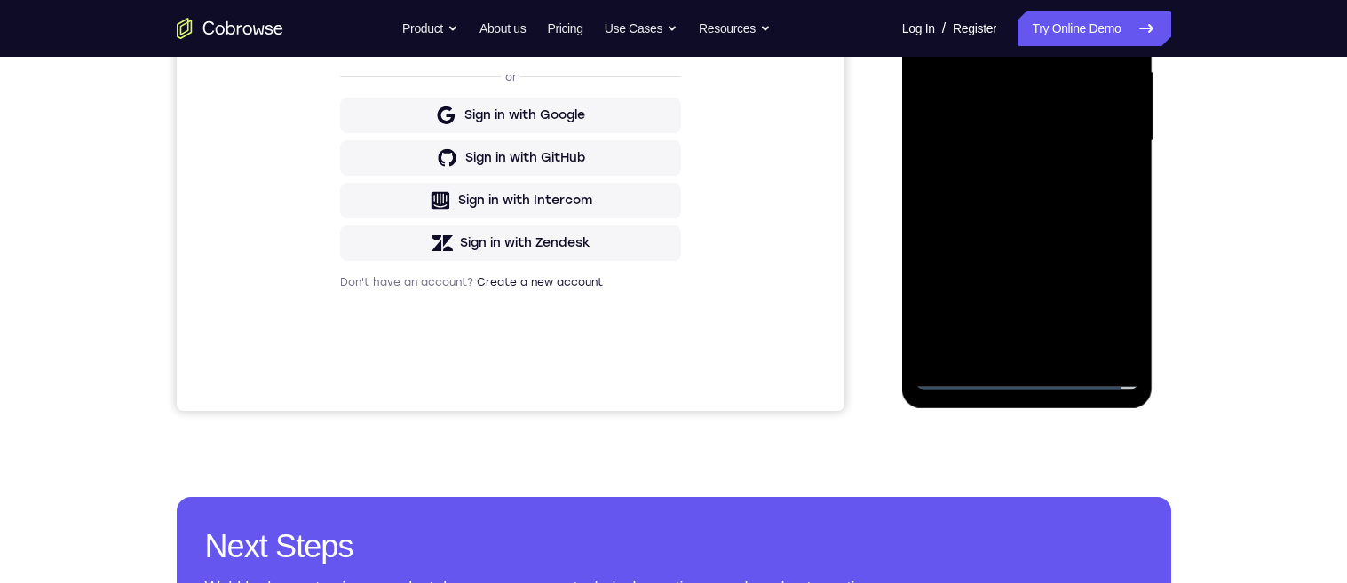
click at [1025, 371] on div at bounding box center [1028, 141] width 224 height 497
click at [1115, 288] on div at bounding box center [1028, 141] width 224 height 497
click at [1099, 308] on div at bounding box center [1028, 141] width 224 height 497
click at [1105, 297] on div at bounding box center [1028, 141] width 224 height 497
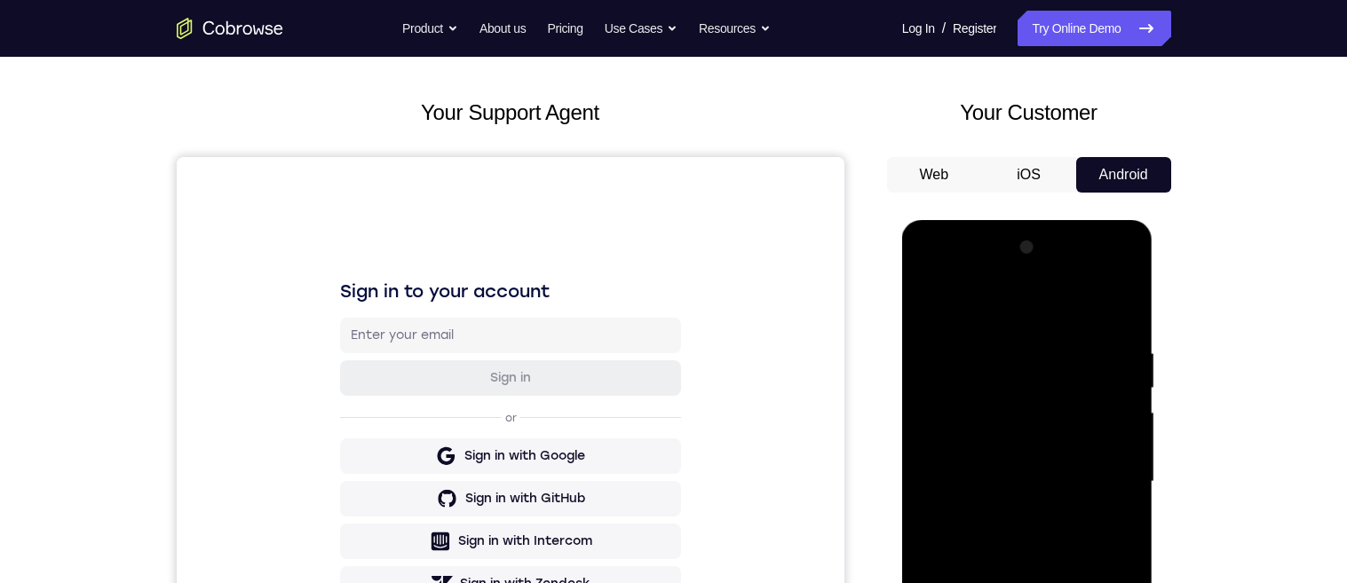
scroll to position [185, 0]
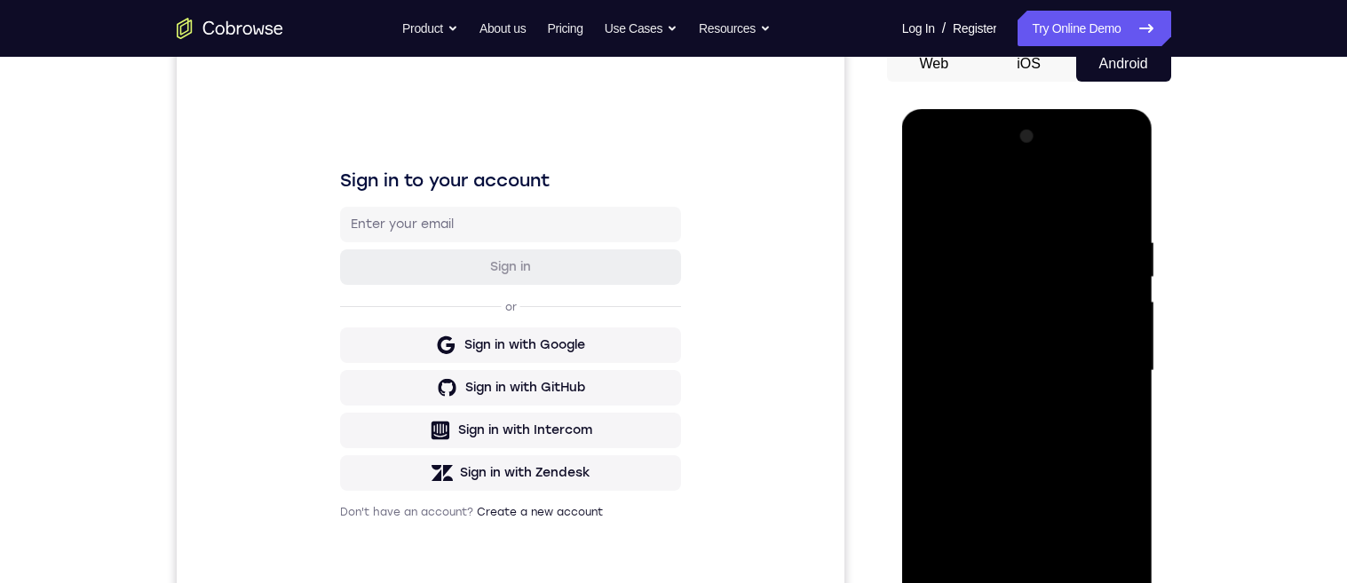
click at [1022, 190] on div at bounding box center [1028, 371] width 224 height 497
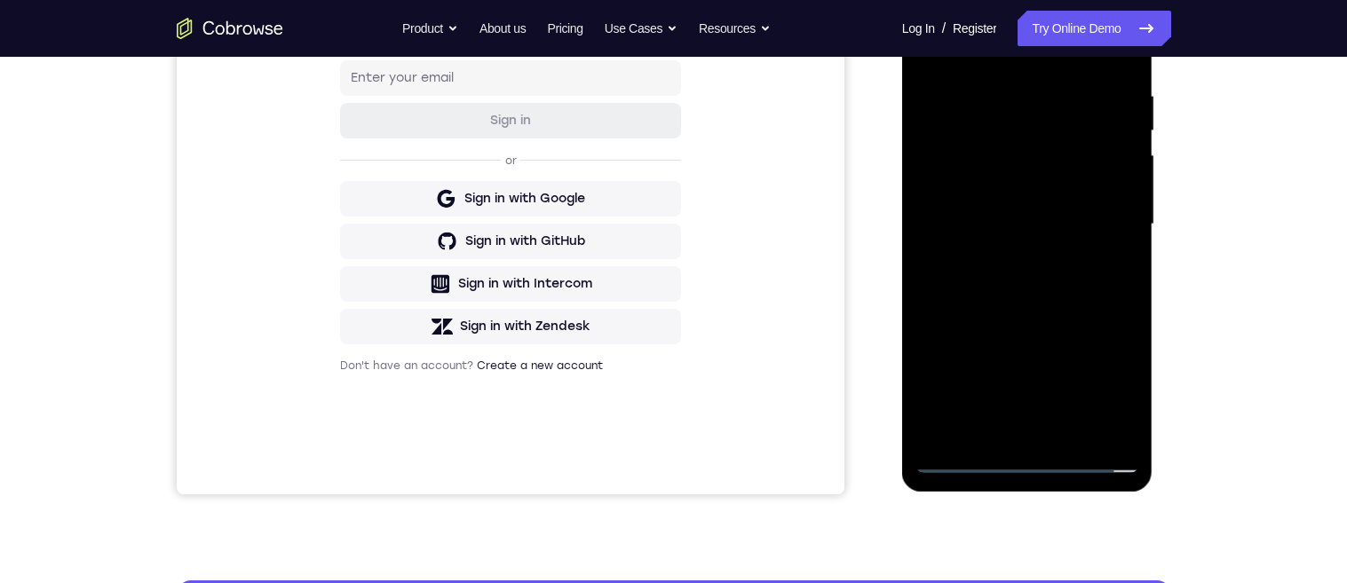
scroll to position [230, 0]
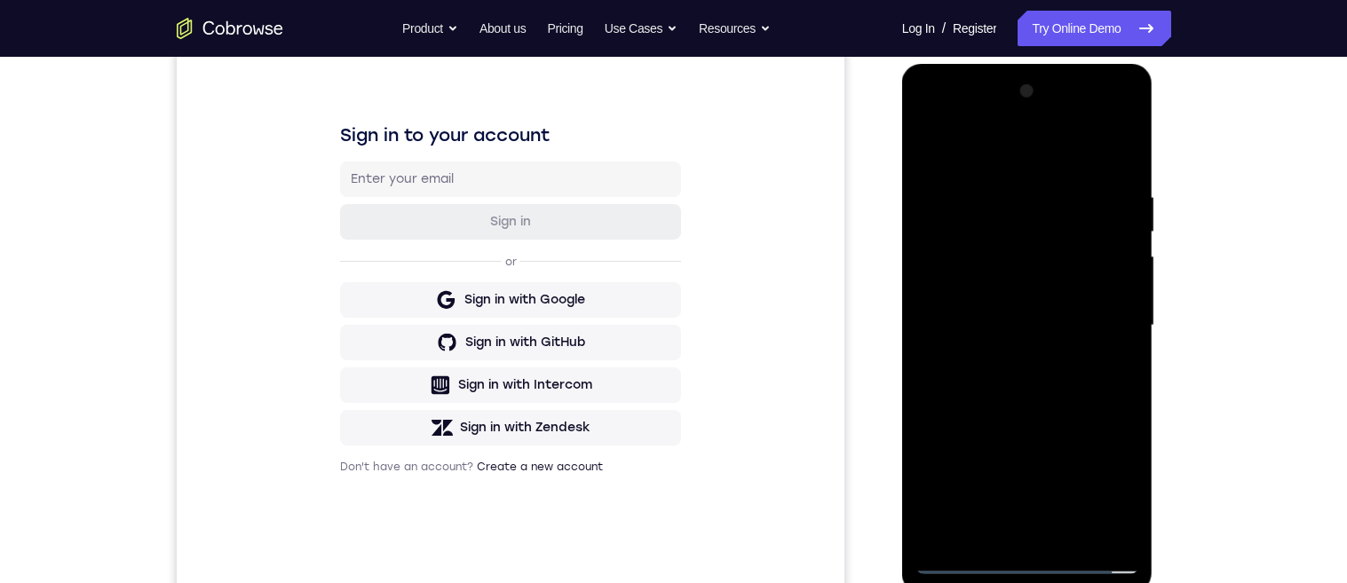
click at [955, 149] on div at bounding box center [1028, 325] width 224 height 497
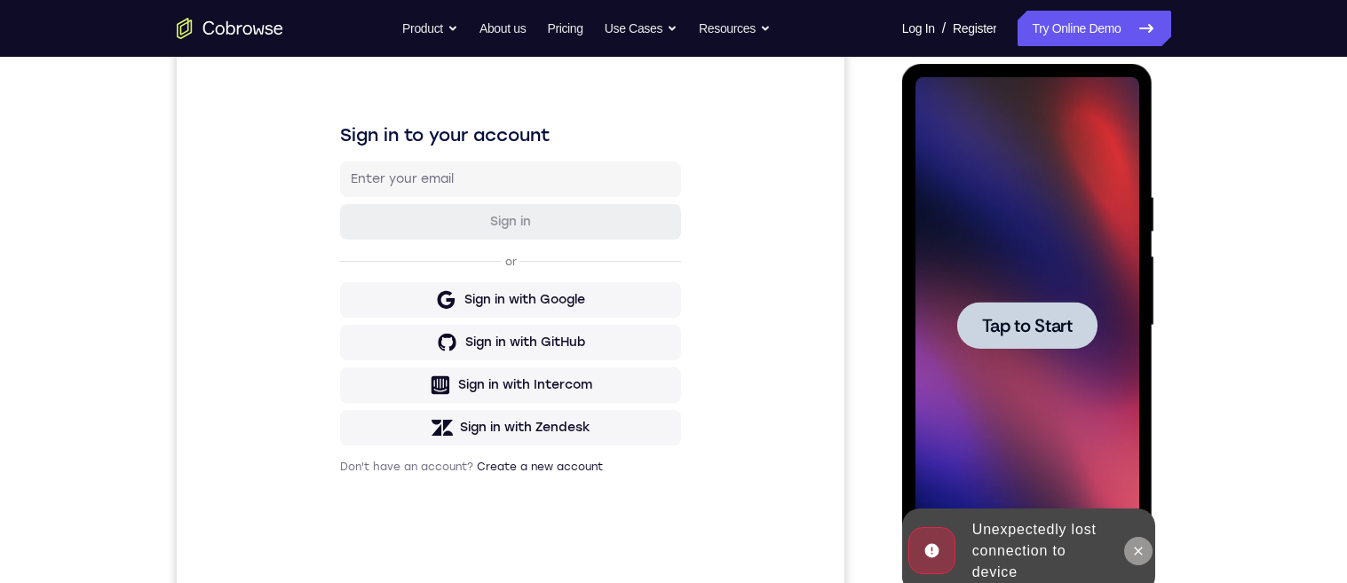
click at [1133, 551] on icon at bounding box center [1138, 551] width 14 height 14
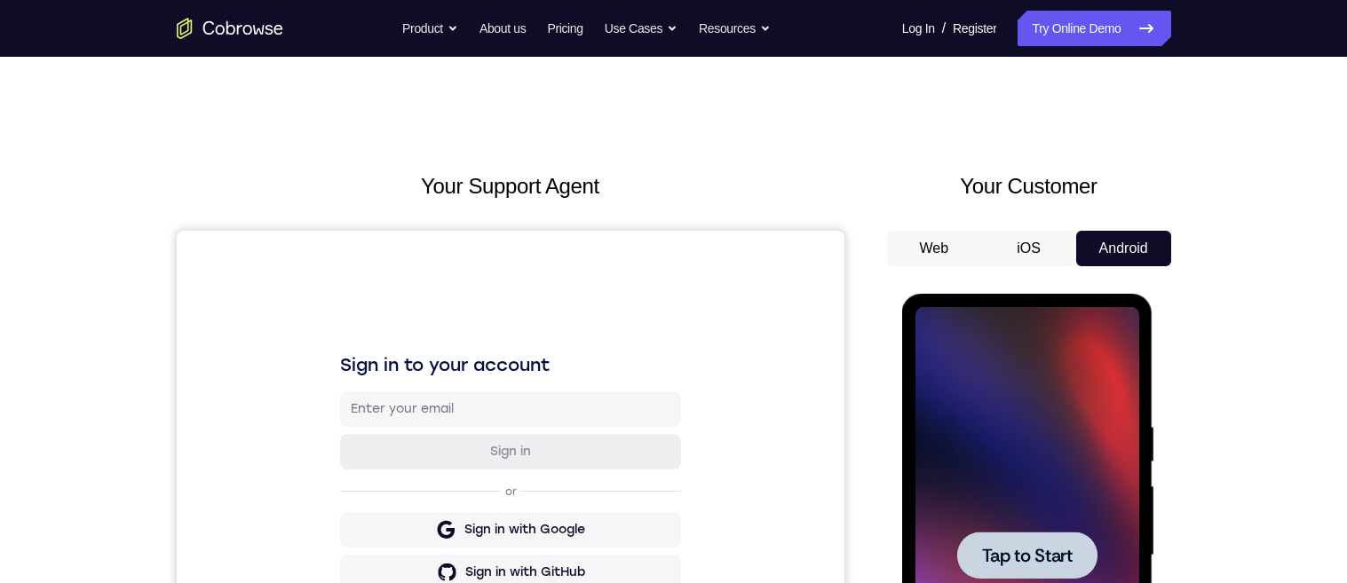
click at [1036, 533] on div at bounding box center [1027, 555] width 140 height 47
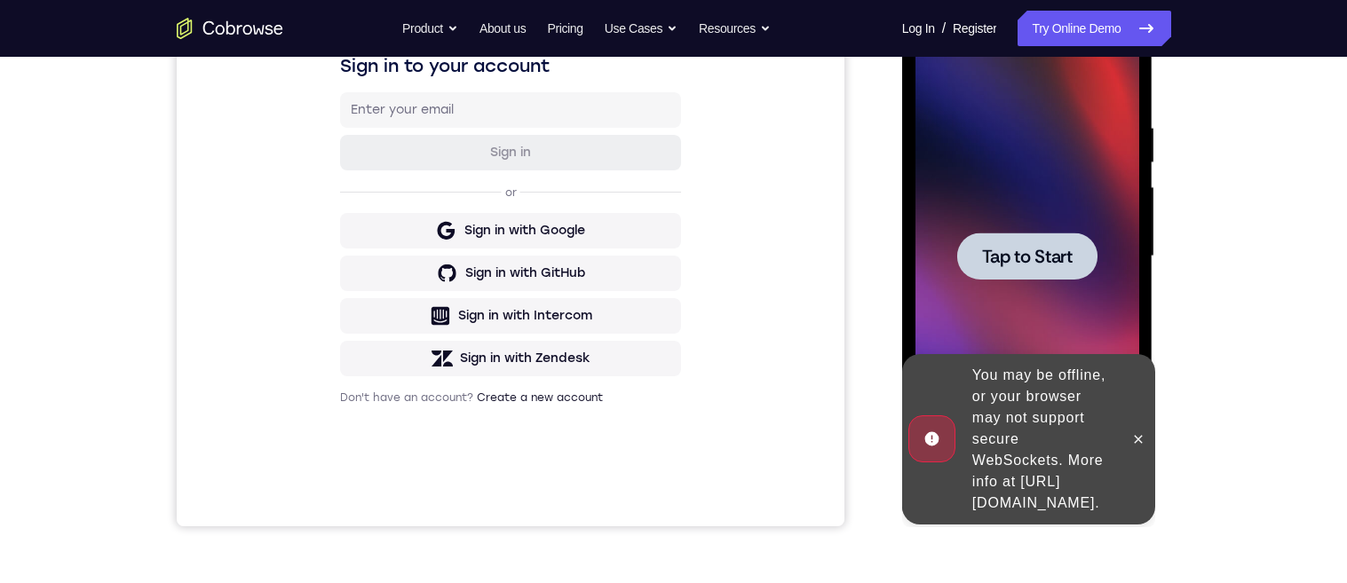
click at [1060, 257] on span "Tap to Start" at bounding box center [1027, 257] width 91 height 18
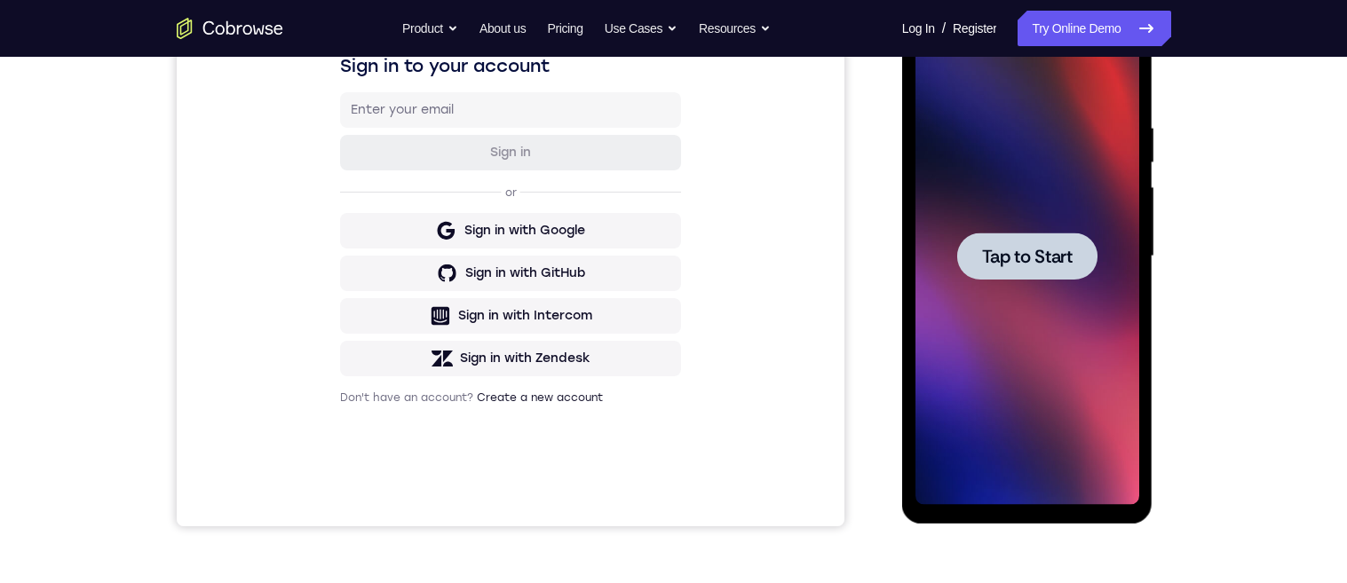
click at [904, 230] on div "Tap to Start" at bounding box center [1027, 259] width 251 height 529
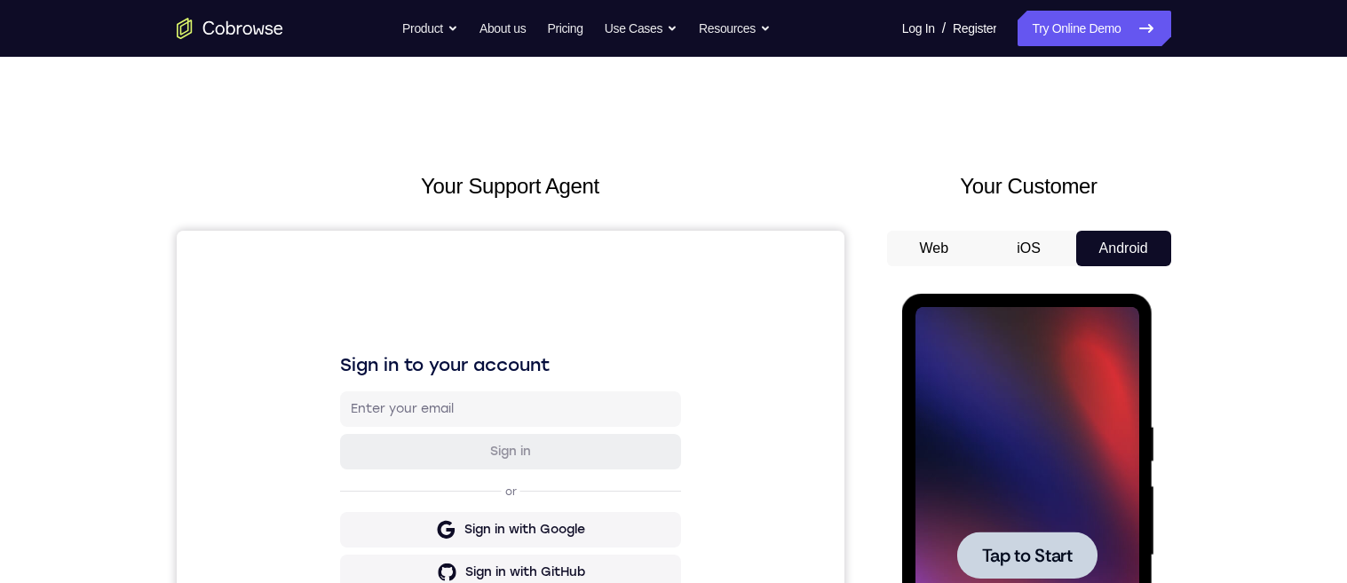
scroll to position [331, 0]
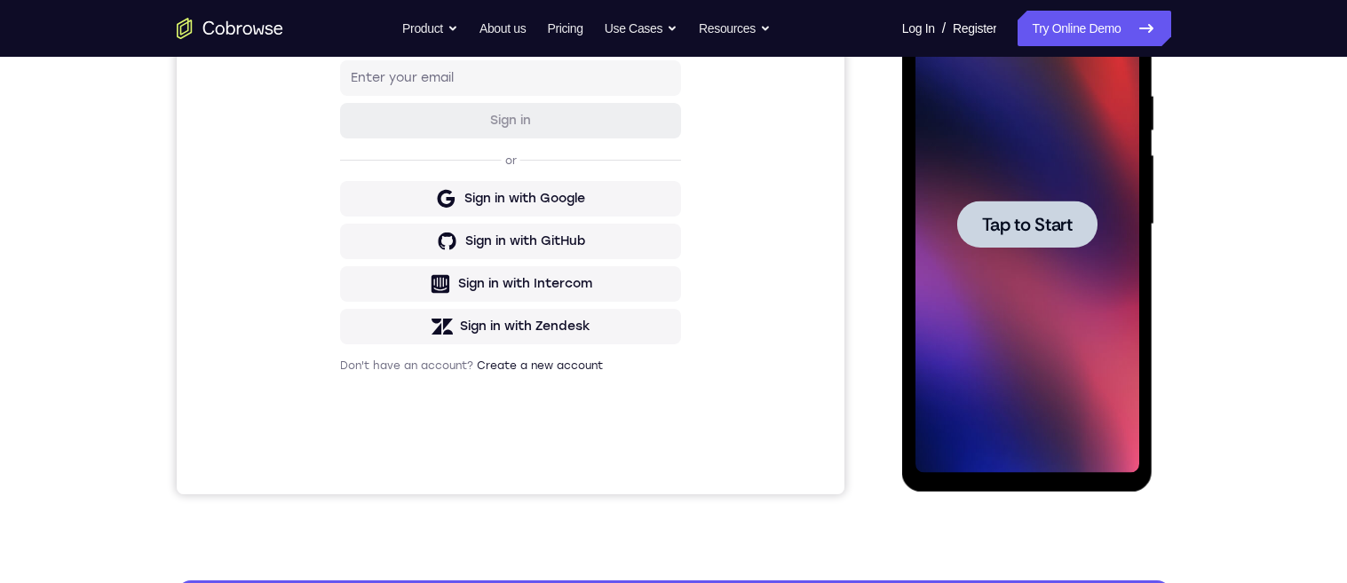
click at [1027, 237] on div at bounding box center [1027, 224] width 140 height 47
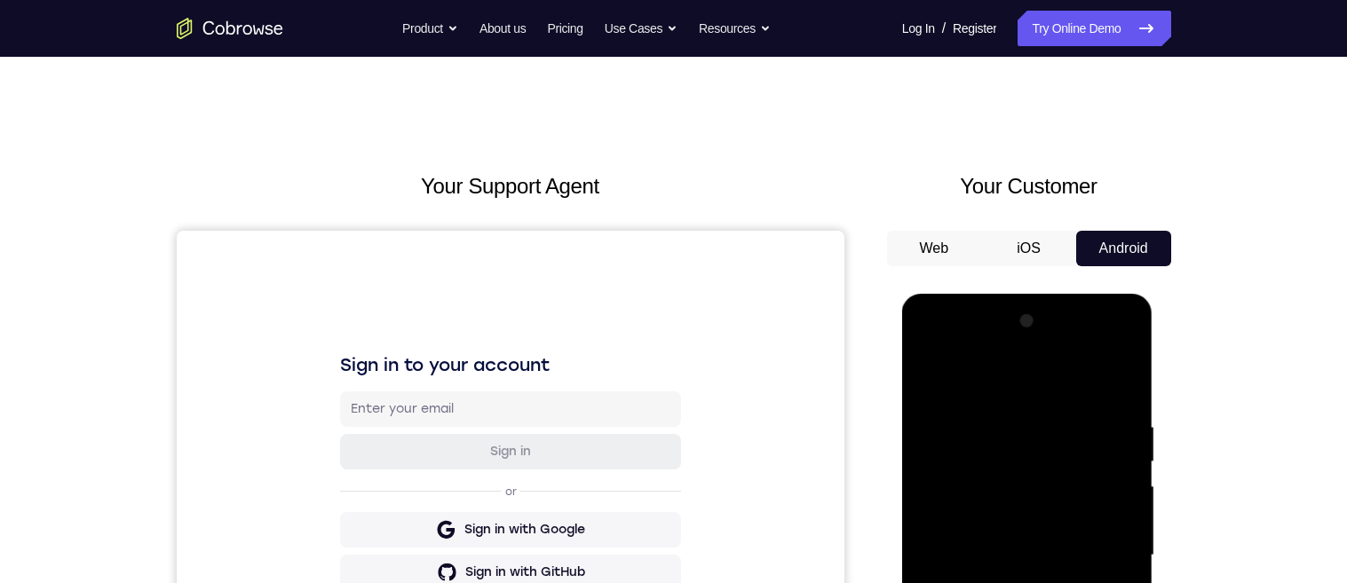
scroll to position [364, 0]
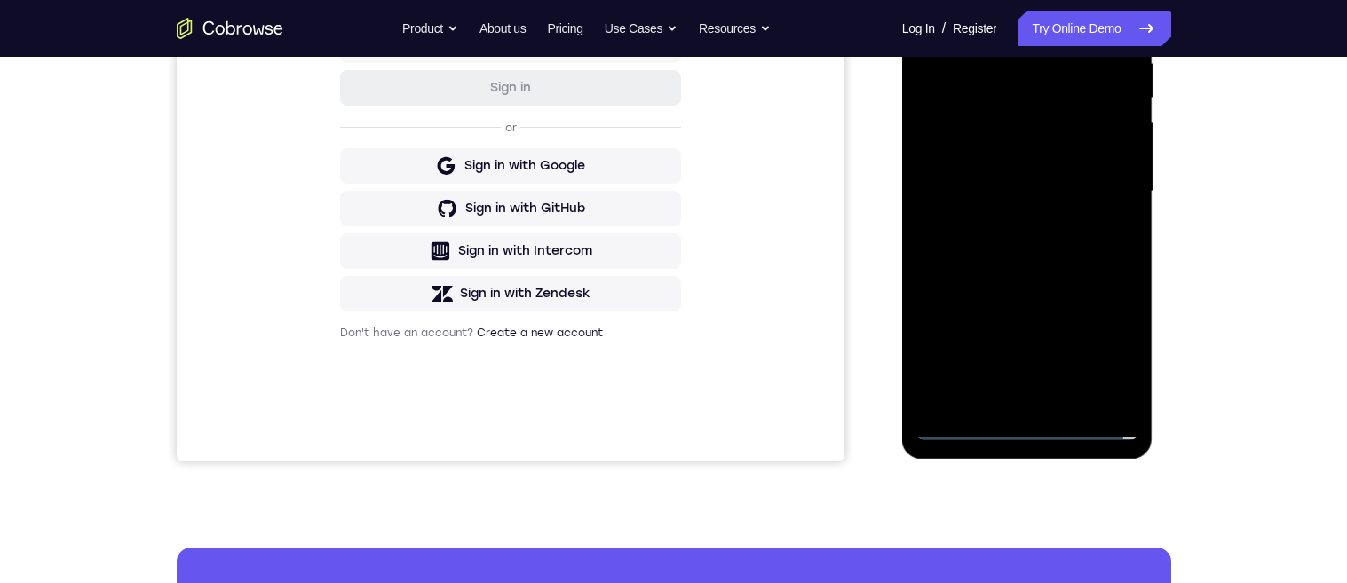
click at [1022, 429] on div at bounding box center [1028, 191] width 224 height 497
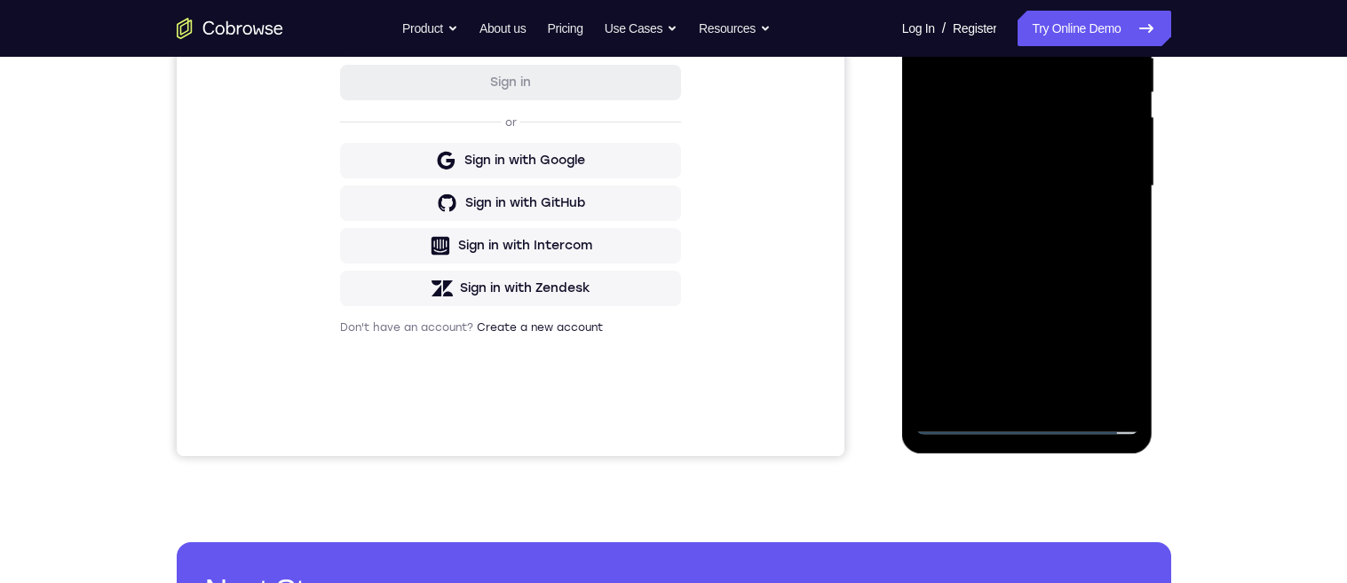
click at [1020, 428] on div at bounding box center [1028, 186] width 224 height 497
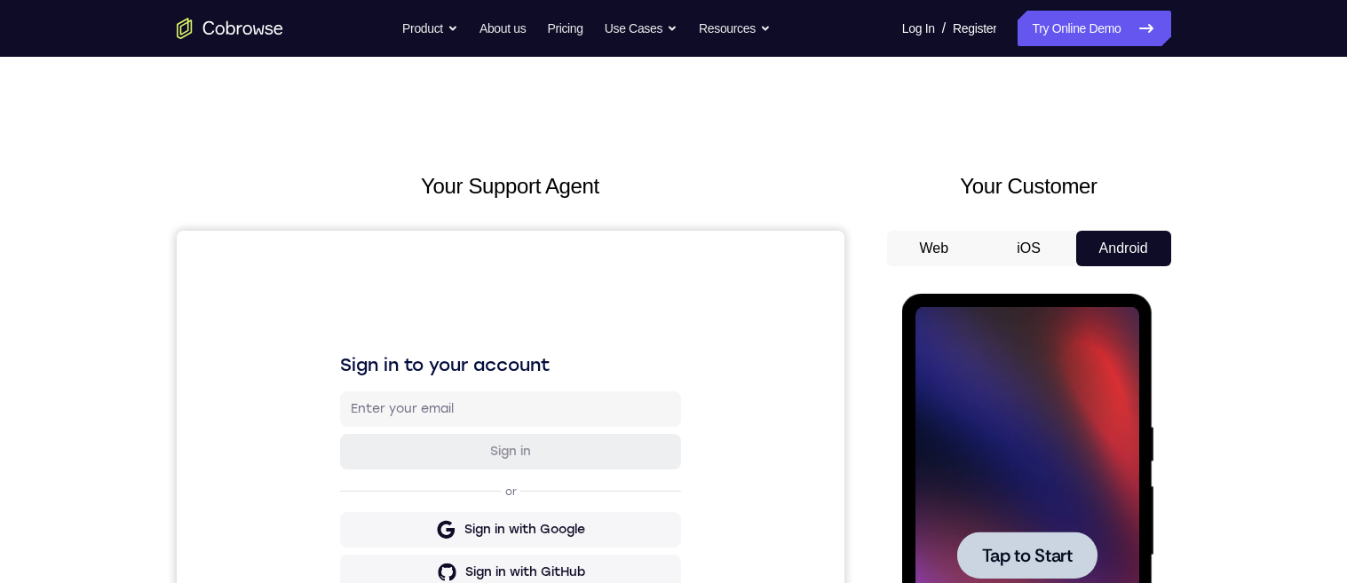
scroll to position [264, 0]
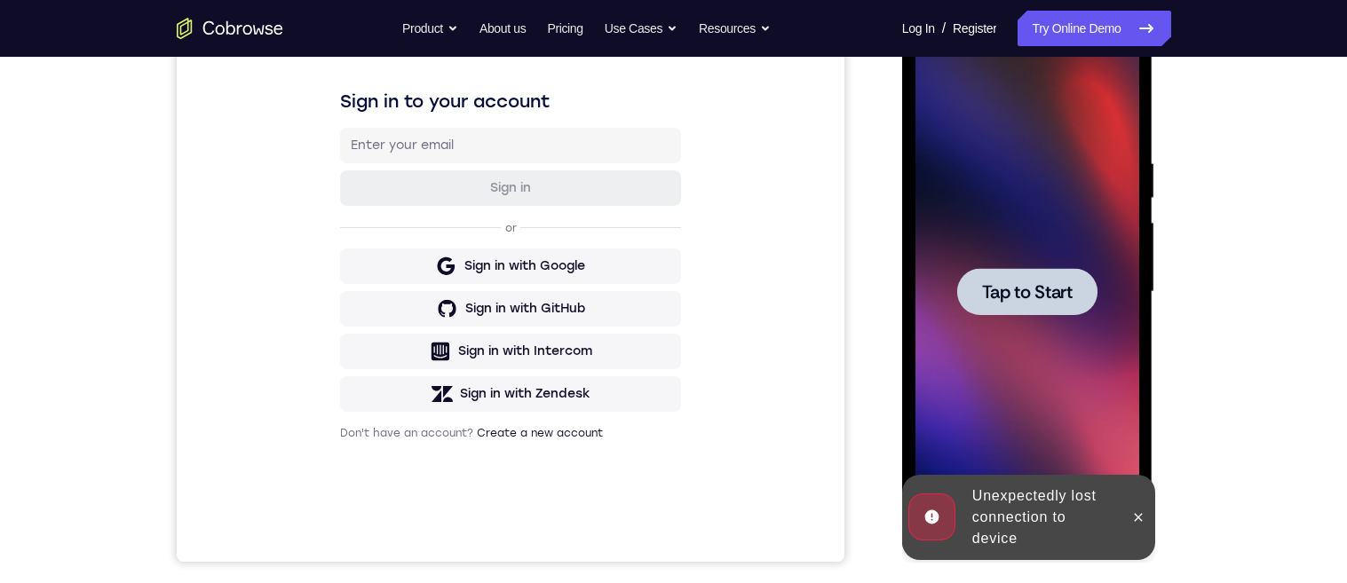
click at [1046, 284] on span "Tap to Start" at bounding box center [1027, 292] width 91 height 18
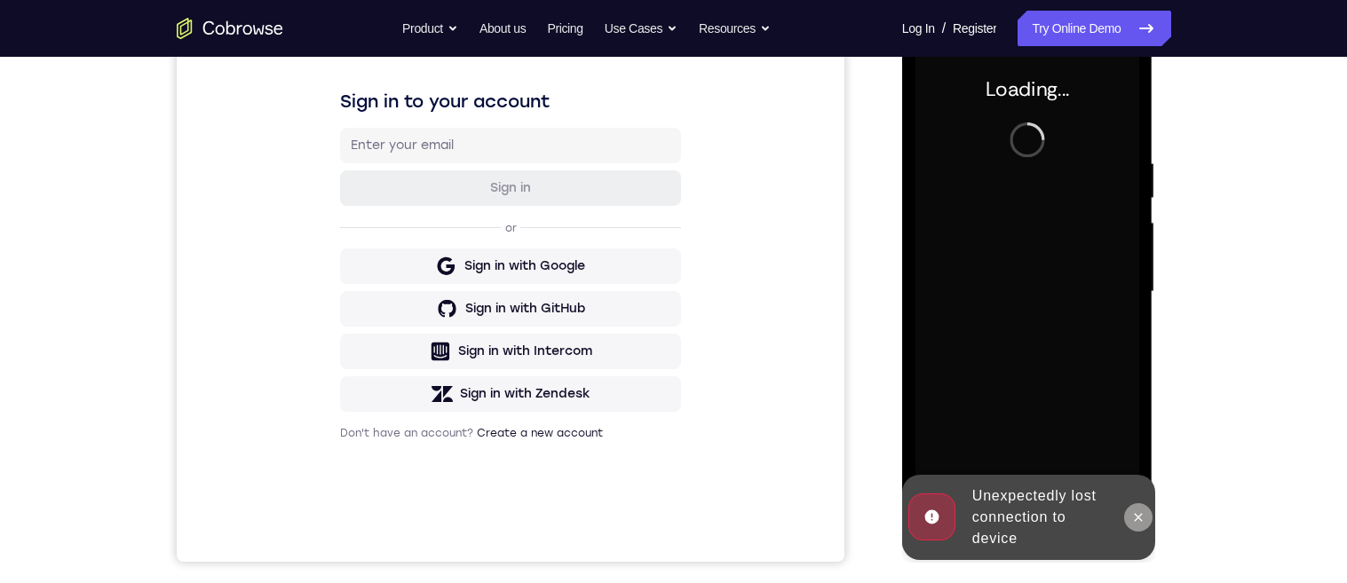
click at [1127, 521] on button at bounding box center [1138, 518] width 28 height 28
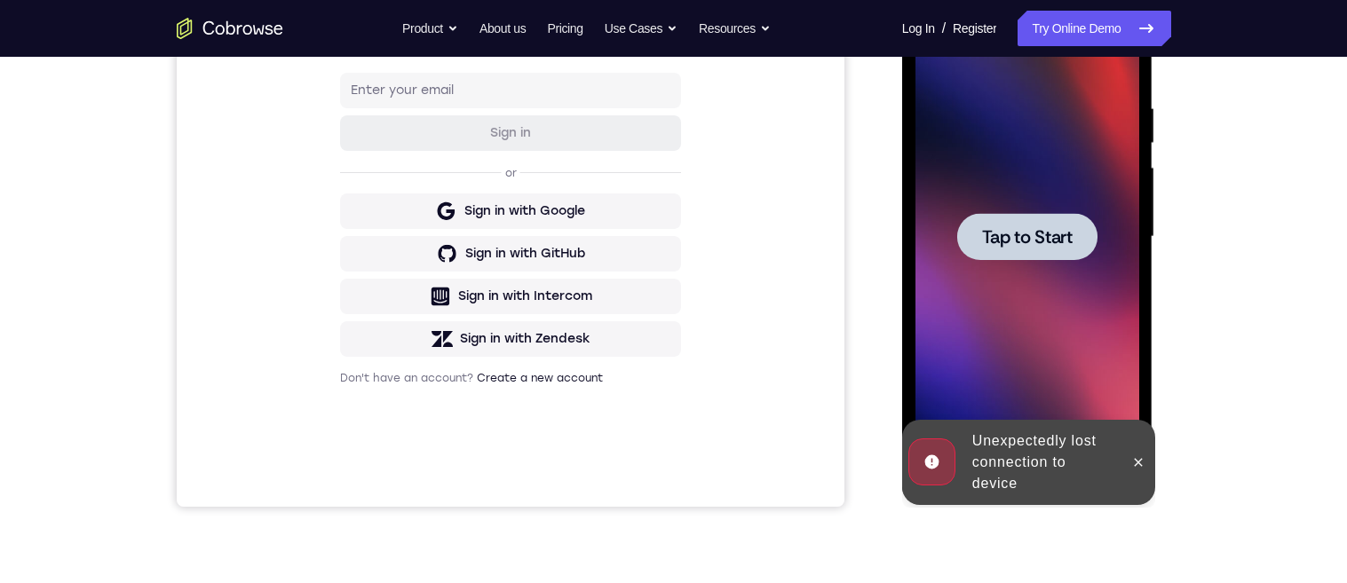
scroll to position [246, 0]
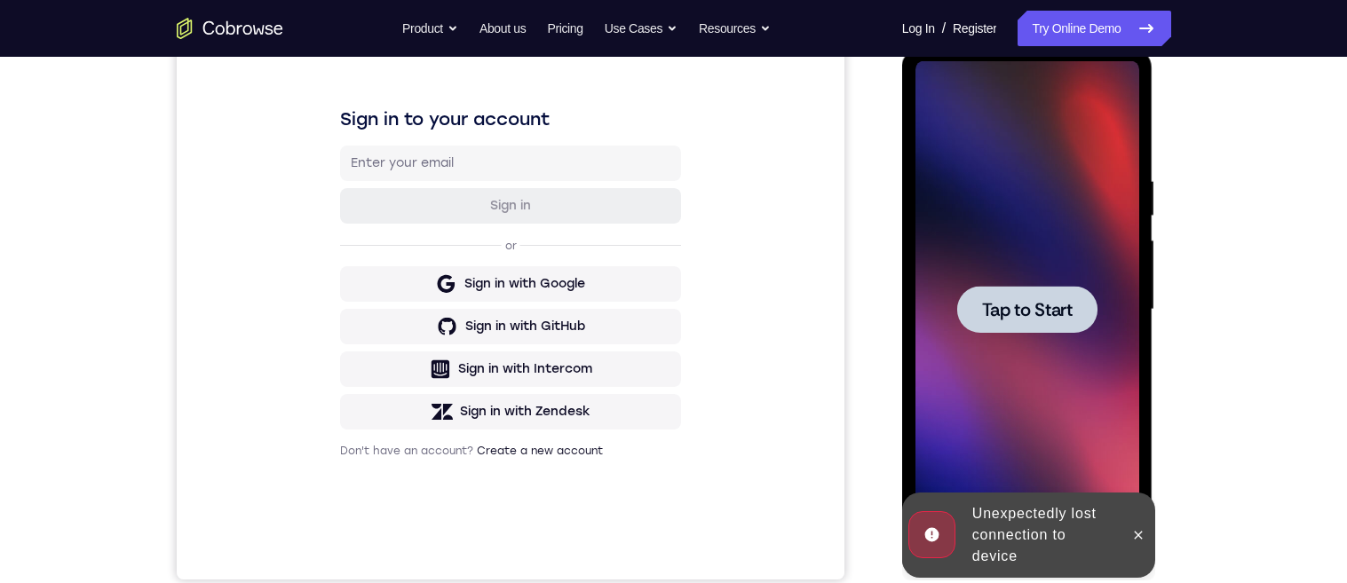
click at [1068, 301] on span "Tap to Start" at bounding box center [1027, 310] width 91 height 18
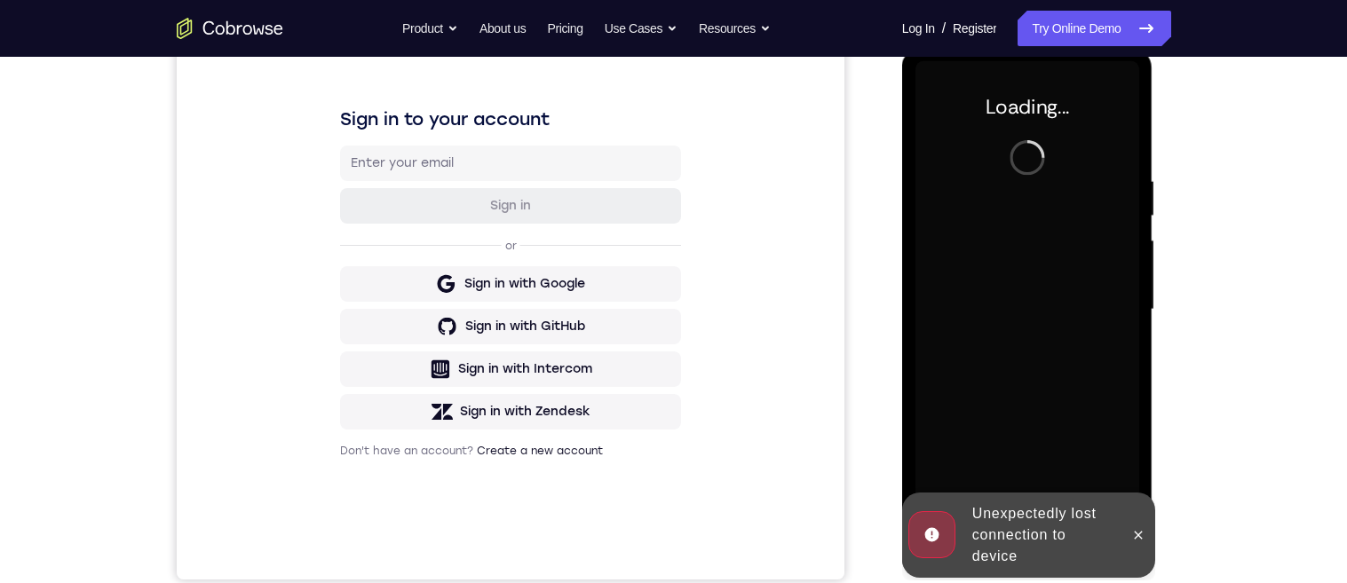
scroll to position [226, 0]
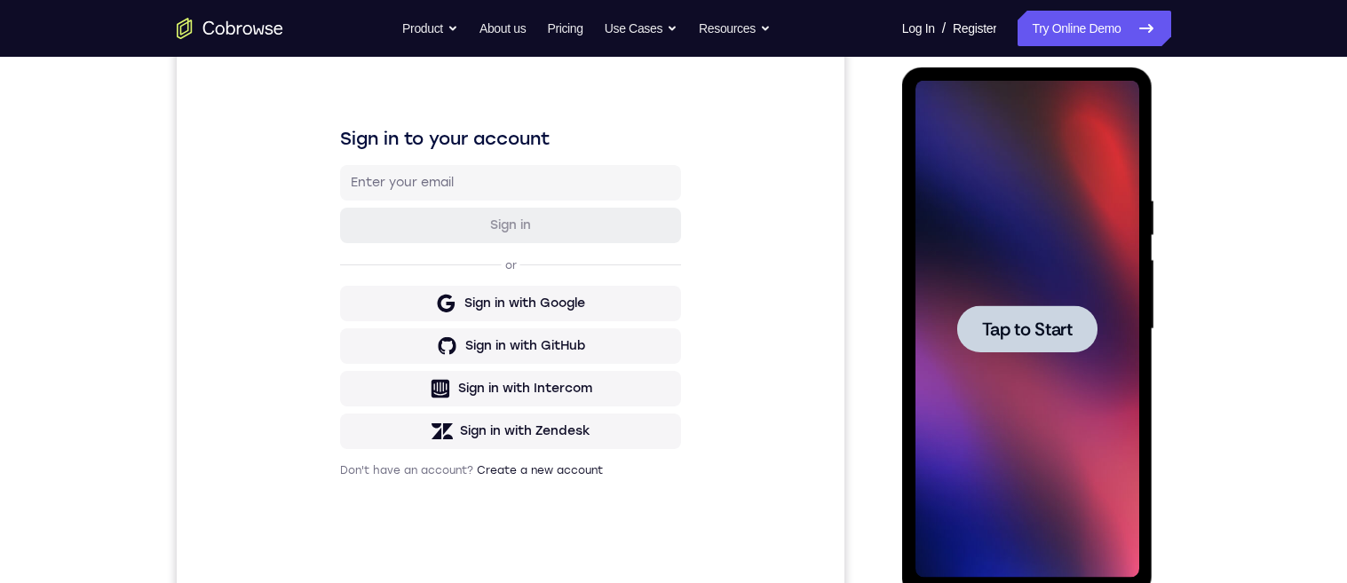
click at [1050, 329] on span "Tap to Start" at bounding box center [1027, 330] width 91 height 18
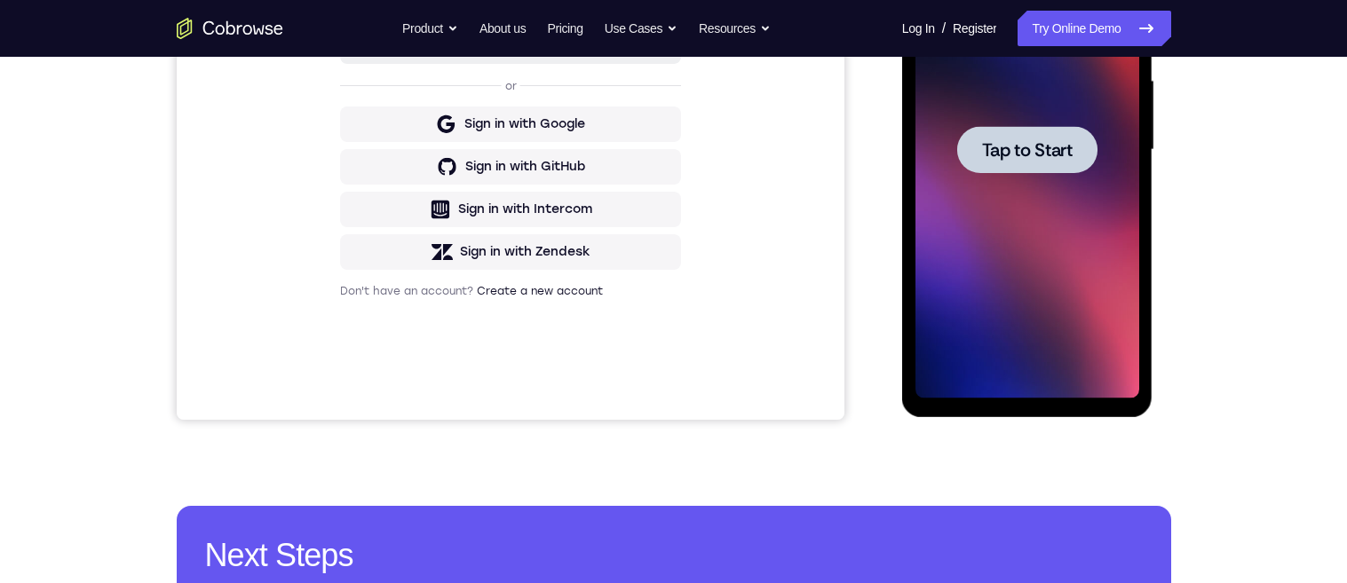
click at [1048, 147] on span "Tap to Start" at bounding box center [1027, 150] width 91 height 18
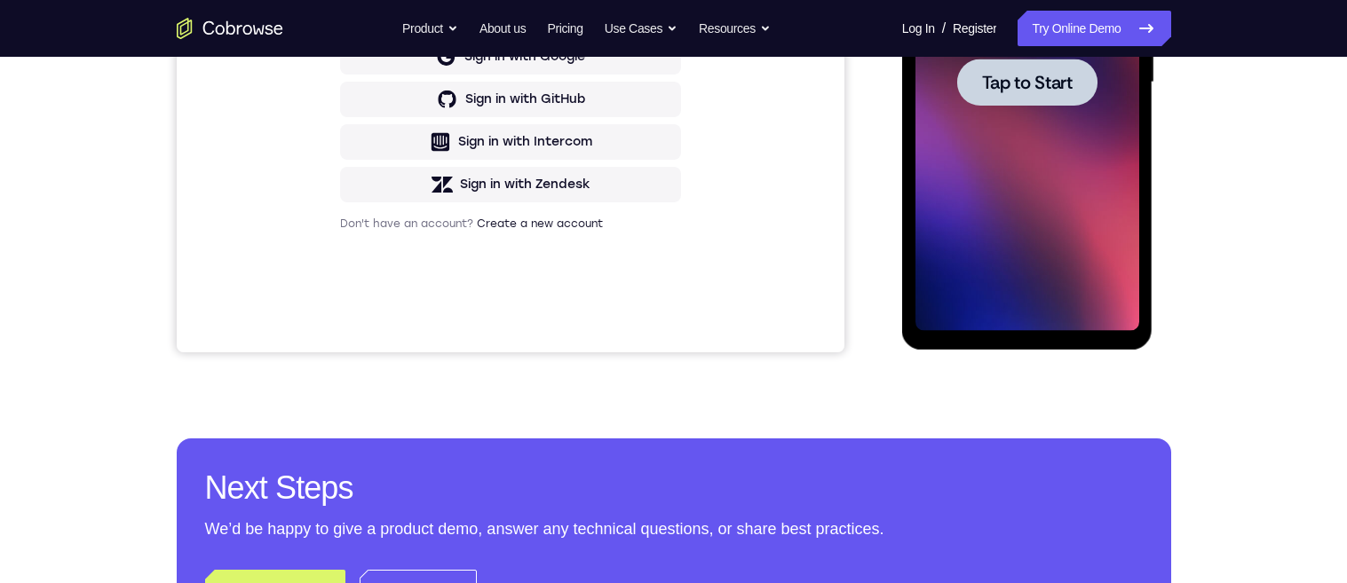
scroll to position [407, 0]
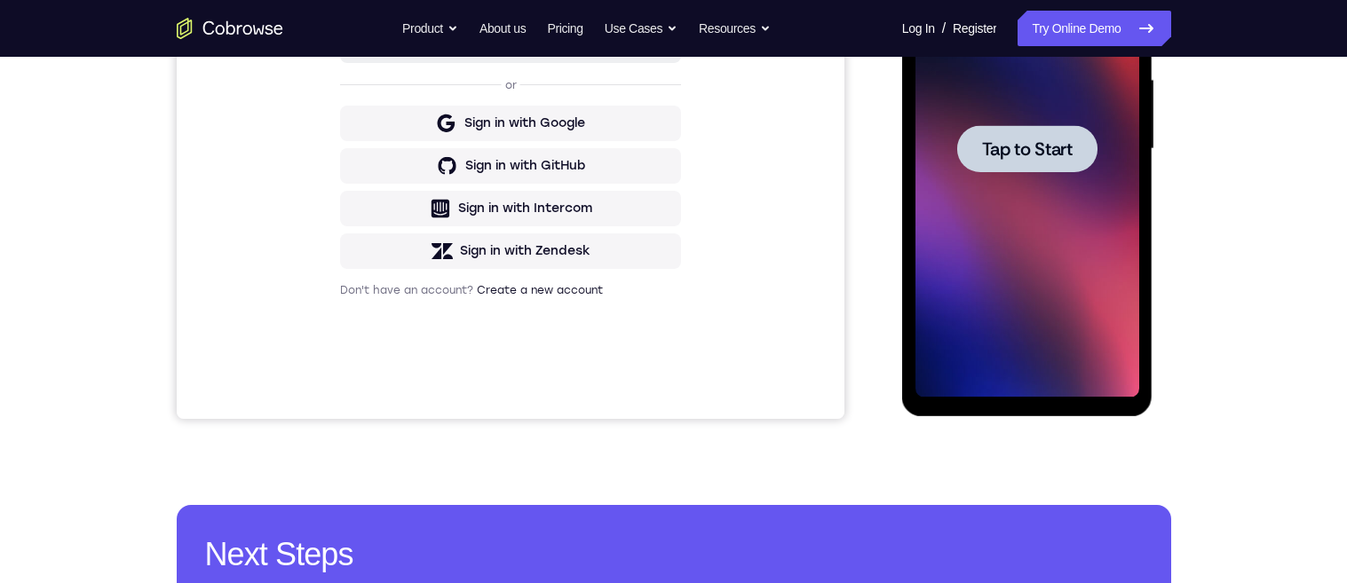
click at [1054, 140] on span "Tap to Start" at bounding box center [1027, 149] width 91 height 18
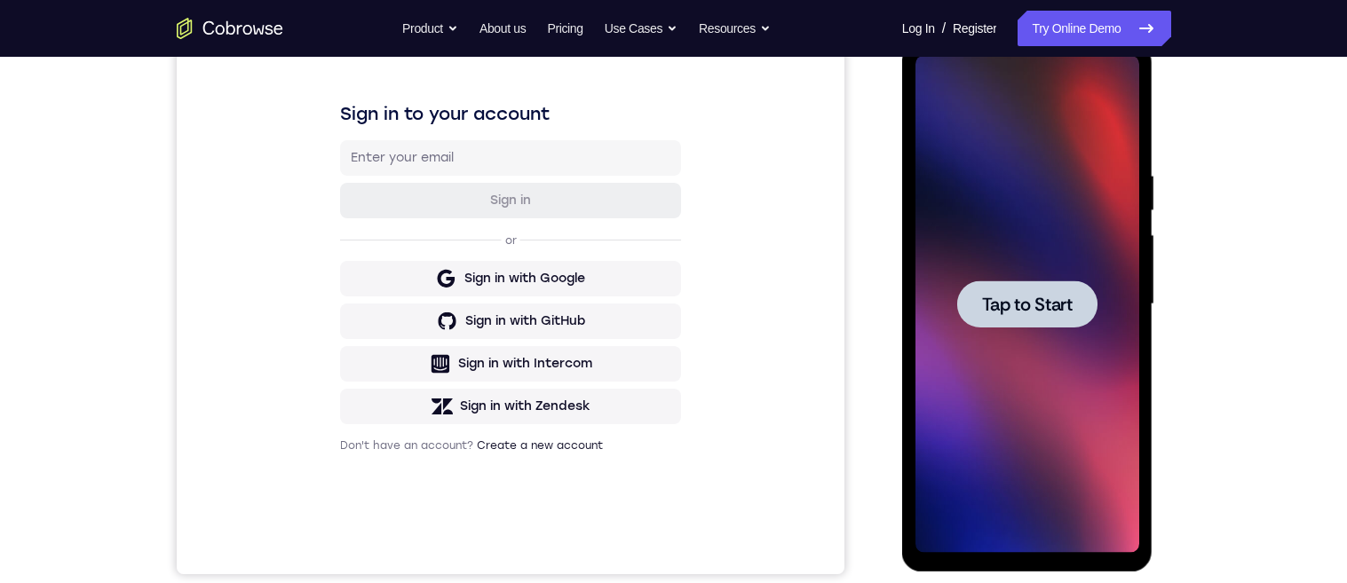
click at [1057, 303] on span "Tap to Start" at bounding box center [1027, 305] width 91 height 18
click at [1047, 299] on span "Tap to Start" at bounding box center [1027, 305] width 91 height 18
click at [1037, 303] on span "Tap to Start" at bounding box center [1027, 305] width 91 height 18
